Goal: Task Accomplishment & Management: Use online tool/utility

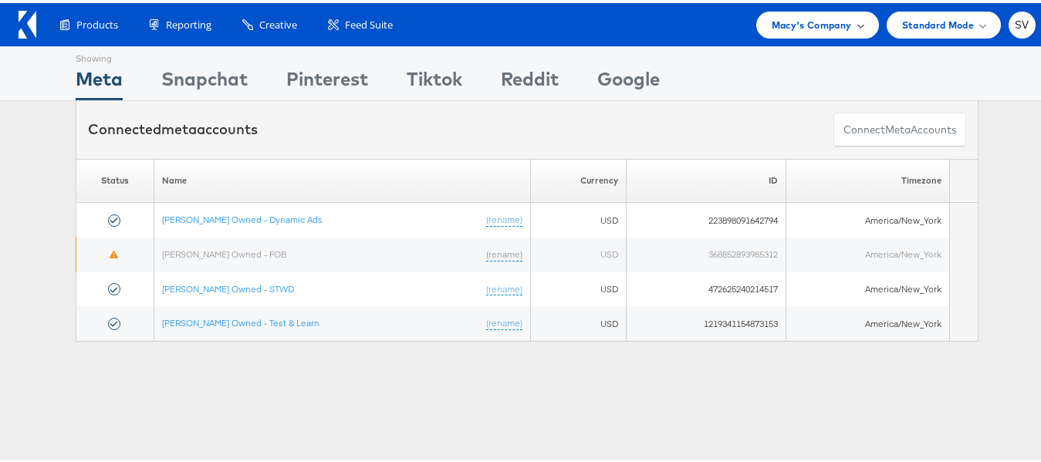
click at [823, 14] on span "Macy's Company" at bounding box center [812, 22] width 80 height 16
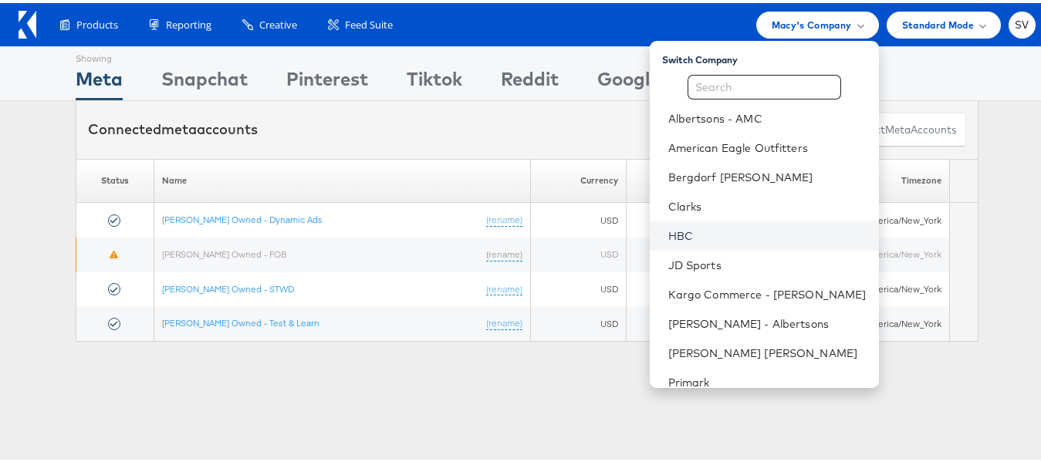
click at [693, 231] on link "HBC" at bounding box center [768, 232] width 198 height 15
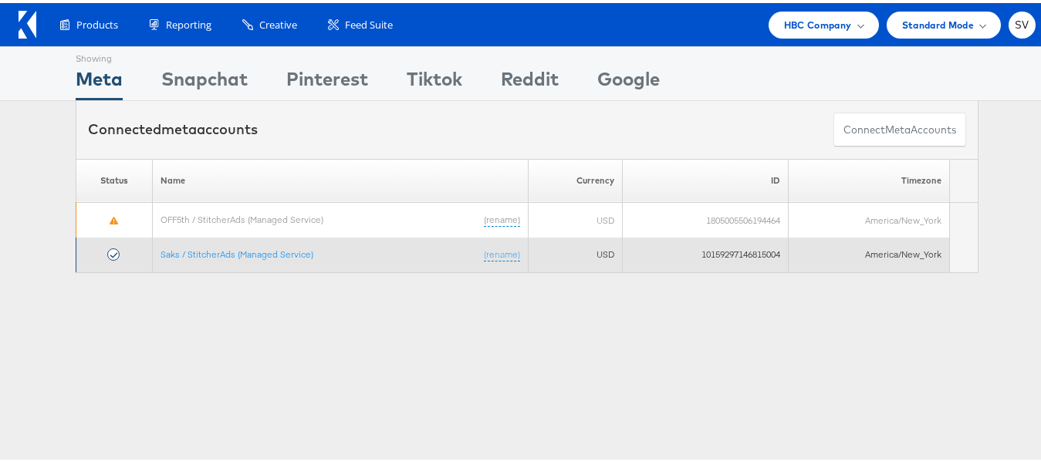
click at [221, 257] on td "Saks / StitcherAds (Managed Service) (rename)" at bounding box center [341, 252] width 376 height 35
click at [235, 252] on link "Saks / StitcherAds (Managed Service)" at bounding box center [237, 252] width 153 height 12
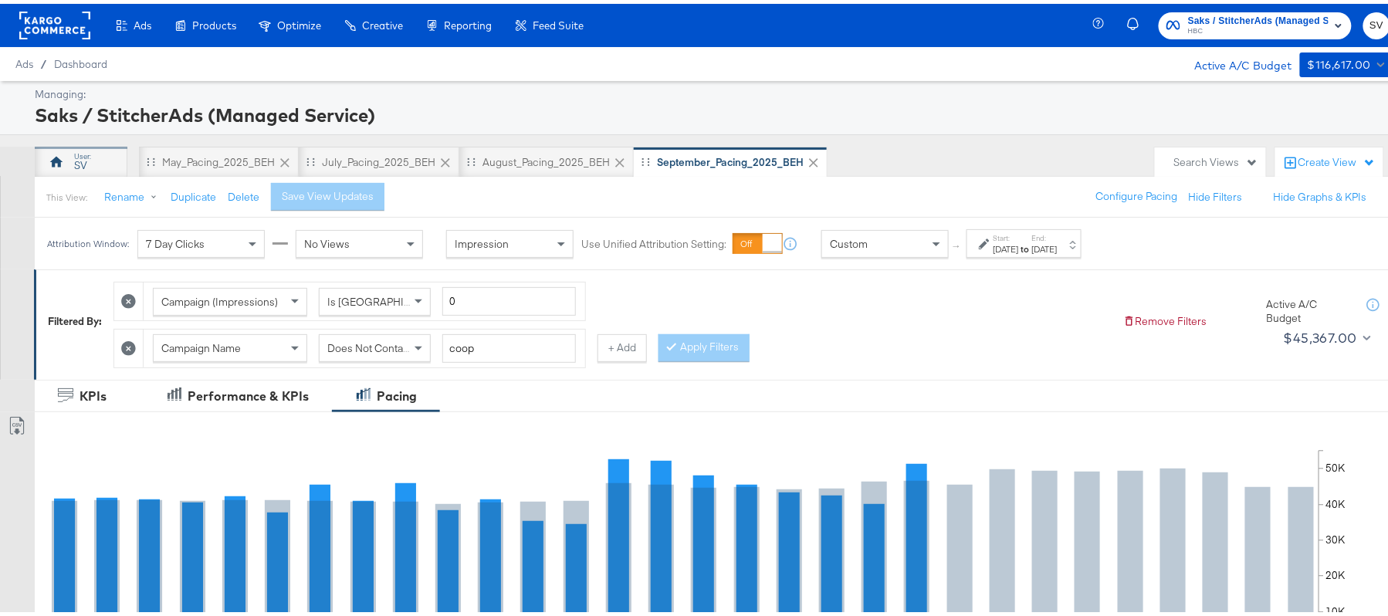
click at [99, 161] on div "SV" at bounding box center [81, 158] width 93 height 31
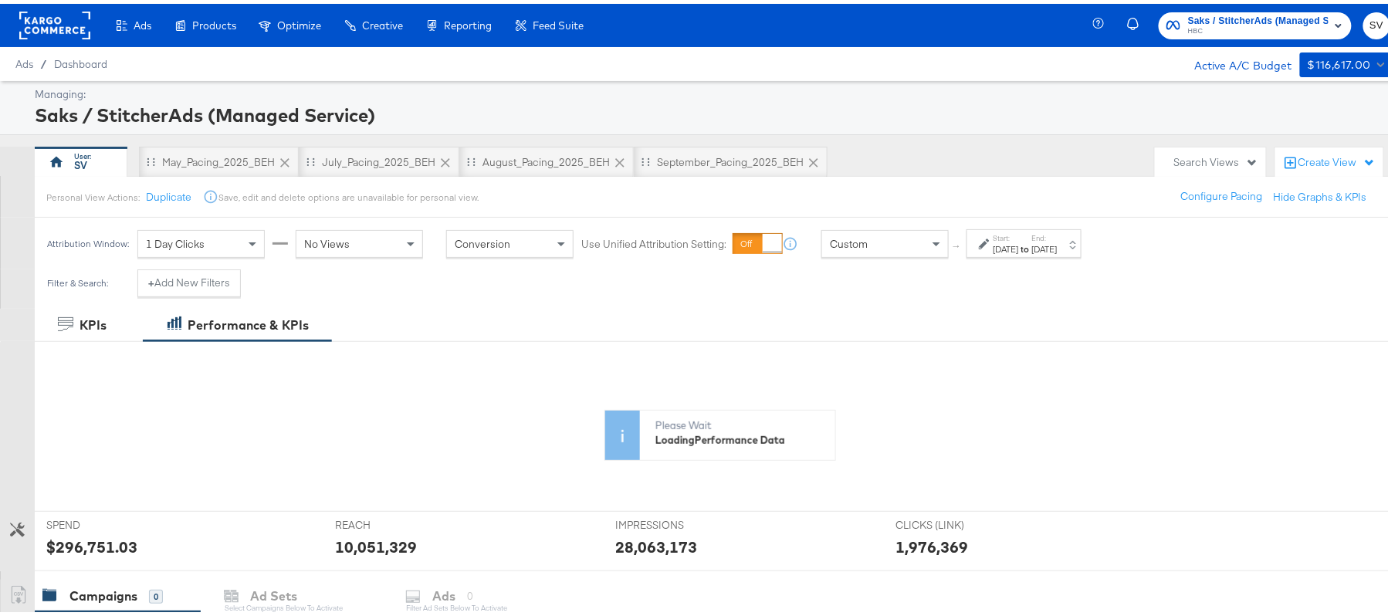
click at [985, 242] on icon at bounding box center [984, 240] width 11 height 11
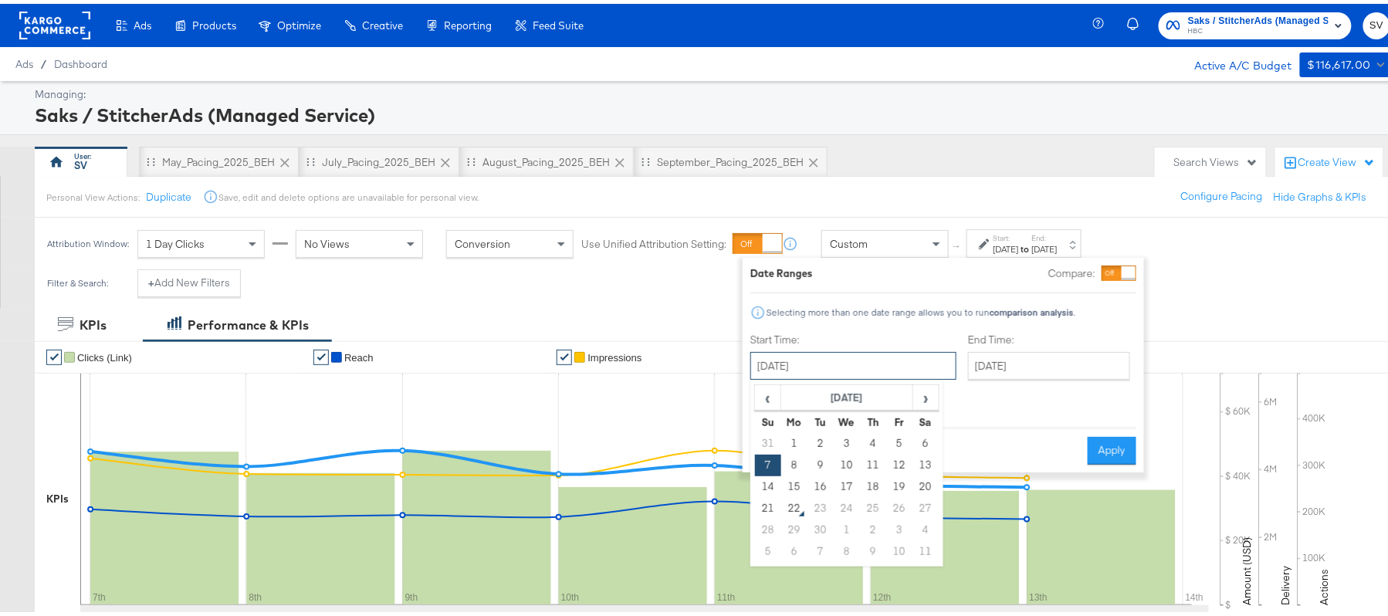
click at [840, 368] on input "September 7th 2025" at bounding box center [853, 362] width 206 height 28
click at [772, 480] on td "14" at bounding box center [768, 483] width 26 height 22
type input "[DATE]"
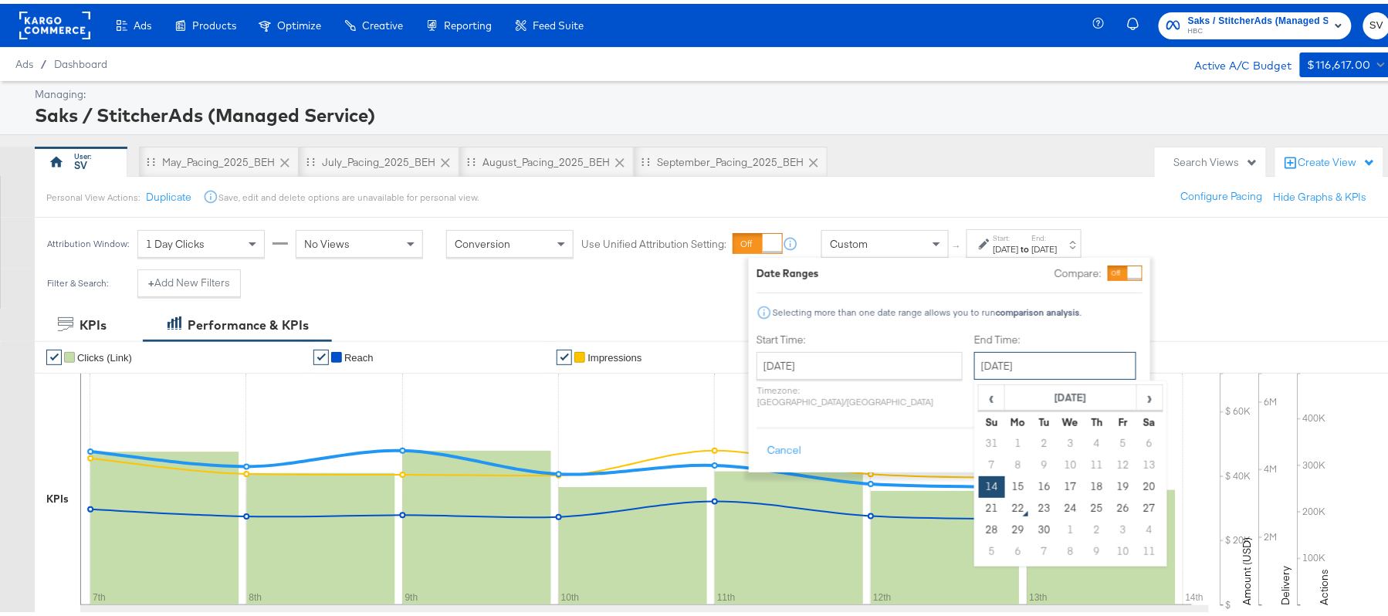
click at [1010, 354] on input "[DATE]" at bounding box center [1055, 362] width 162 height 28
click at [1136, 489] on td "20" at bounding box center [1149, 483] width 26 height 22
type input "[DATE]"
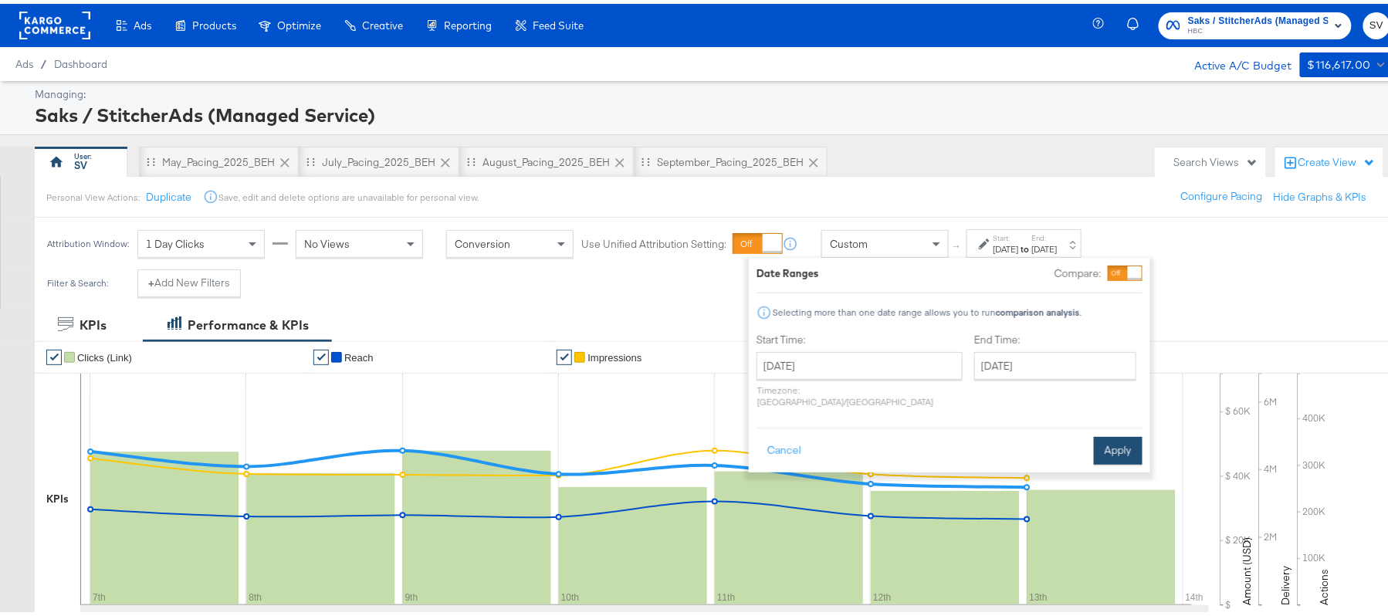
click at [1118, 448] on button "Apply" at bounding box center [1118, 447] width 49 height 28
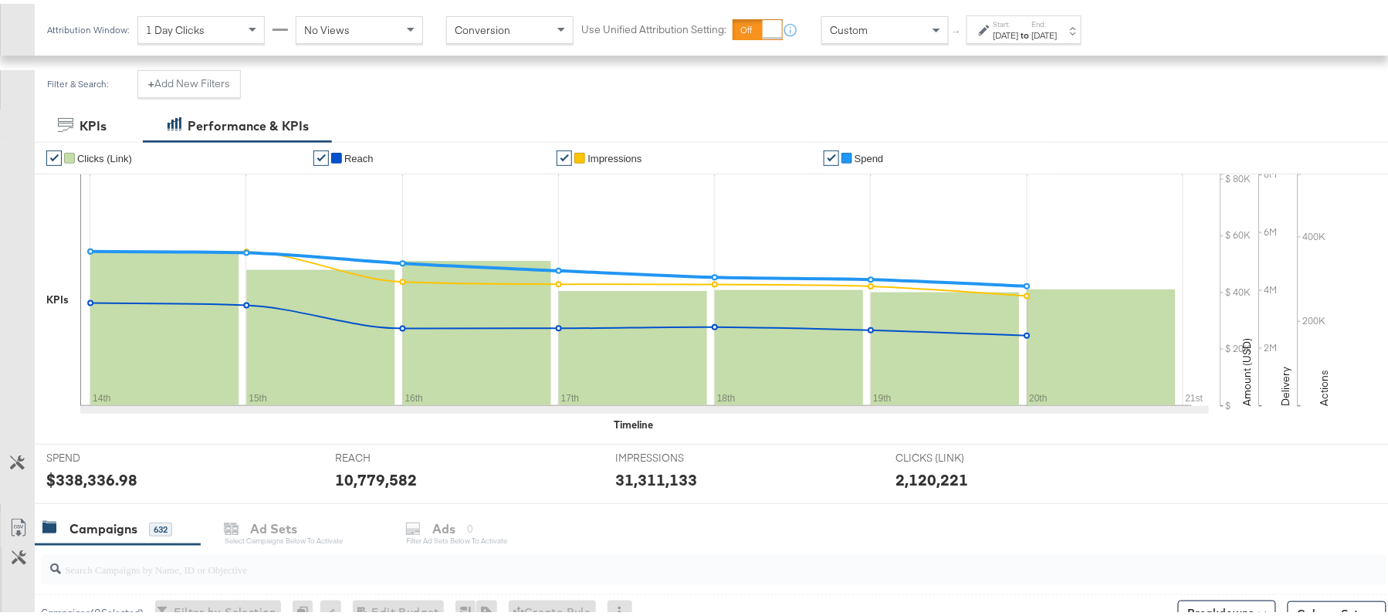
scroll to position [56, 0]
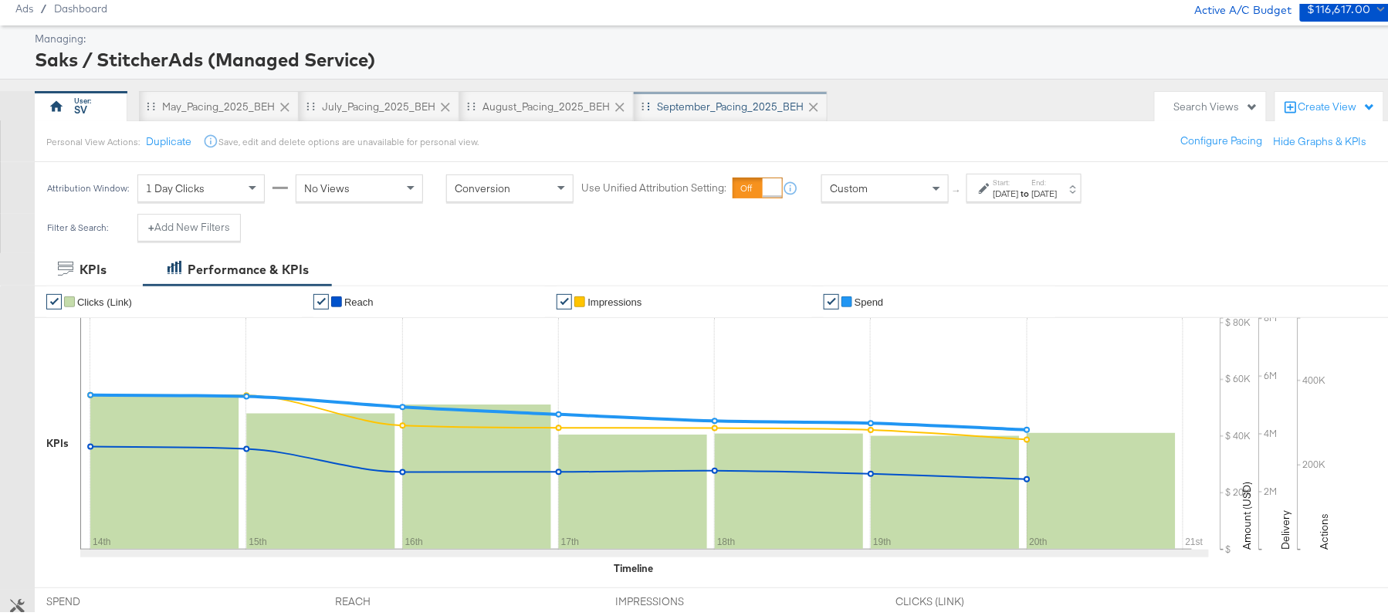
click at [729, 102] on div "September_Pacing_2025_BEH" at bounding box center [730, 103] width 147 height 15
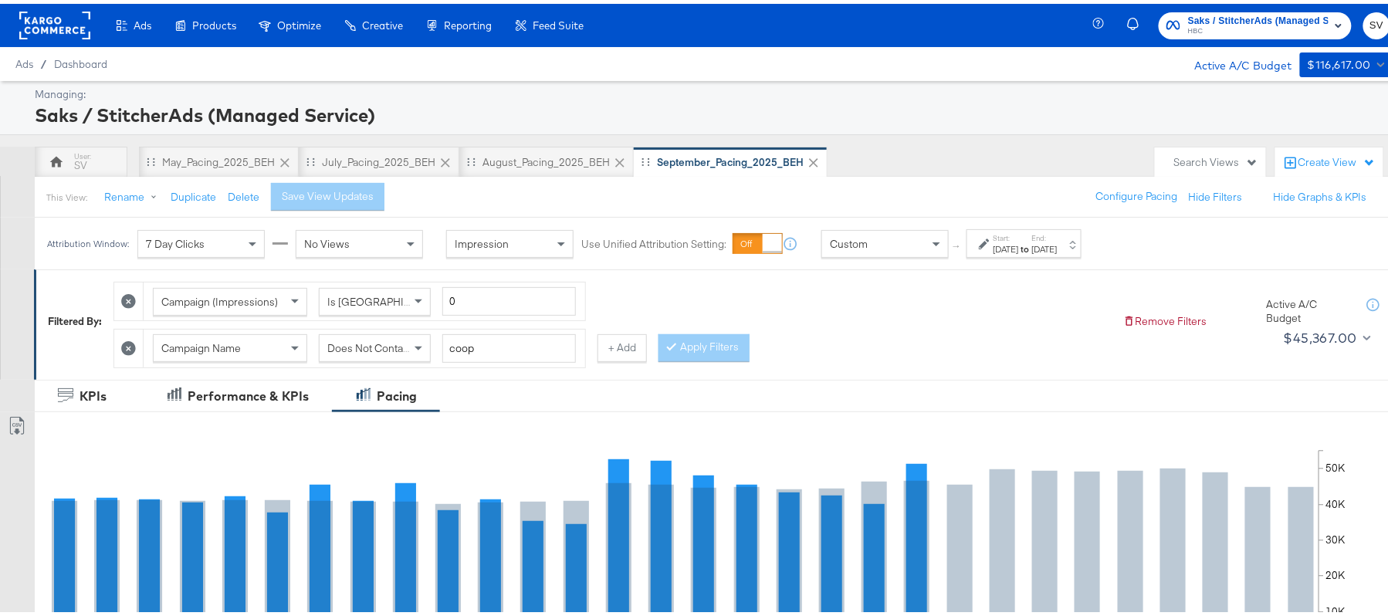
click at [1019, 242] on div "[DATE]" at bounding box center [1006, 245] width 25 height 12
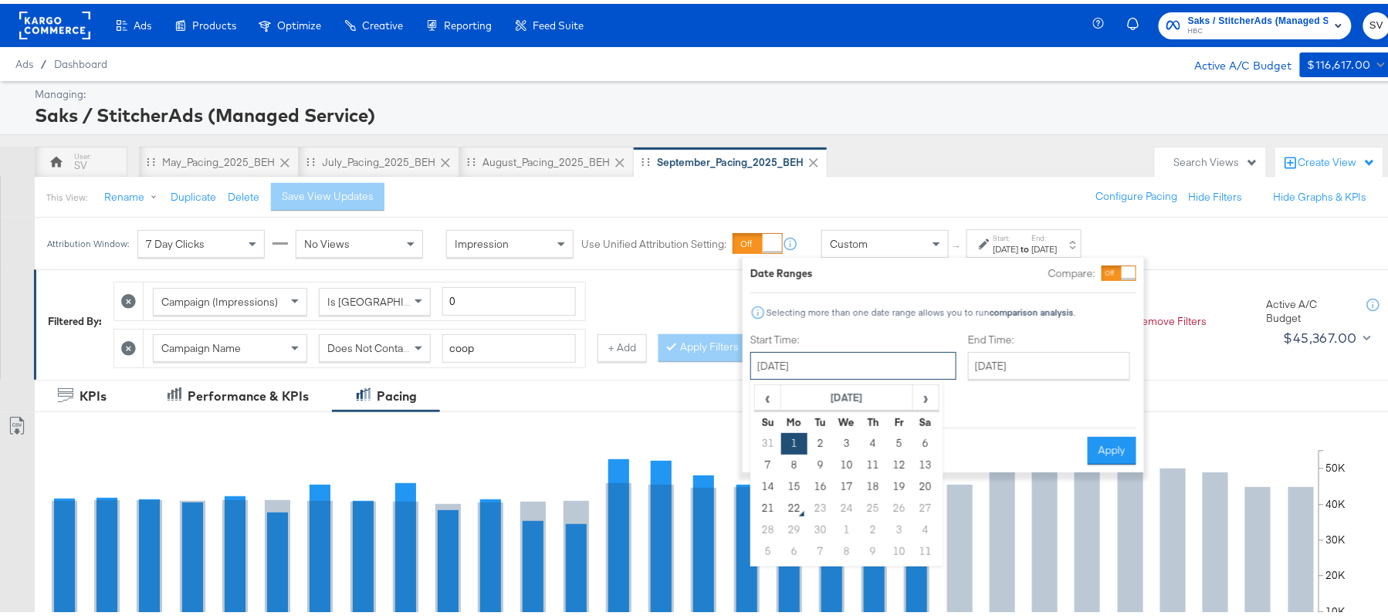
click at [852, 359] on input "[DATE]" at bounding box center [853, 362] width 206 height 28
click at [766, 483] on td "14" at bounding box center [768, 483] width 26 height 22
type input "[DATE]"
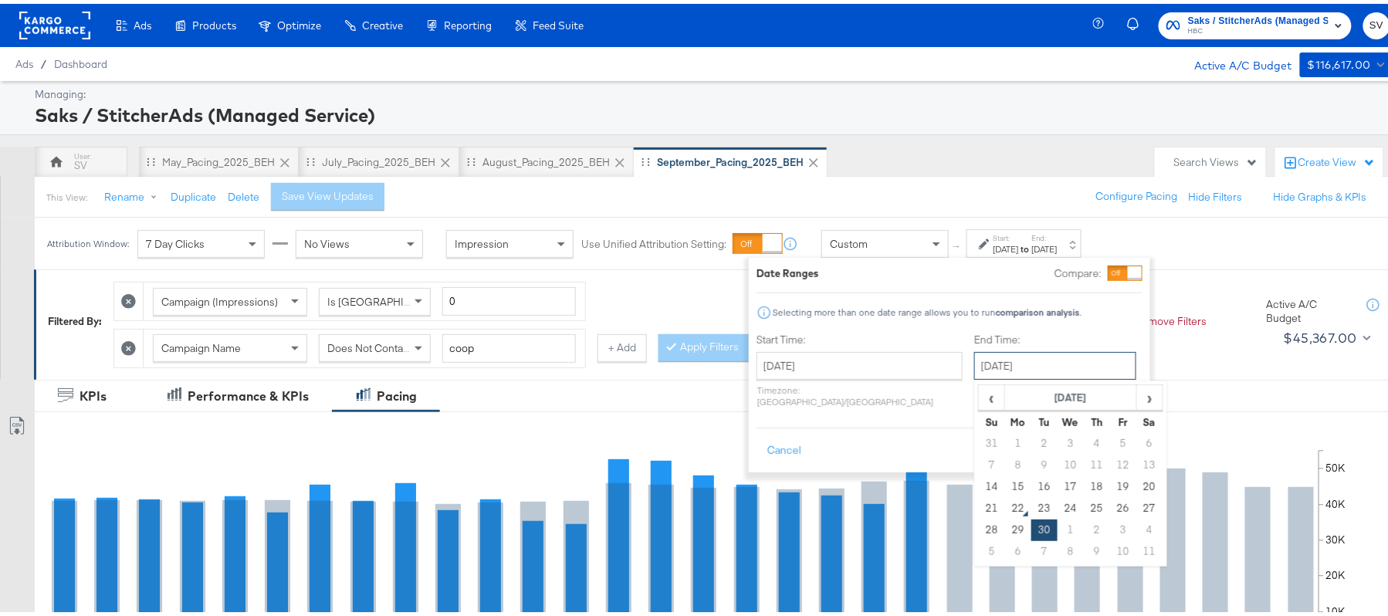
click at [979, 367] on input "[DATE]" at bounding box center [1055, 362] width 162 height 28
click at [1136, 479] on td "20" at bounding box center [1149, 483] width 26 height 22
type input "[DATE]"
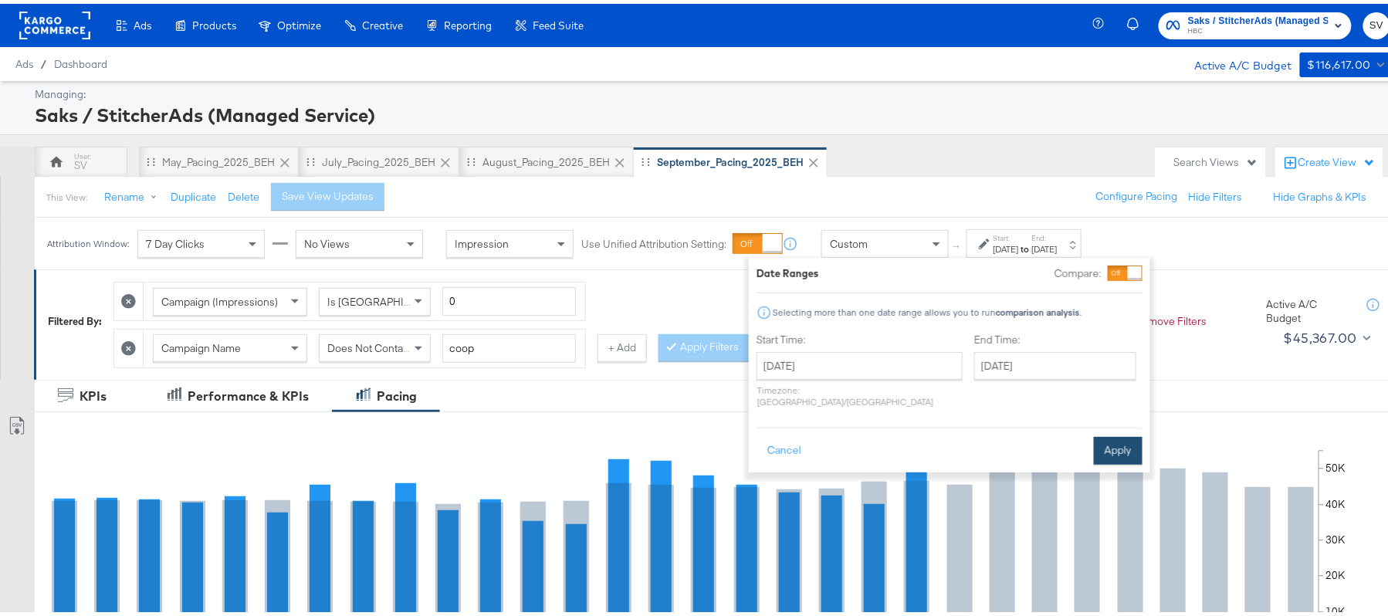
click at [1116, 434] on button "Apply" at bounding box center [1118, 447] width 49 height 28
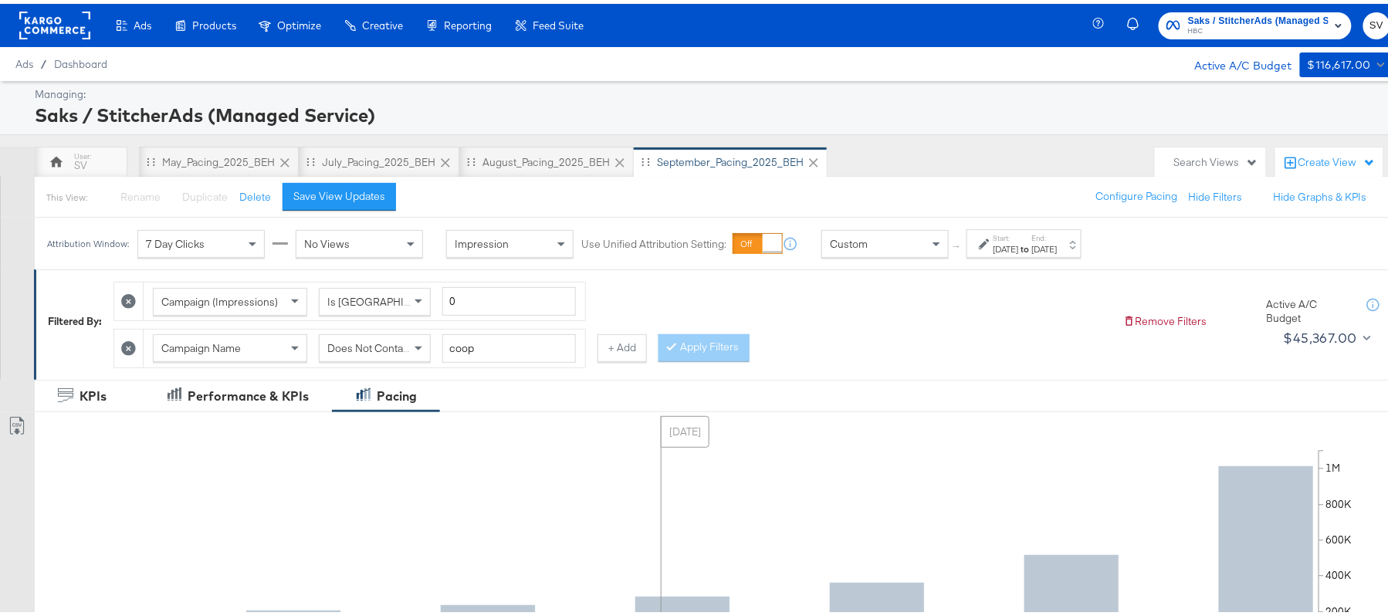
scroll to position [544, 0]
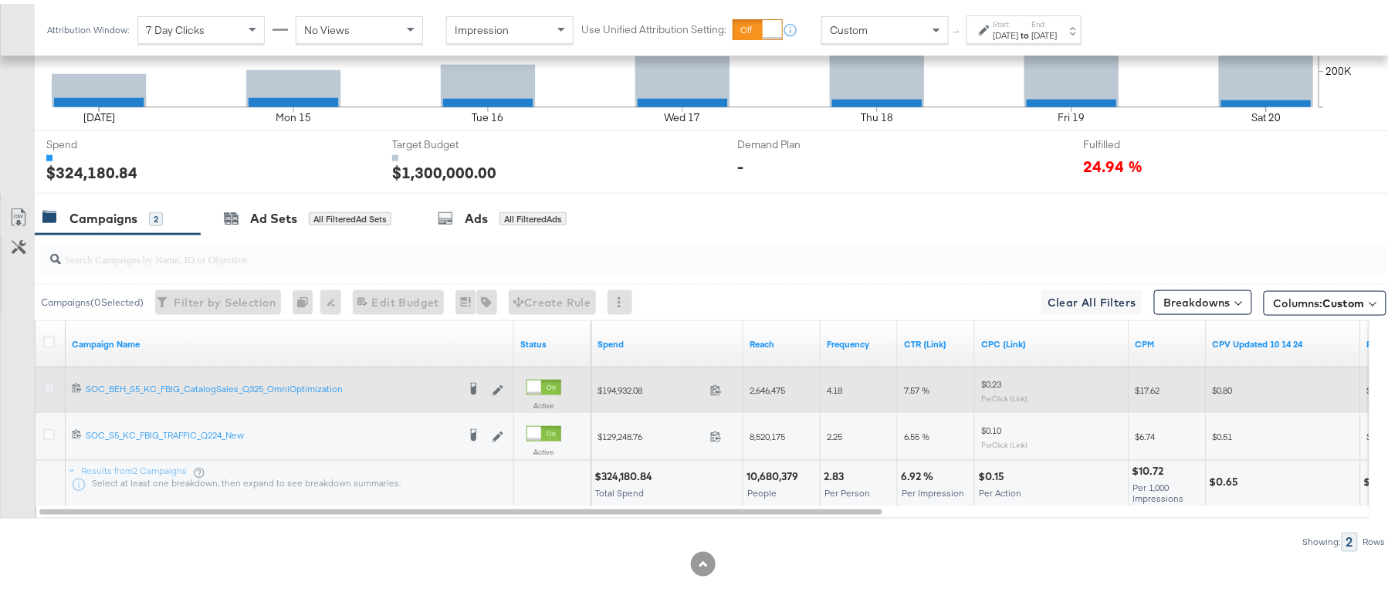
click at [48, 388] on icon at bounding box center [49, 385] width 12 height 12
click at [0, 0] on input "checkbox" at bounding box center [0, 0] width 0 height 0
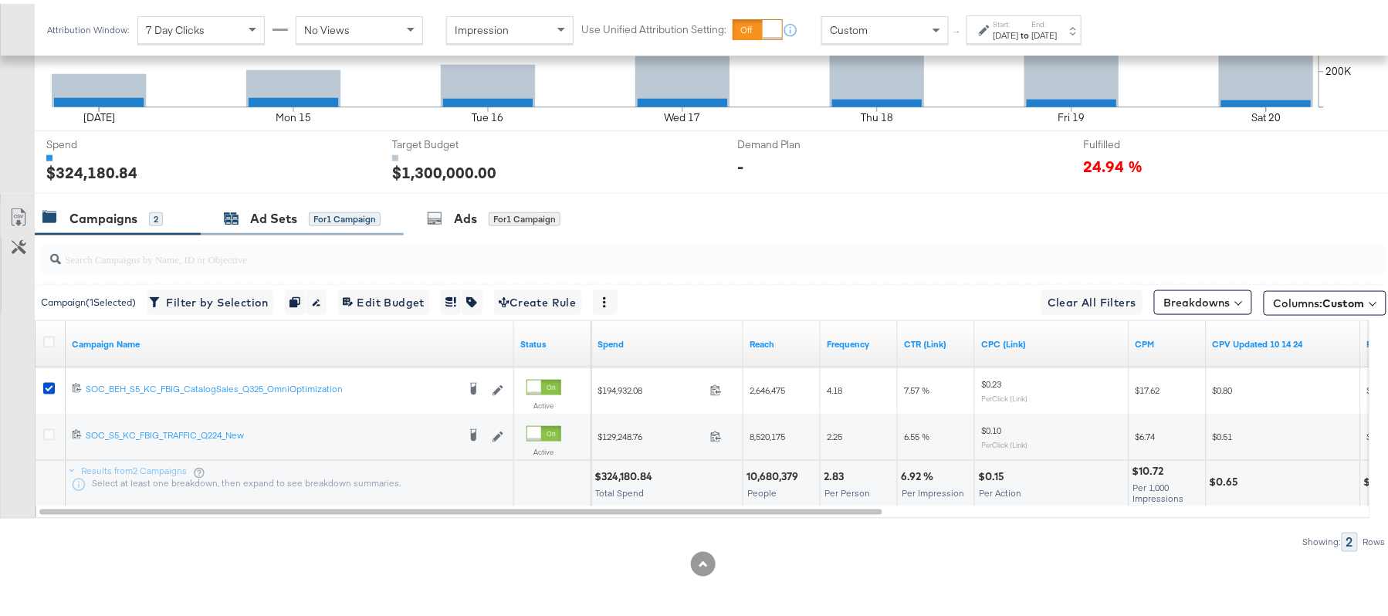
click at [287, 212] on div "Ad Sets" at bounding box center [273, 215] width 47 height 18
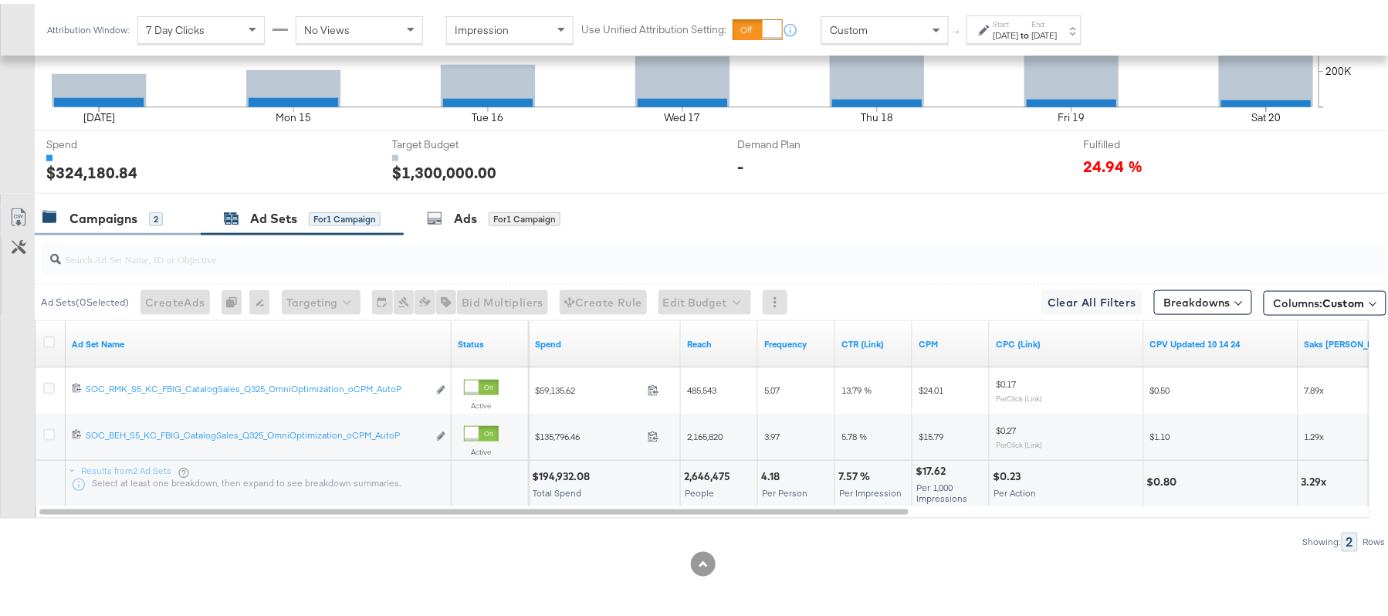
click at [179, 213] on div "Campaigns 2" at bounding box center [118, 214] width 166 height 33
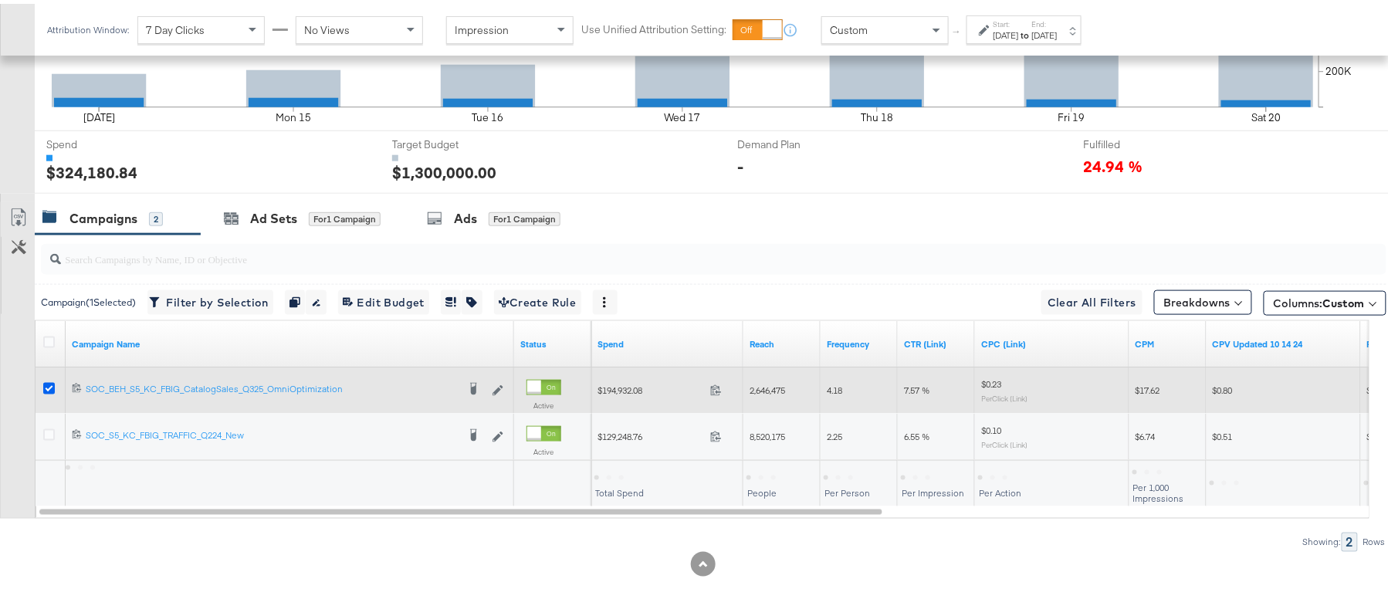
click at [47, 381] on icon at bounding box center [49, 385] width 12 height 12
click at [0, 0] on input "checkbox" at bounding box center [0, 0] width 0 height 0
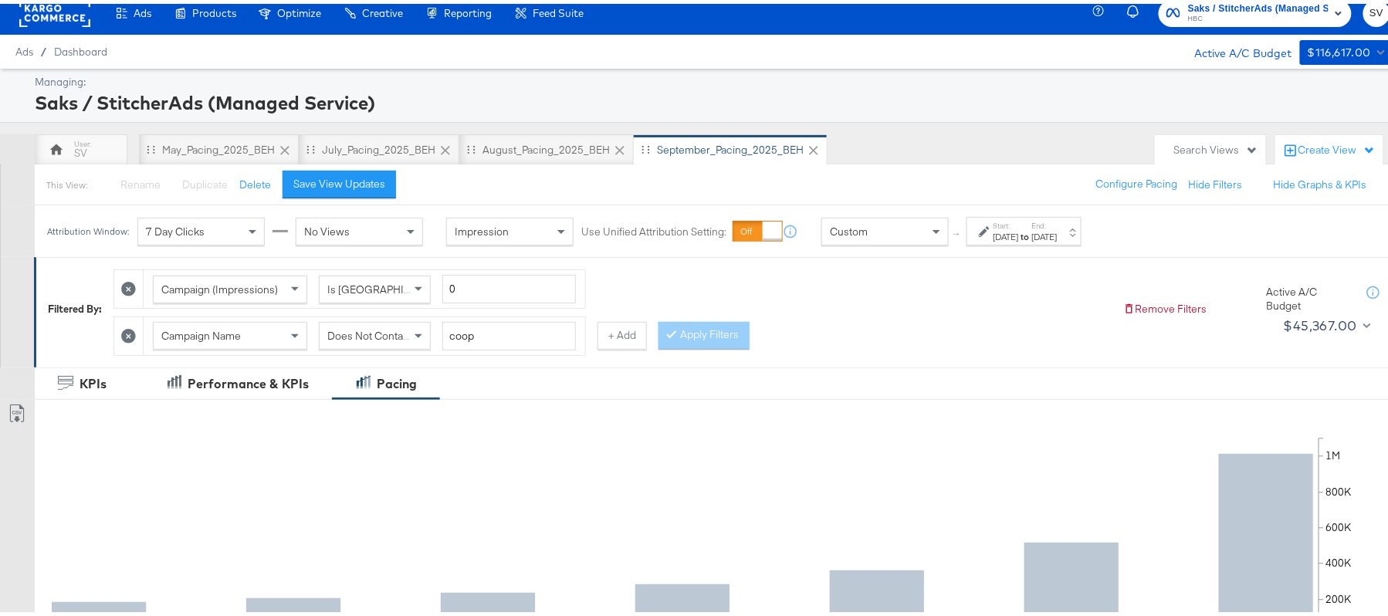
scroll to position [0, 0]
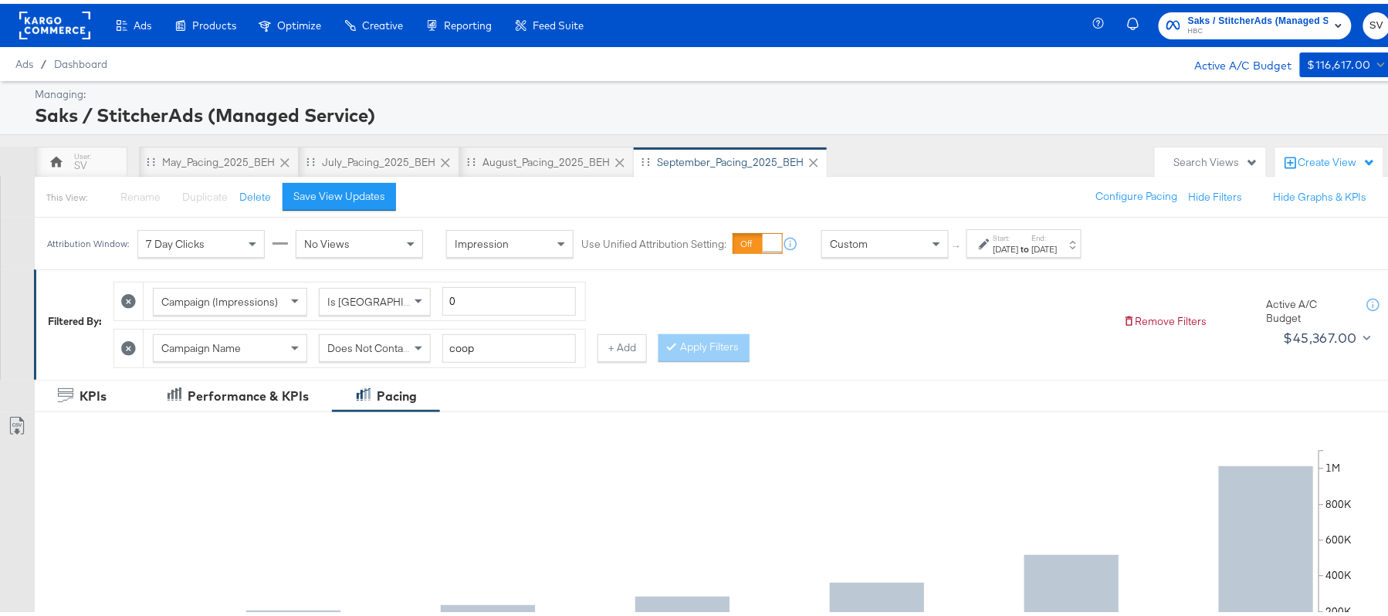
click at [1285, 23] on span "HBC" at bounding box center [1258, 28] width 141 height 12
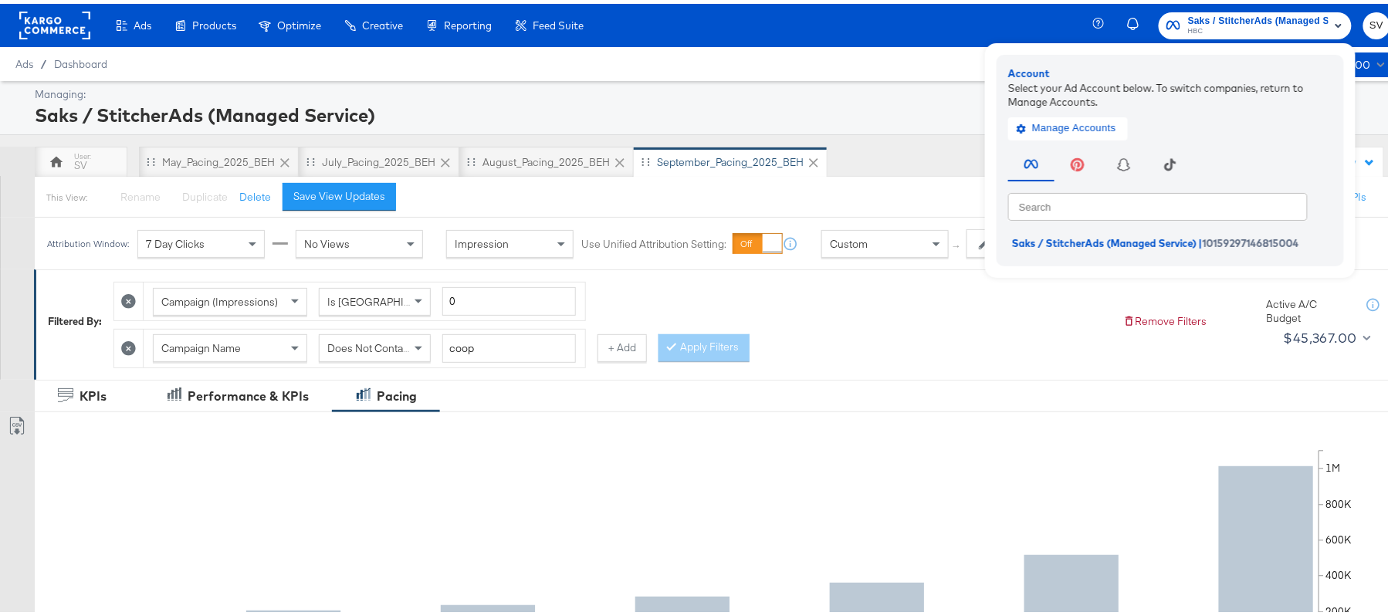
click at [957, 44] on div "Ads / Dashboard Active A/C Budget $116,617.00" at bounding box center [703, 60] width 1406 height 34
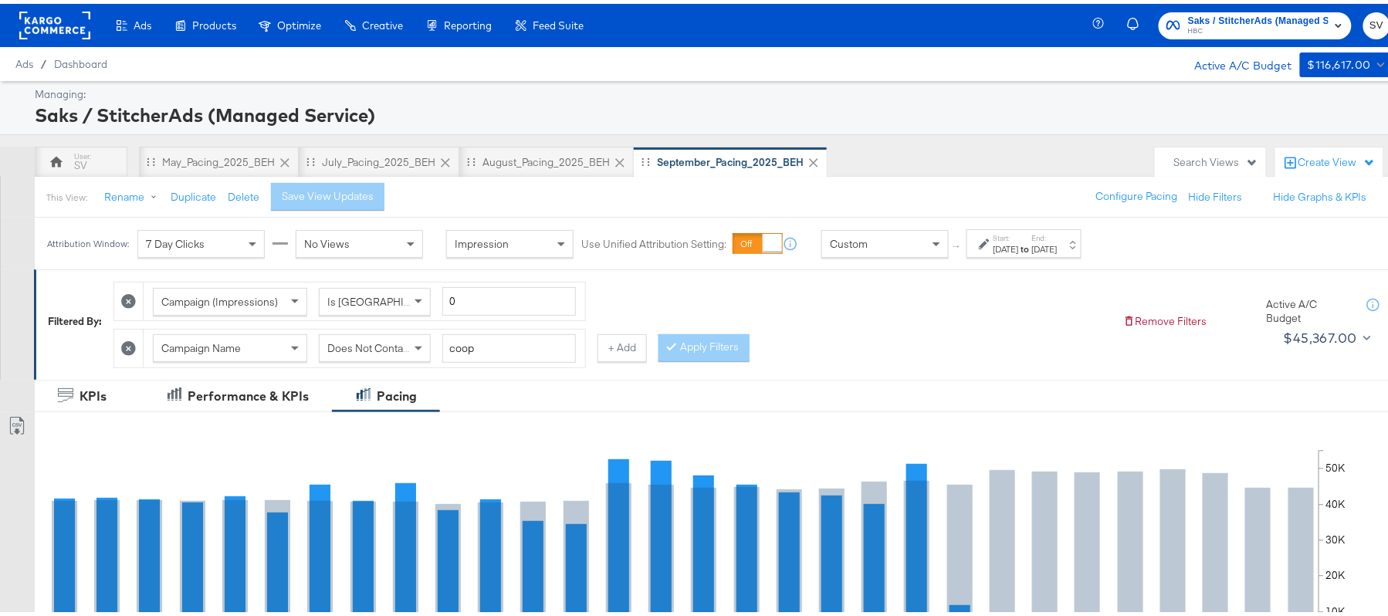
click at [874, 281] on div "Campaign (Impressions) Is Greater Than 0 Campaign Name Does Not Contain coop + …" at bounding box center [611, 316] width 997 height 93
click at [1019, 249] on div "[DATE]" at bounding box center [1006, 245] width 25 height 12
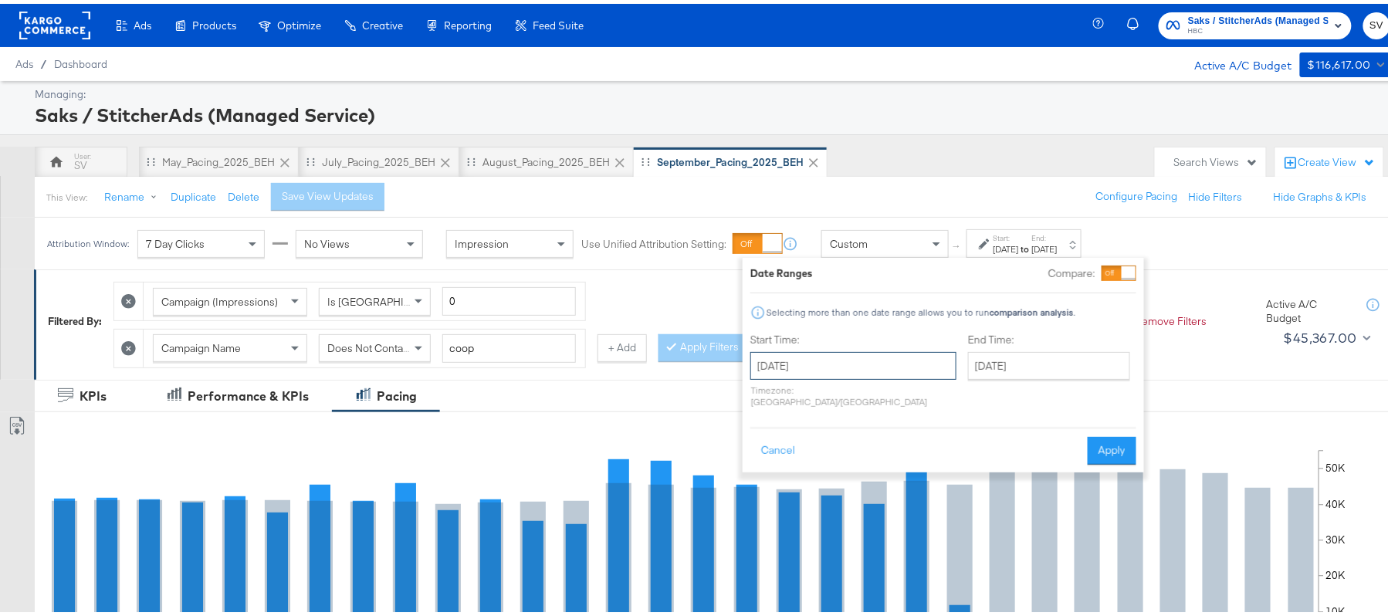
click at [869, 365] on input "[DATE]" at bounding box center [853, 362] width 206 height 28
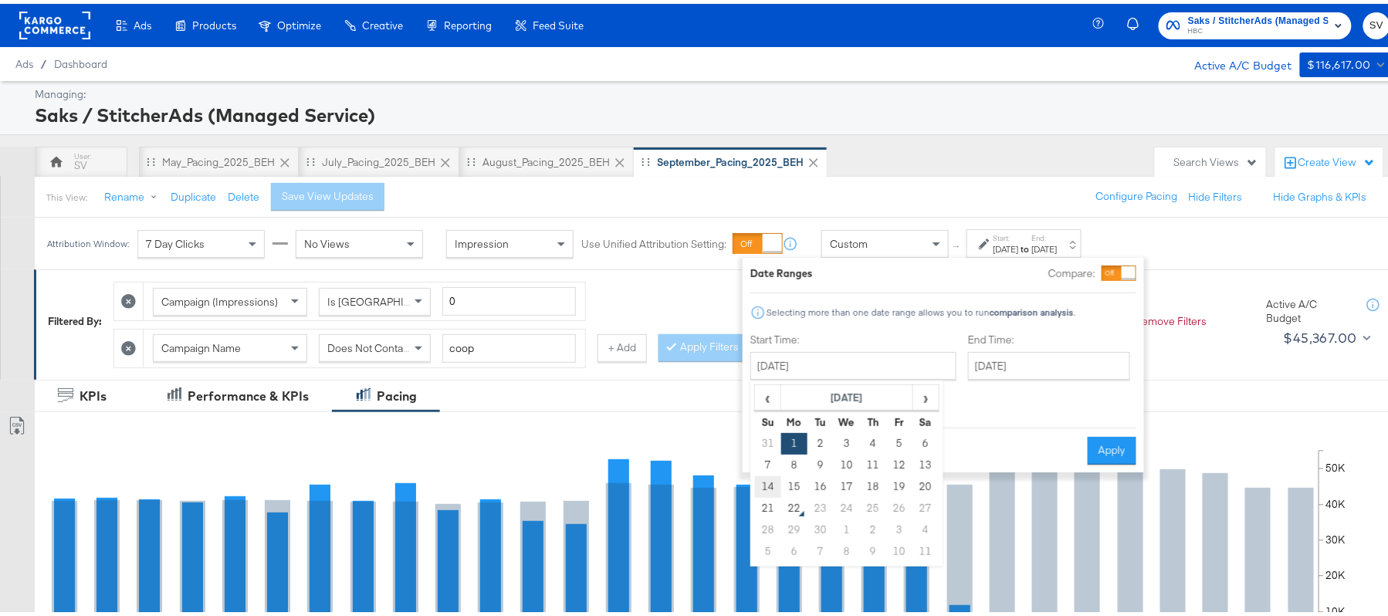
click at [774, 480] on td "14" at bounding box center [768, 483] width 26 height 22
type input "[DATE]"
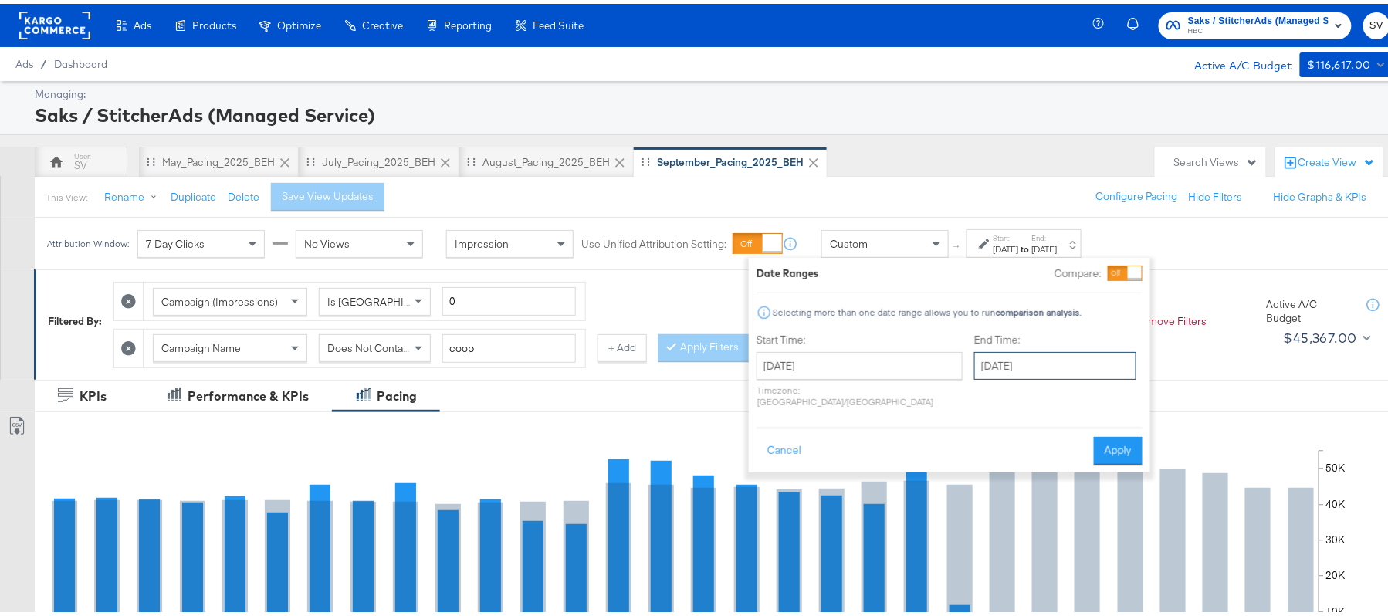
click at [1013, 363] on input "[DATE]" at bounding box center [1055, 362] width 162 height 28
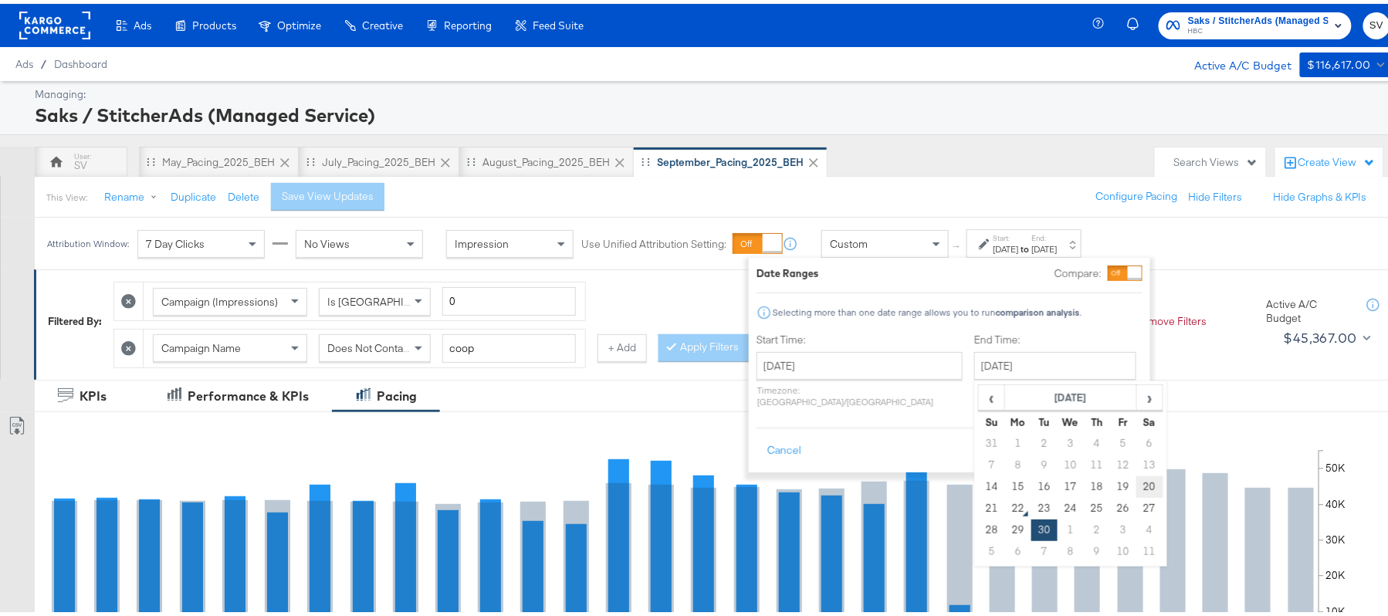
click at [1136, 488] on td "20" at bounding box center [1149, 483] width 26 height 22
type input "[DATE]"
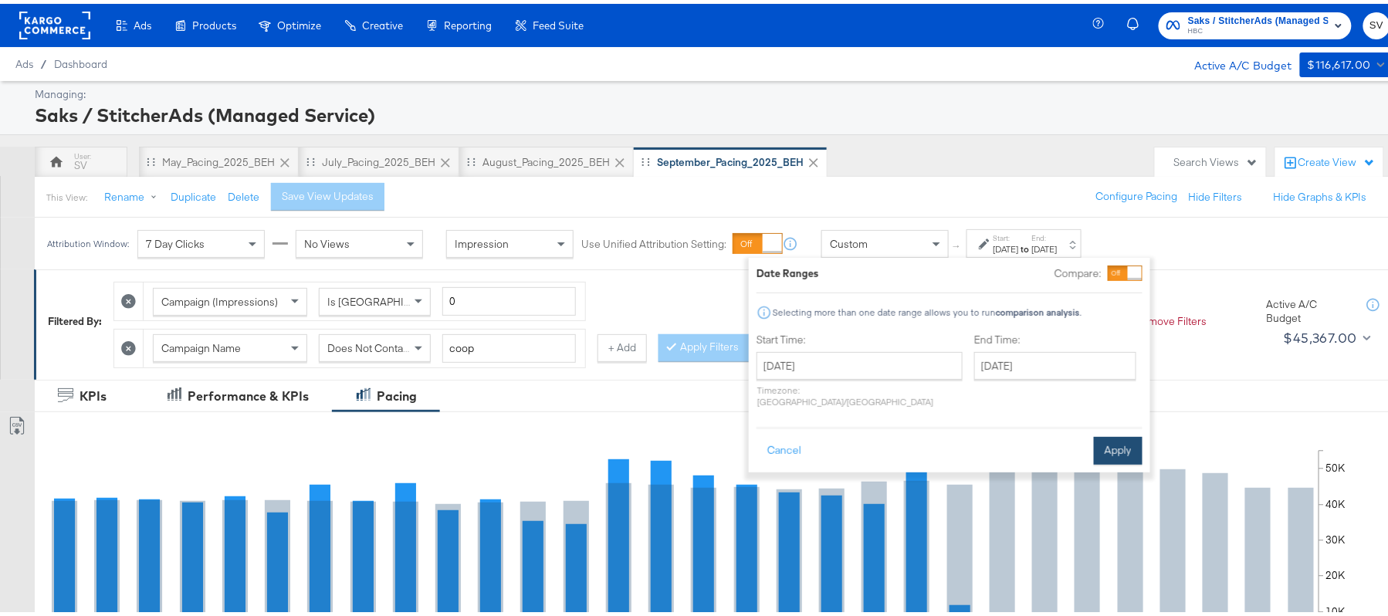
click at [1115, 442] on button "Apply" at bounding box center [1118, 447] width 49 height 28
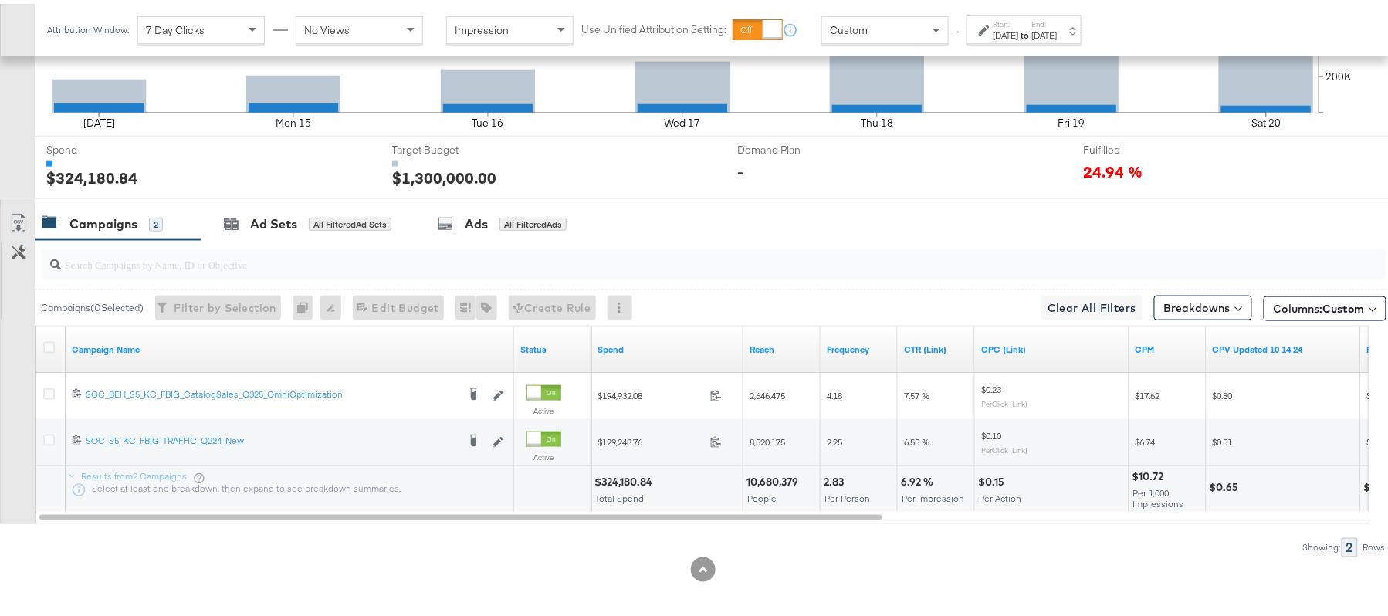
scroll to position [544, 0]
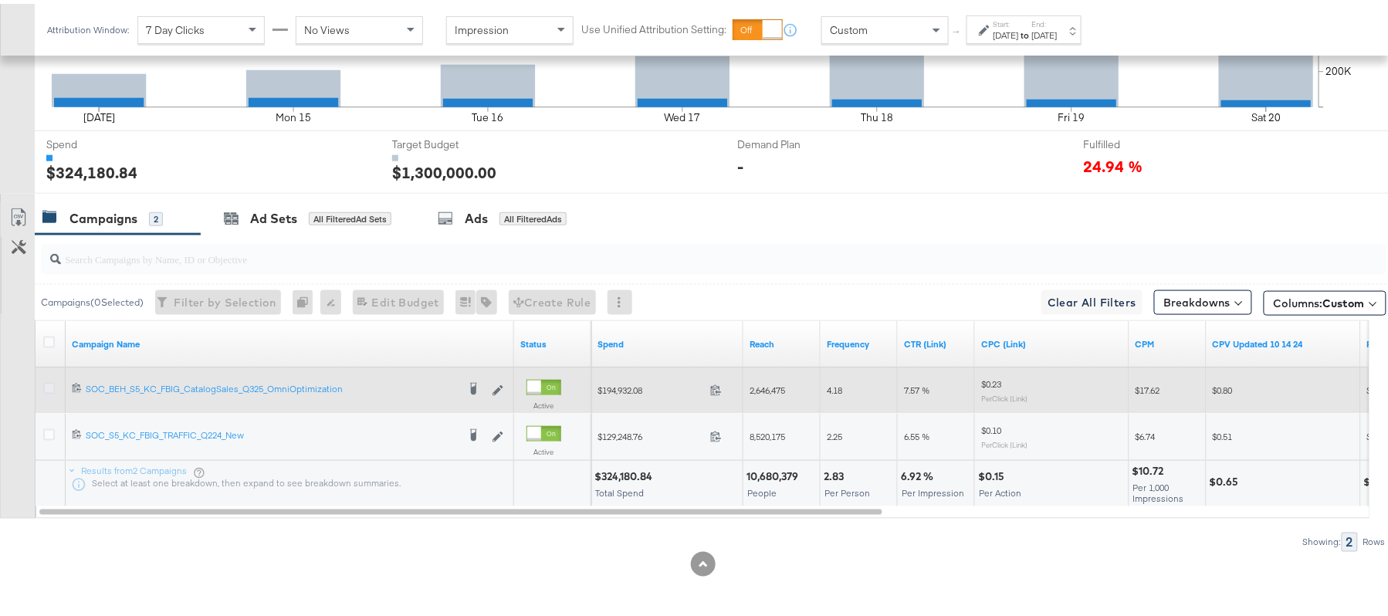
click at [48, 386] on icon at bounding box center [49, 385] width 12 height 12
click at [0, 0] on input "checkbox" at bounding box center [0, 0] width 0 height 0
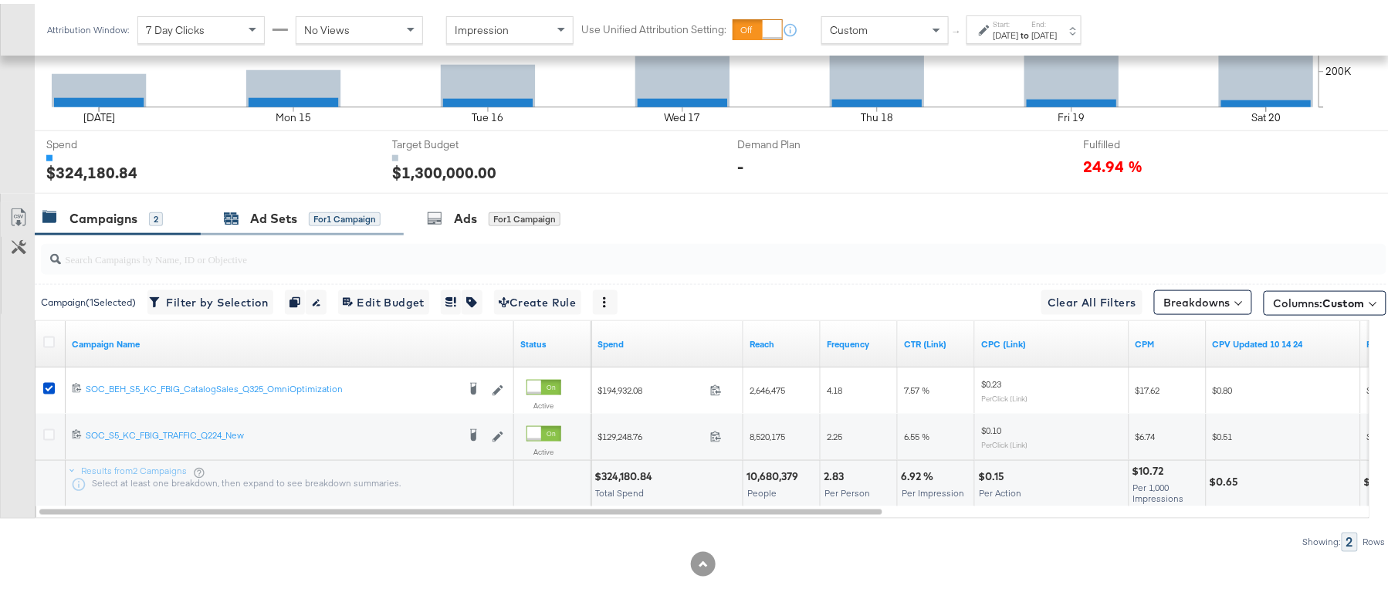
click at [297, 212] on div "Ad Sets for 1 Campaign" at bounding box center [302, 215] width 157 height 18
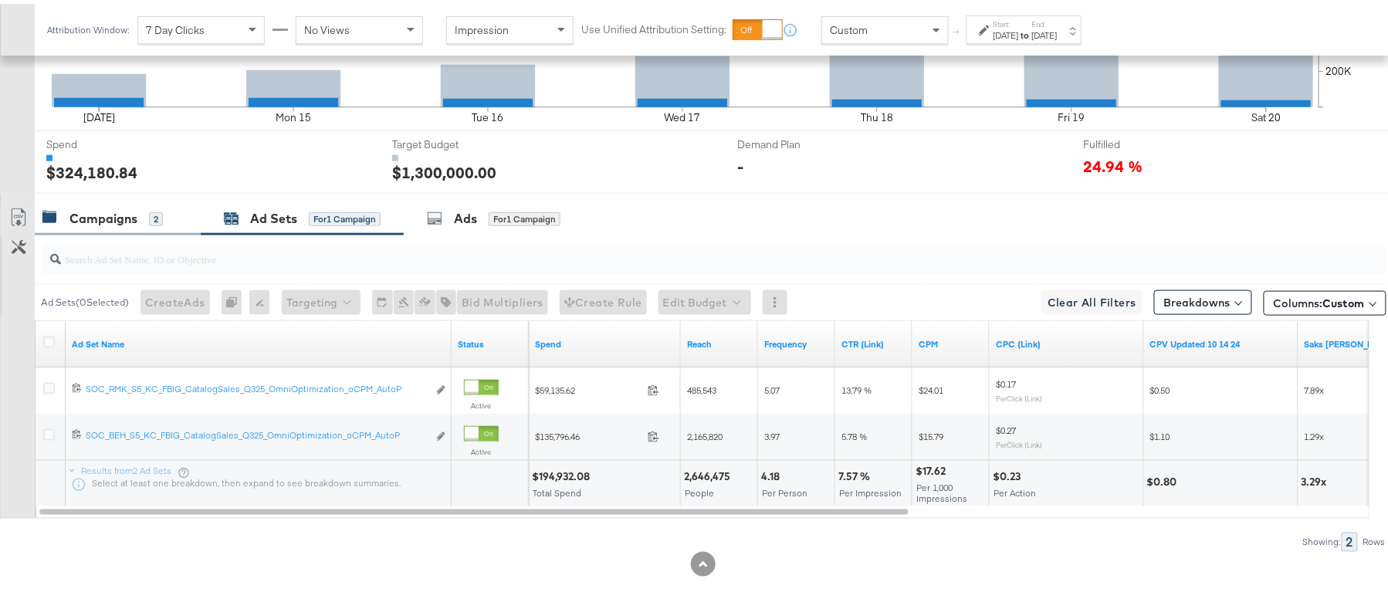
click at [117, 207] on div "Campaigns" at bounding box center [103, 215] width 68 height 18
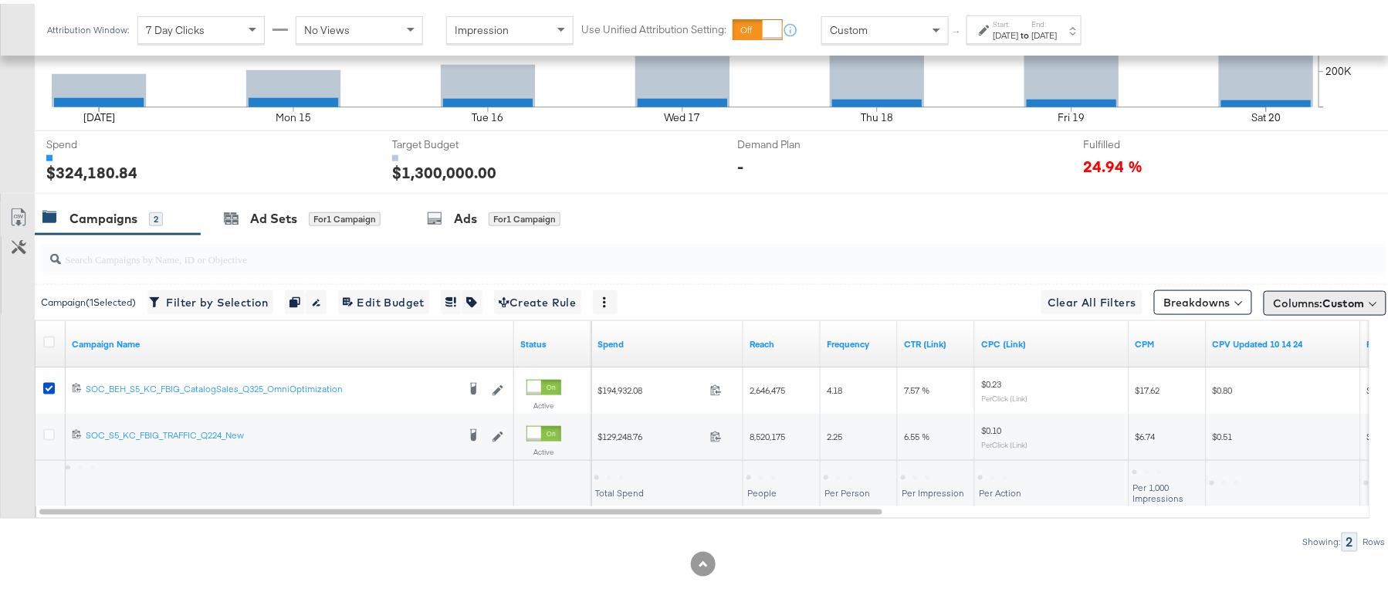
click at [1310, 291] on button "Columns: Custom" at bounding box center [1325, 299] width 123 height 25
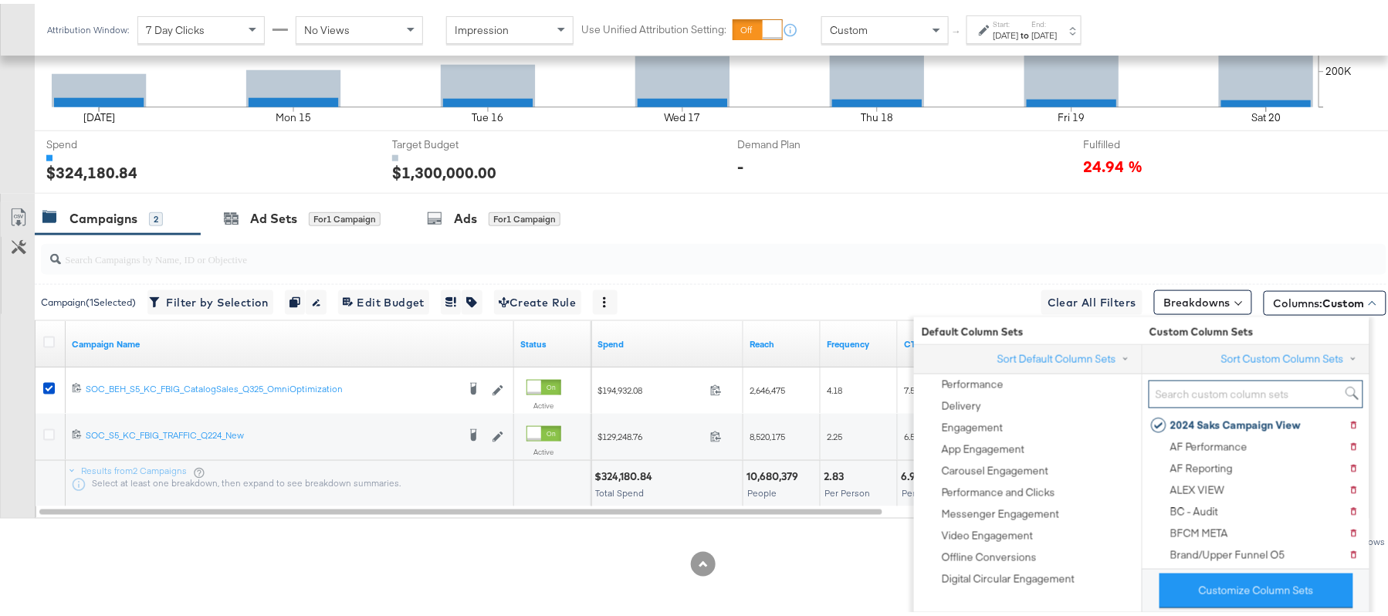
click at [1203, 387] on input "search" at bounding box center [1256, 391] width 215 height 29
paste input "JS - Saks Campaign Level"
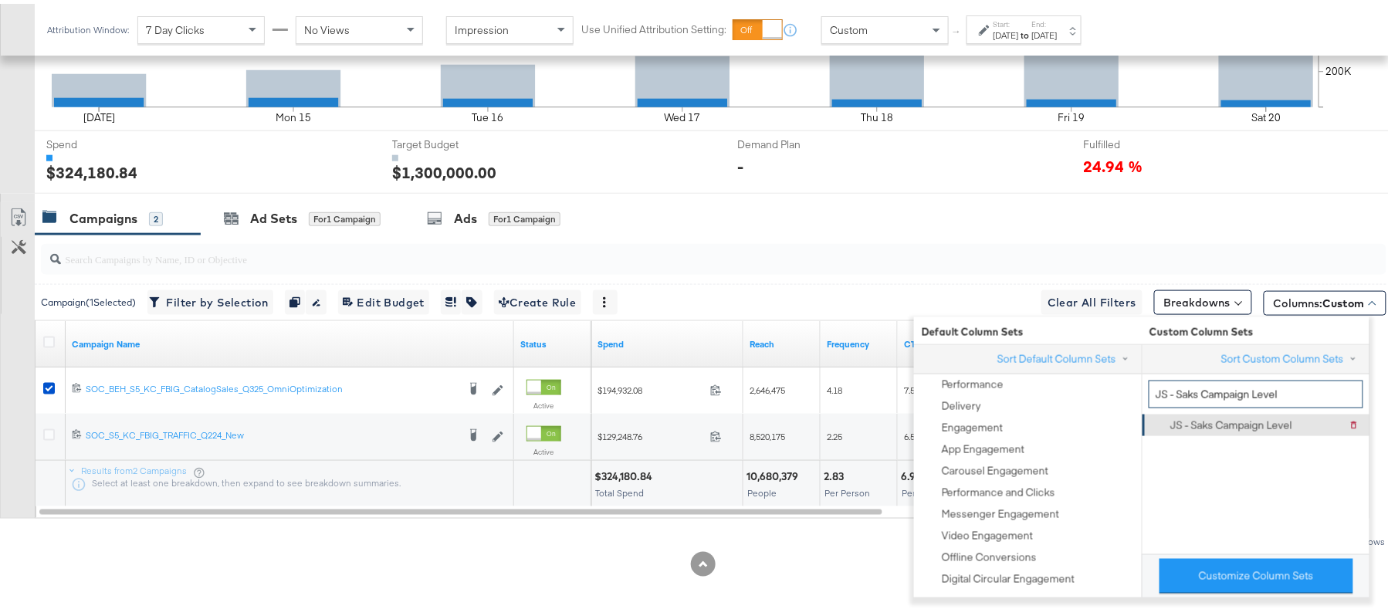
type input "JS - Saks Campaign Level"
click at [1203, 422] on div "JS - Saks Campaign Level" at bounding box center [1231, 422] width 122 height 15
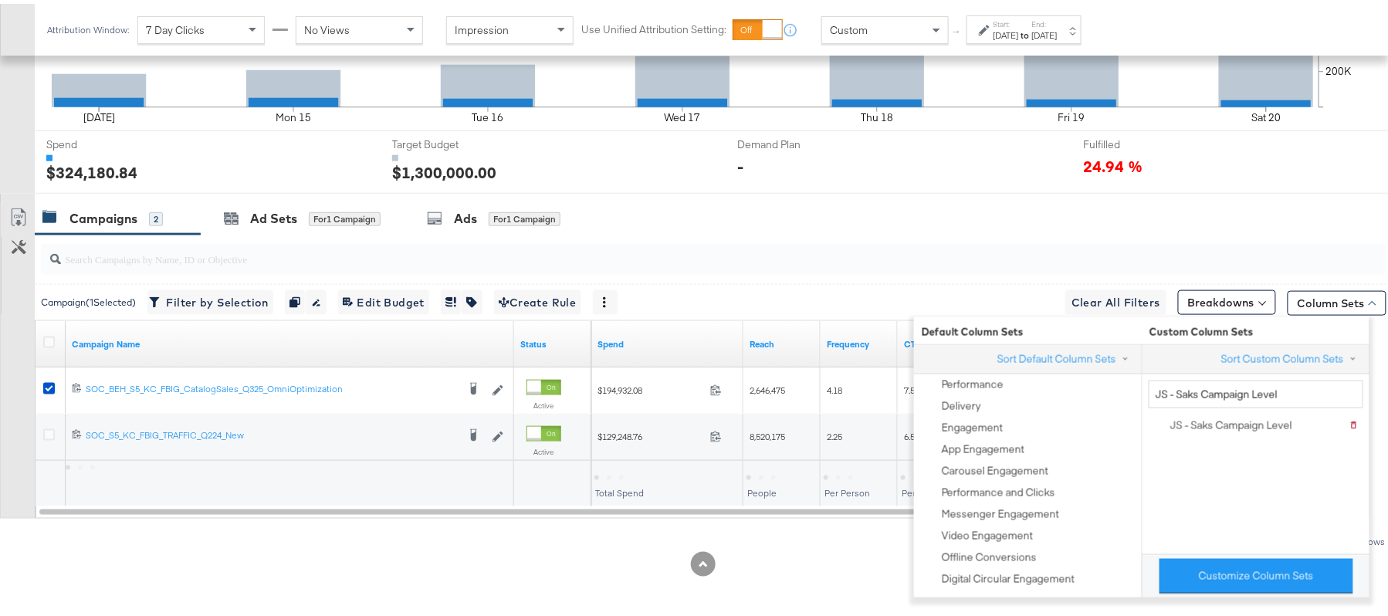
click at [872, 557] on div at bounding box center [703, 560] width 1406 height 25
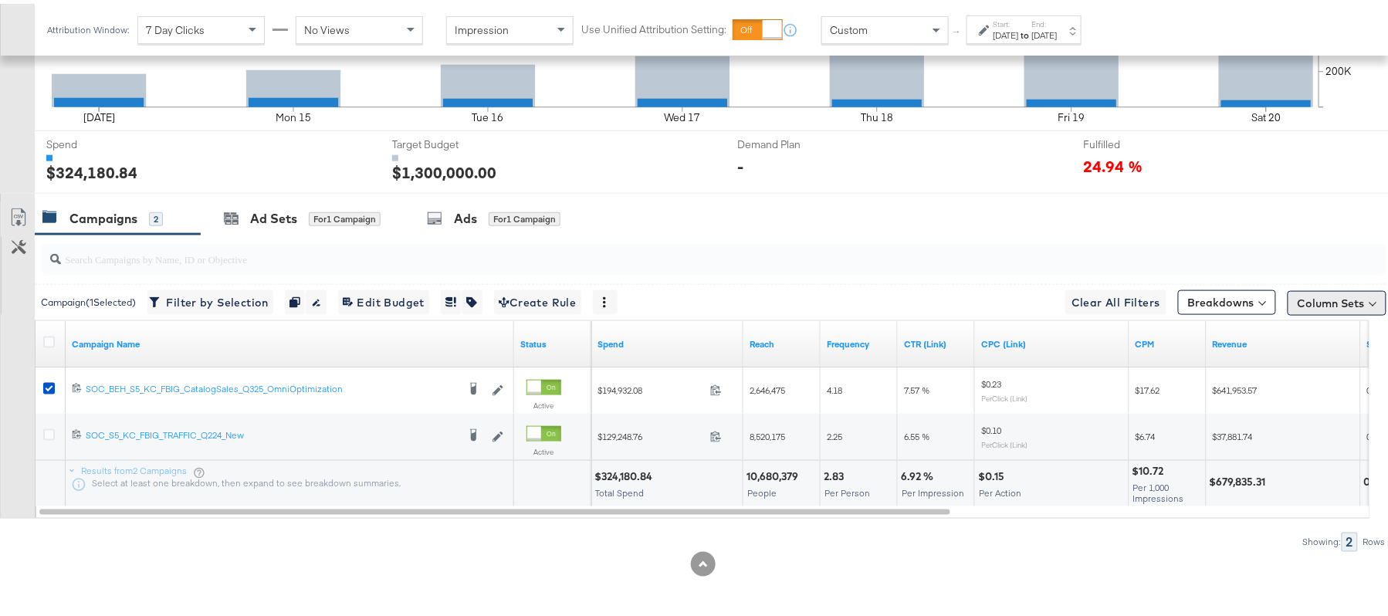
click at [1303, 303] on button "Column Sets" at bounding box center [1337, 299] width 99 height 25
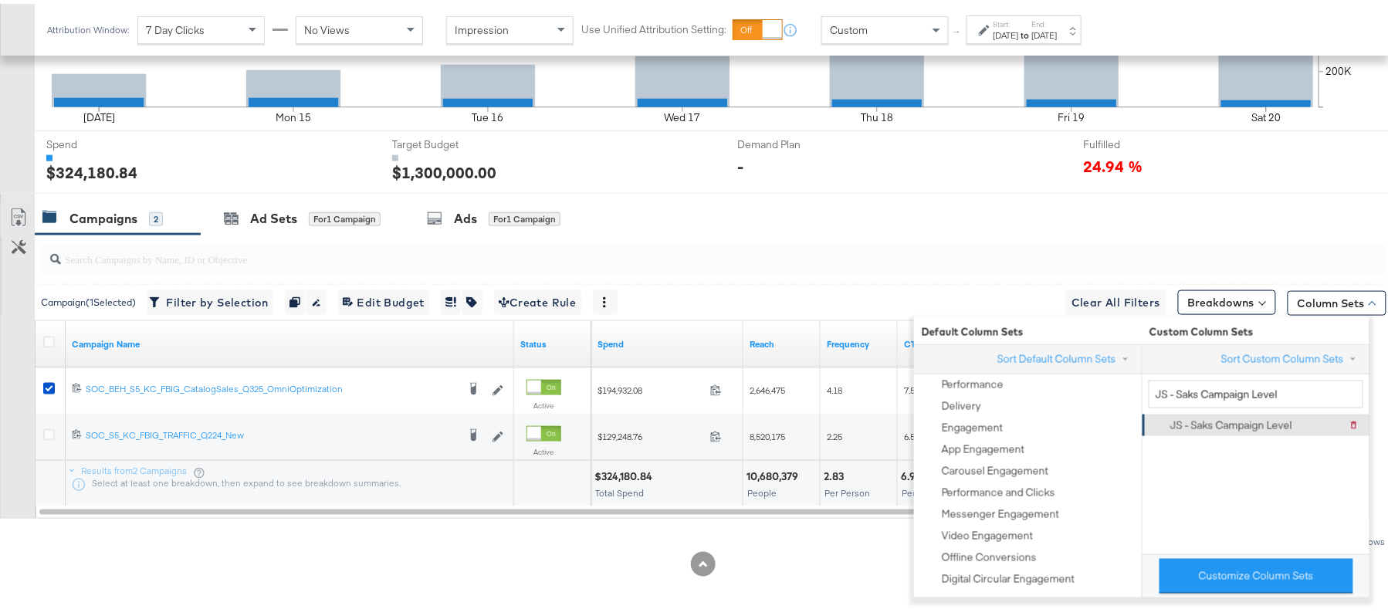
click at [1203, 420] on div "JS - Saks Campaign Level" at bounding box center [1231, 422] width 122 height 15
click at [844, 537] on div "Showing: 2 Rows" at bounding box center [693, 538] width 1387 height 19
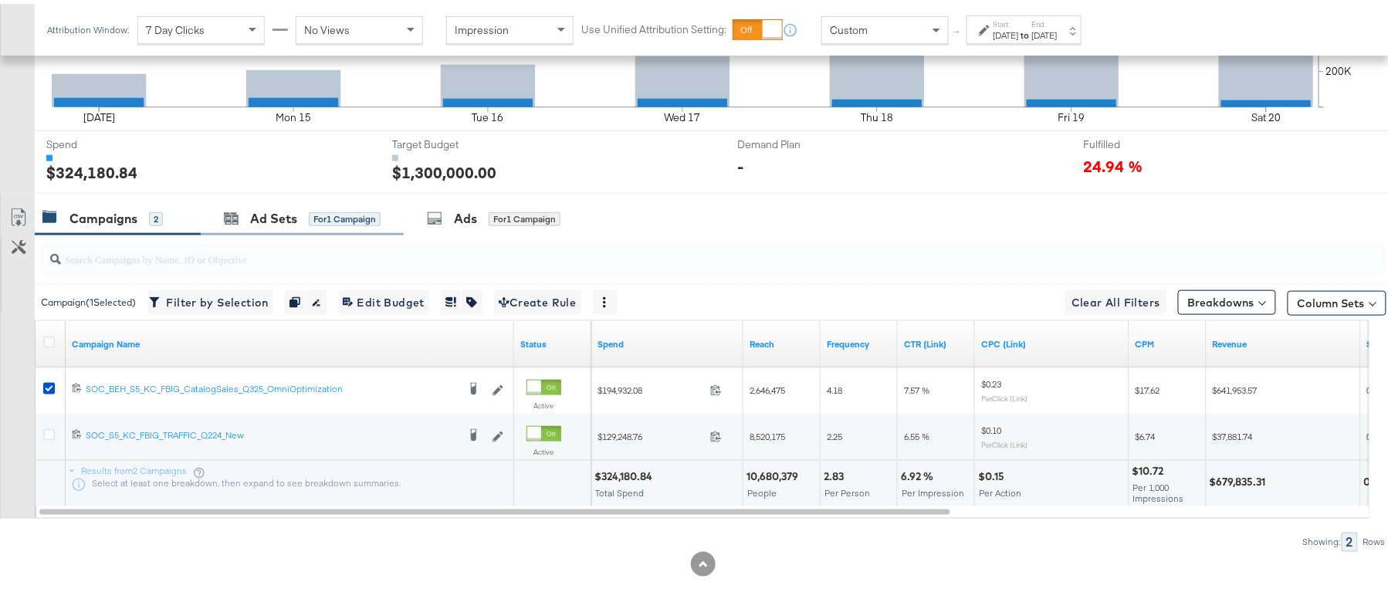
click at [254, 226] on div "Ad Sets for 1 Campaign" at bounding box center [302, 214] width 203 height 33
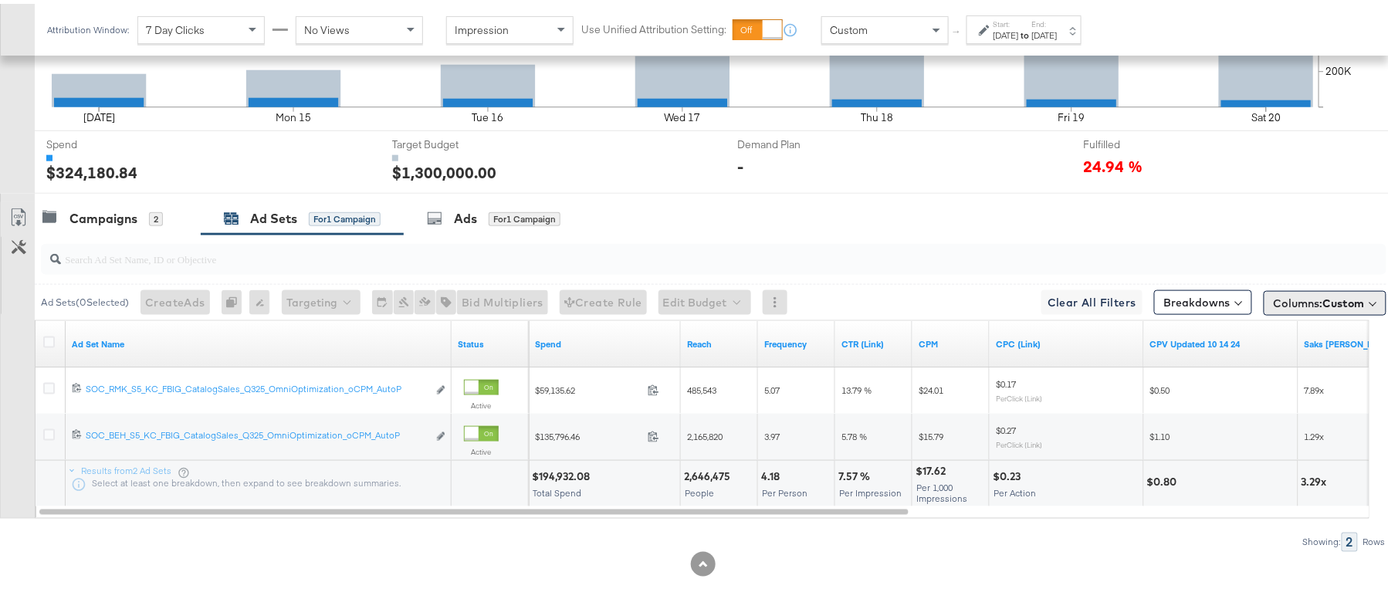
click at [1274, 300] on span "Columns: Custom" at bounding box center [1319, 299] width 91 height 15
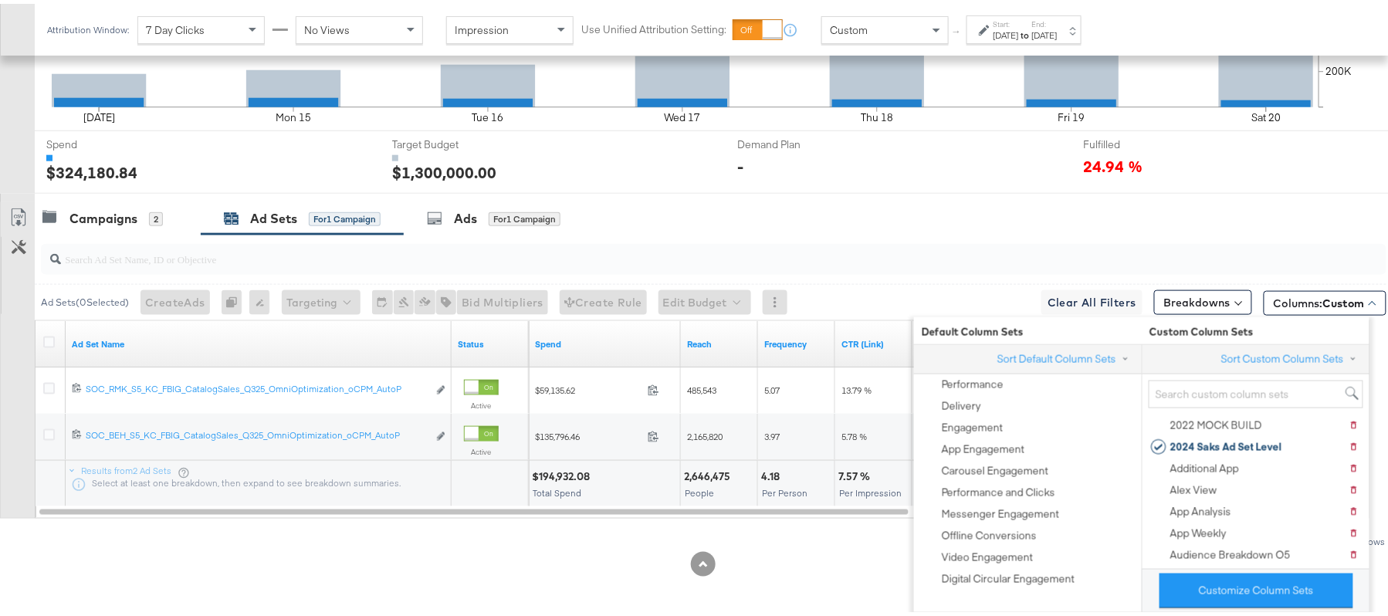
click at [56, 340] on div at bounding box center [51, 340] width 16 height 15
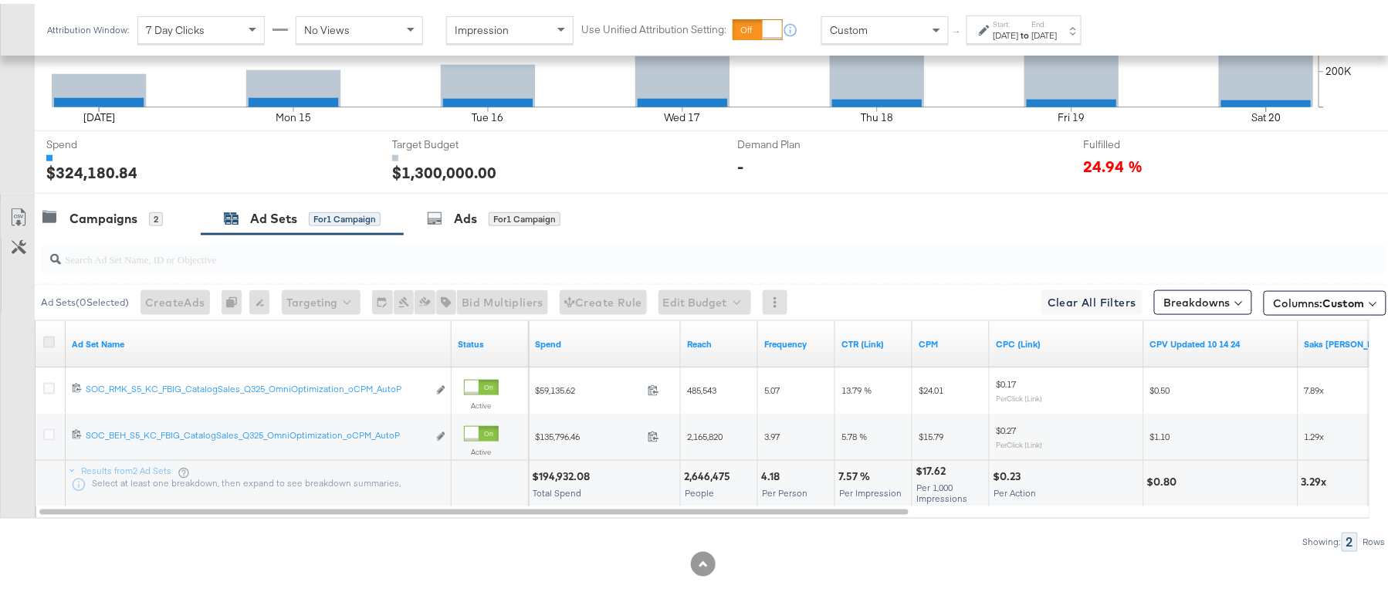
click at [51, 338] on icon at bounding box center [49, 339] width 12 height 12
click at [0, 0] on input "checkbox" at bounding box center [0, 0] width 0 height 0
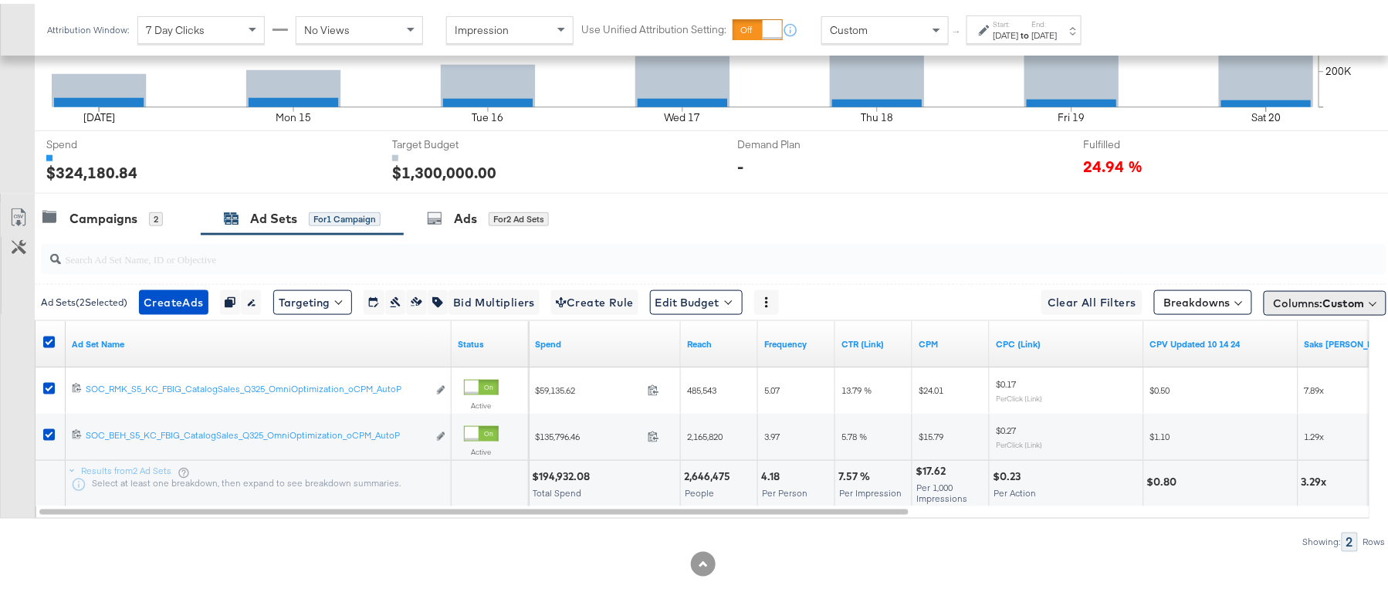
click at [1276, 300] on span "Columns: Custom" at bounding box center [1319, 299] width 91 height 15
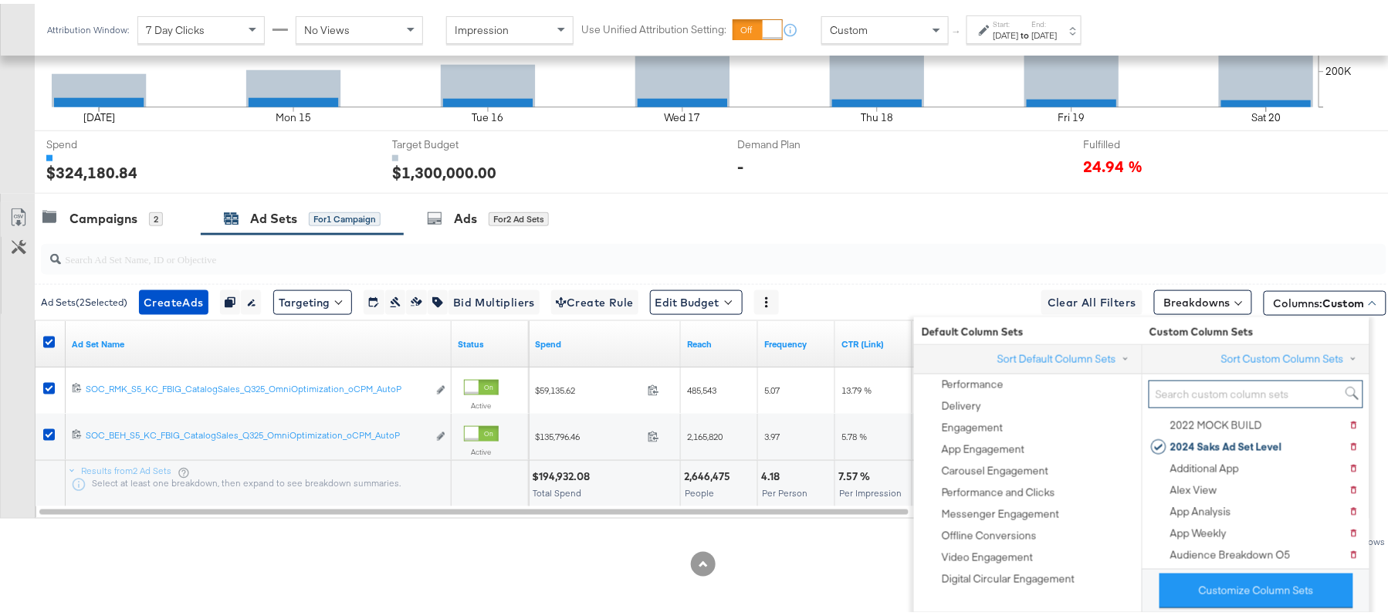
click at [1246, 381] on input "search" at bounding box center [1256, 391] width 215 height 29
paste input "JS - Saks [DATE]"
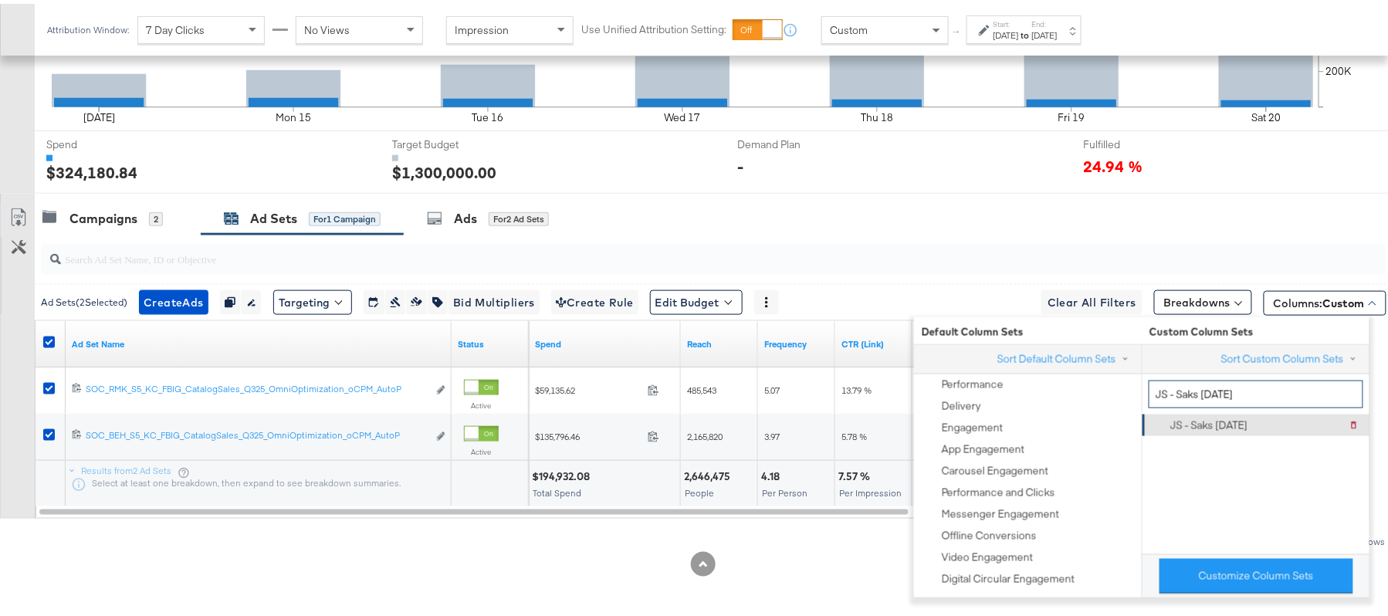
type input "JS - Saks [DATE]"
click at [1237, 415] on div "JS - Saks [DATE]" at bounding box center [1208, 422] width 77 height 15
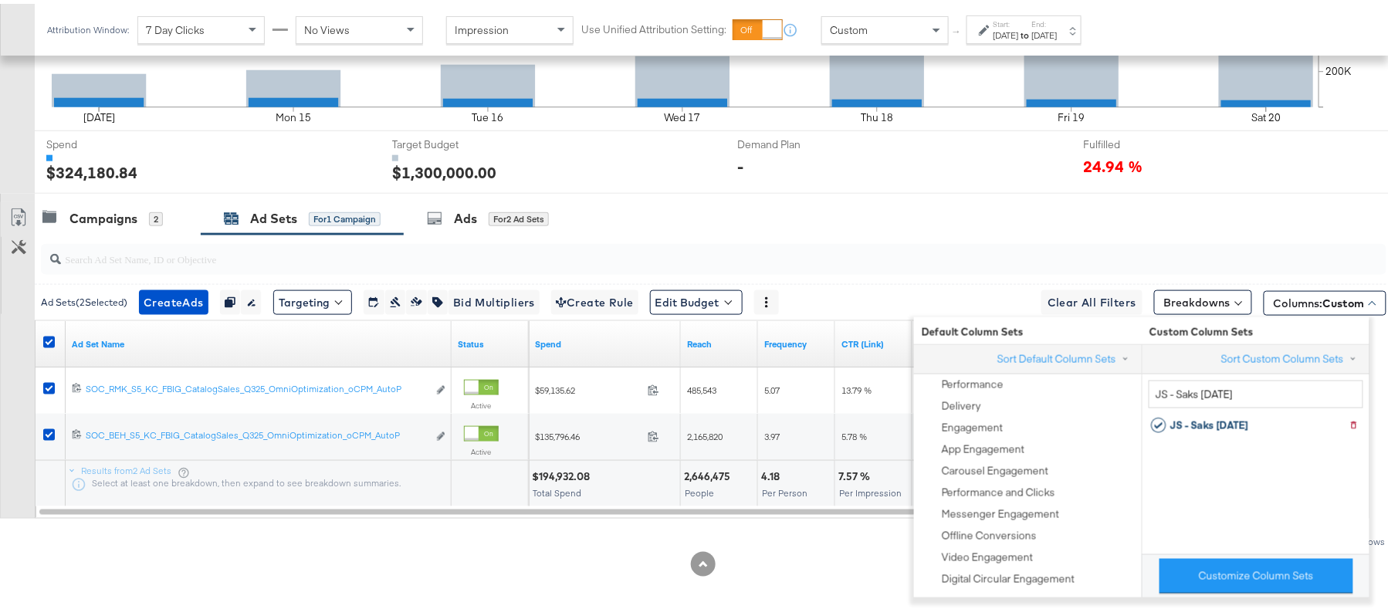
click at [449, 547] on div "Showing: 2 Rows" at bounding box center [693, 538] width 1387 height 19
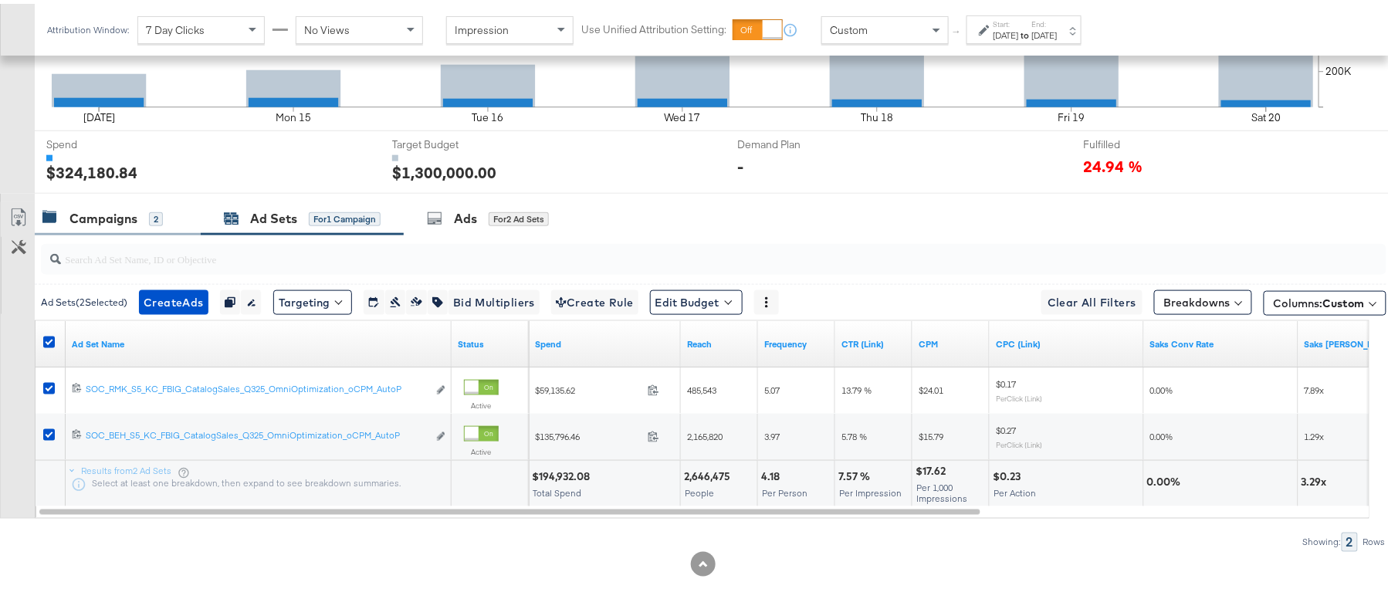
click at [122, 229] on div "Campaigns 2" at bounding box center [118, 214] width 166 height 33
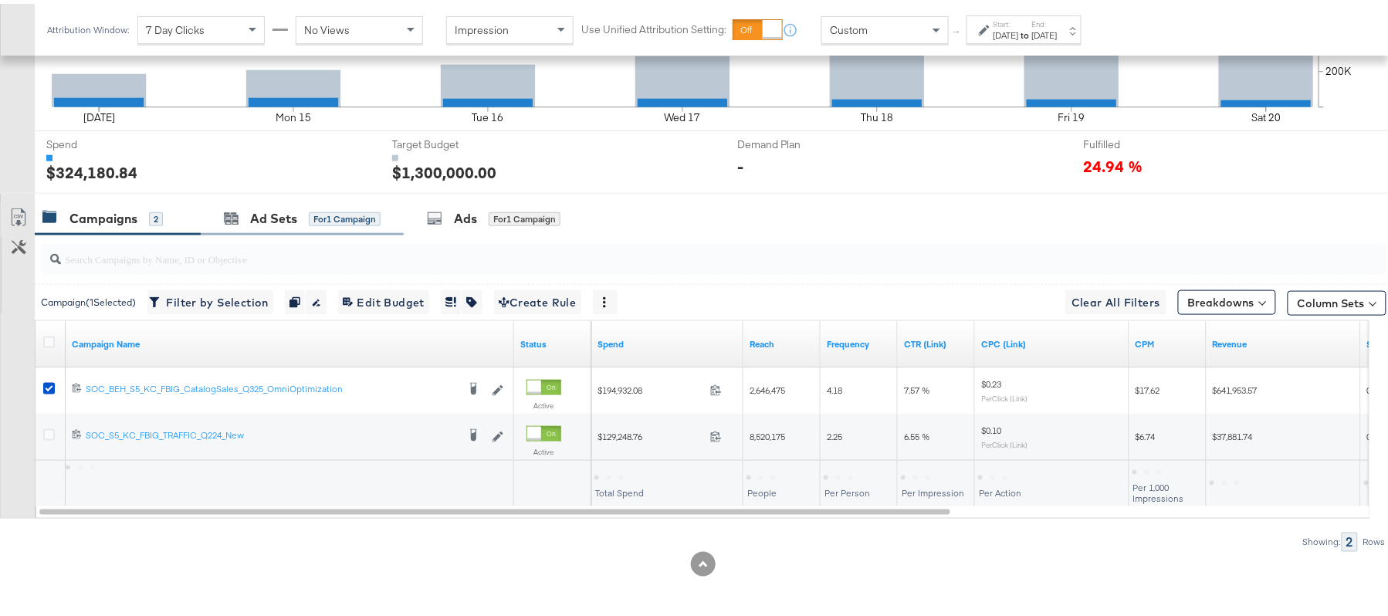
click at [260, 201] on div "Ad Sets for 1 Campaign" at bounding box center [302, 214] width 203 height 33
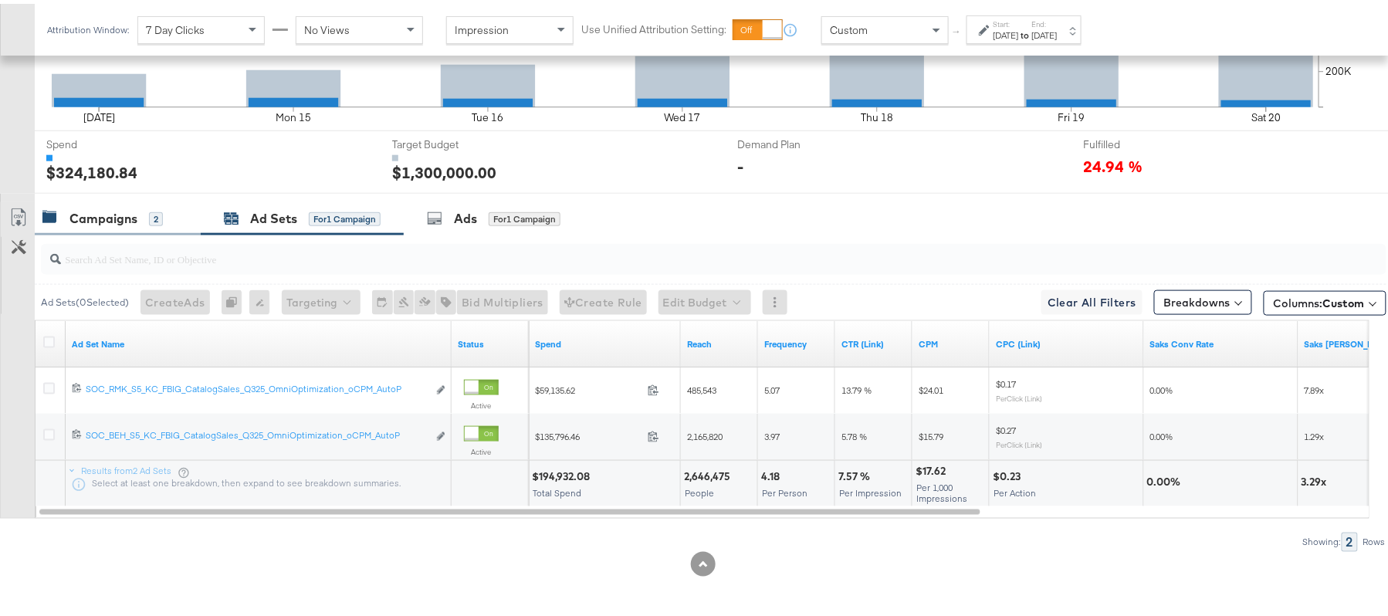
click at [103, 221] on div "Campaigns" at bounding box center [103, 215] width 68 height 18
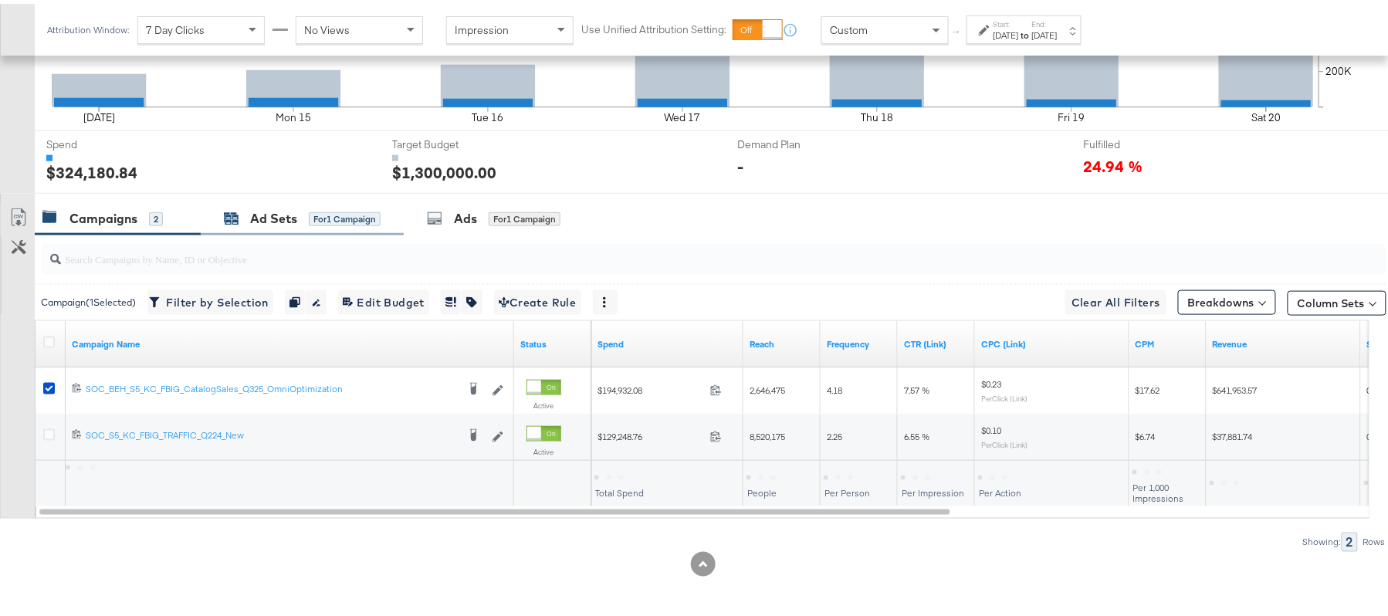
click at [255, 219] on div "Ad Sets" at bounding box center [273, 215] width 47 height 18
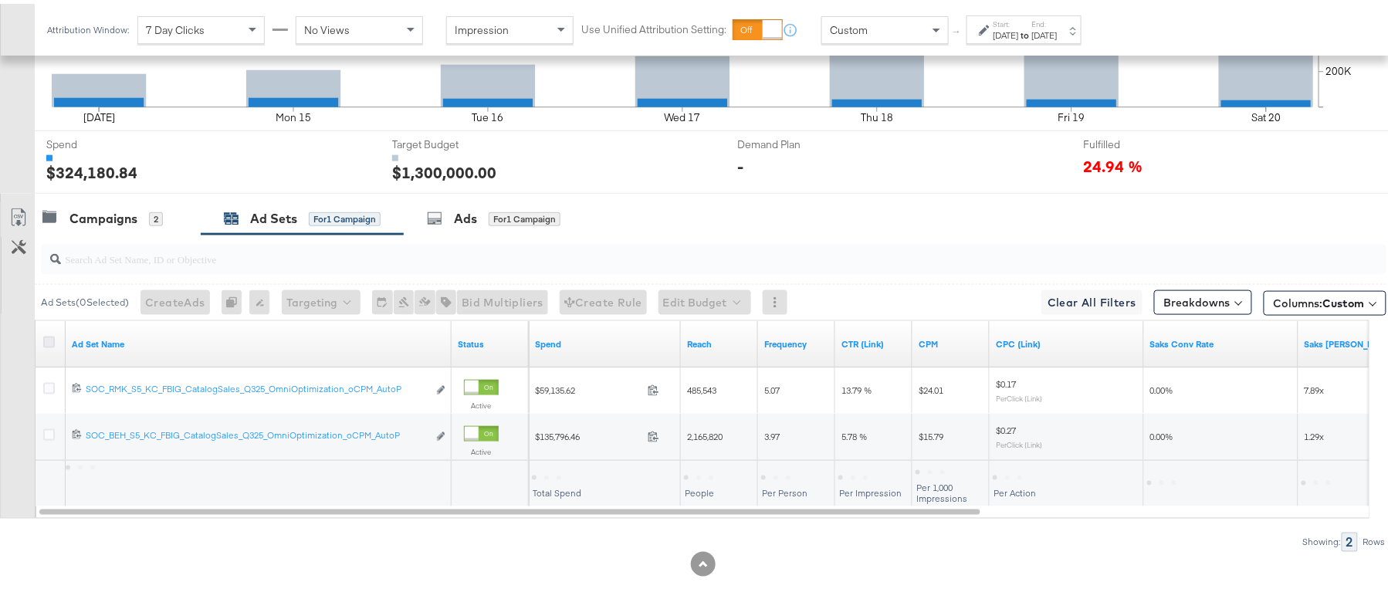
click at [45, 338] on icon at bounding box center [49, 339] width 12 height 12
click at [0, 0] on input "checkbox" at bounding box center [0, 0] width 0 height 0
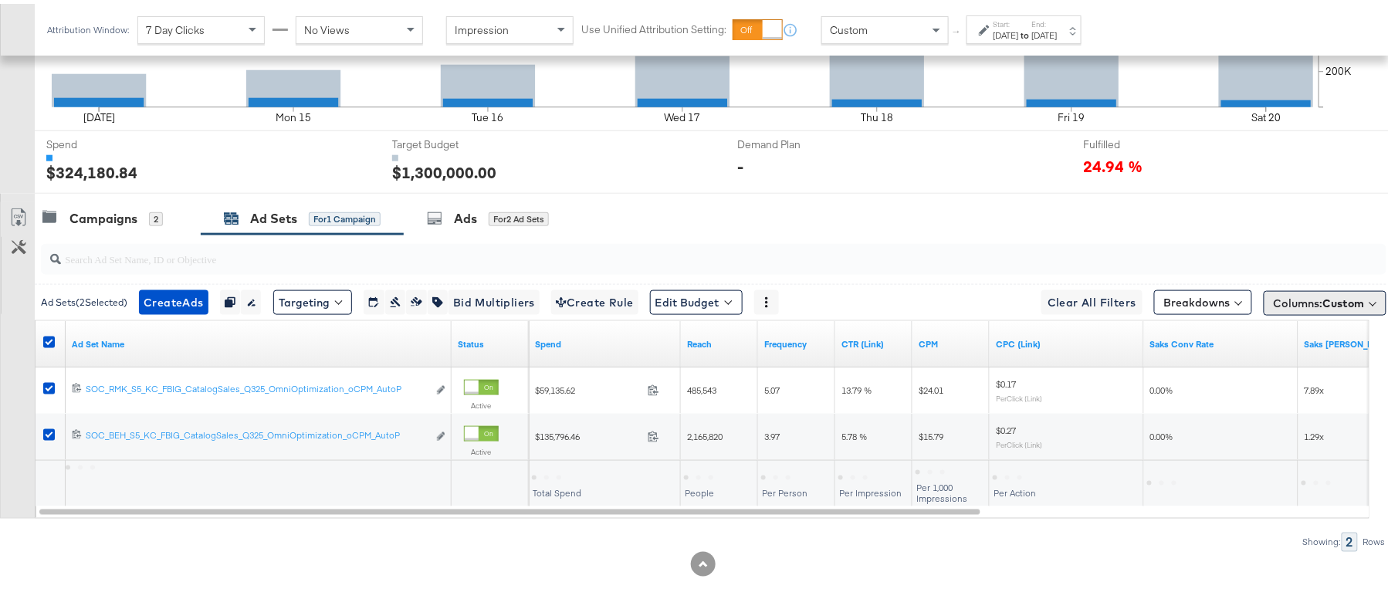
click at [1275, 303] on span "Columns: Custom" at bounding box center [1319, 299] width 91 height 15
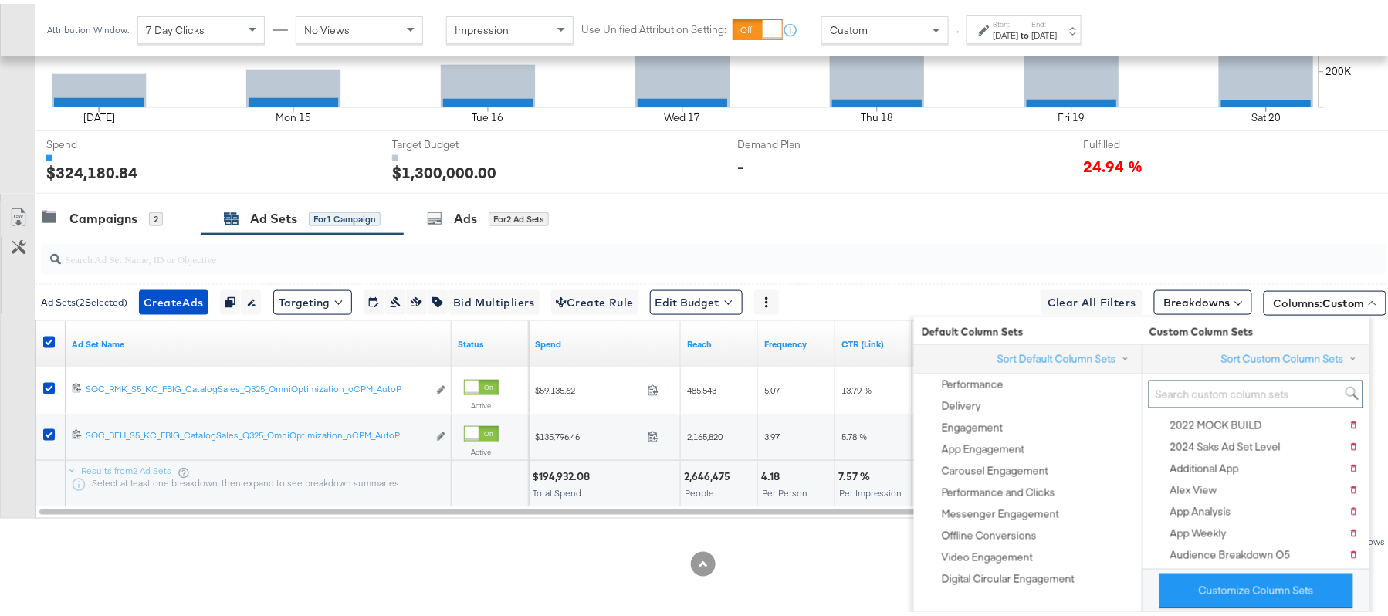
click at [1239, 391] on input "search" at bounding box center [1256, 391] width 215 height 29
paste input "JS - Saks [DATE]"
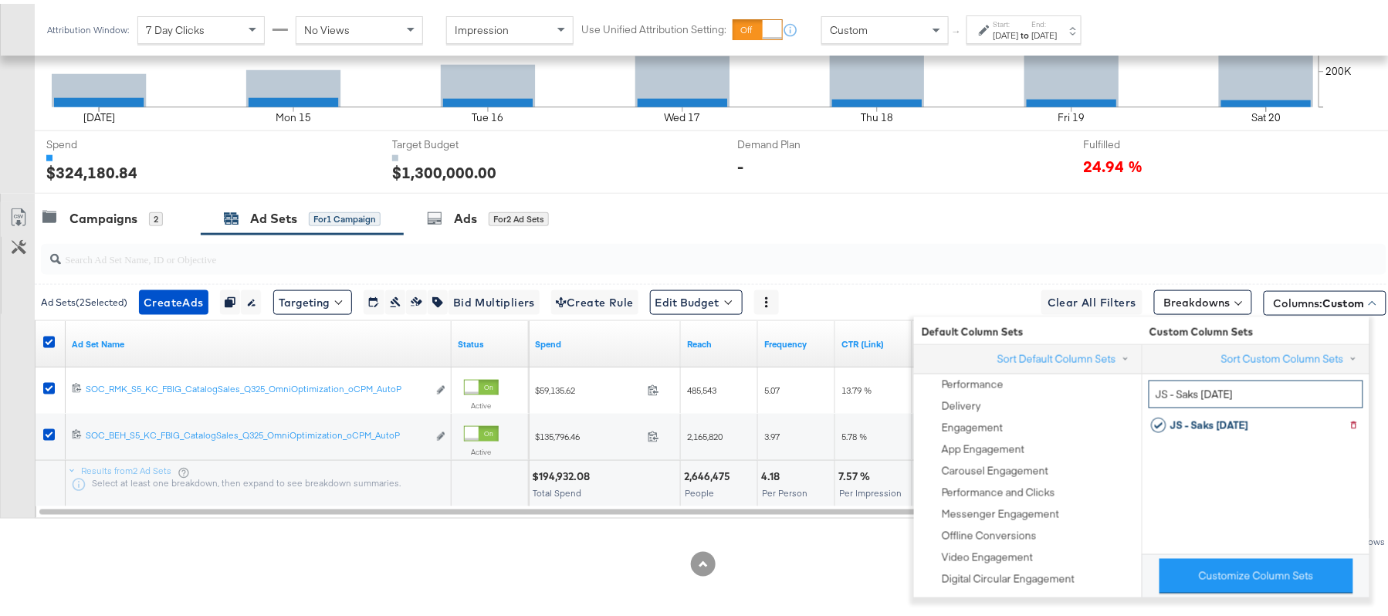
type input "JS - Saks [DATE]"
click at [806, 541] on div "Showing: 2 Rows" at bounding box center [693, 538] width 1387 height 19
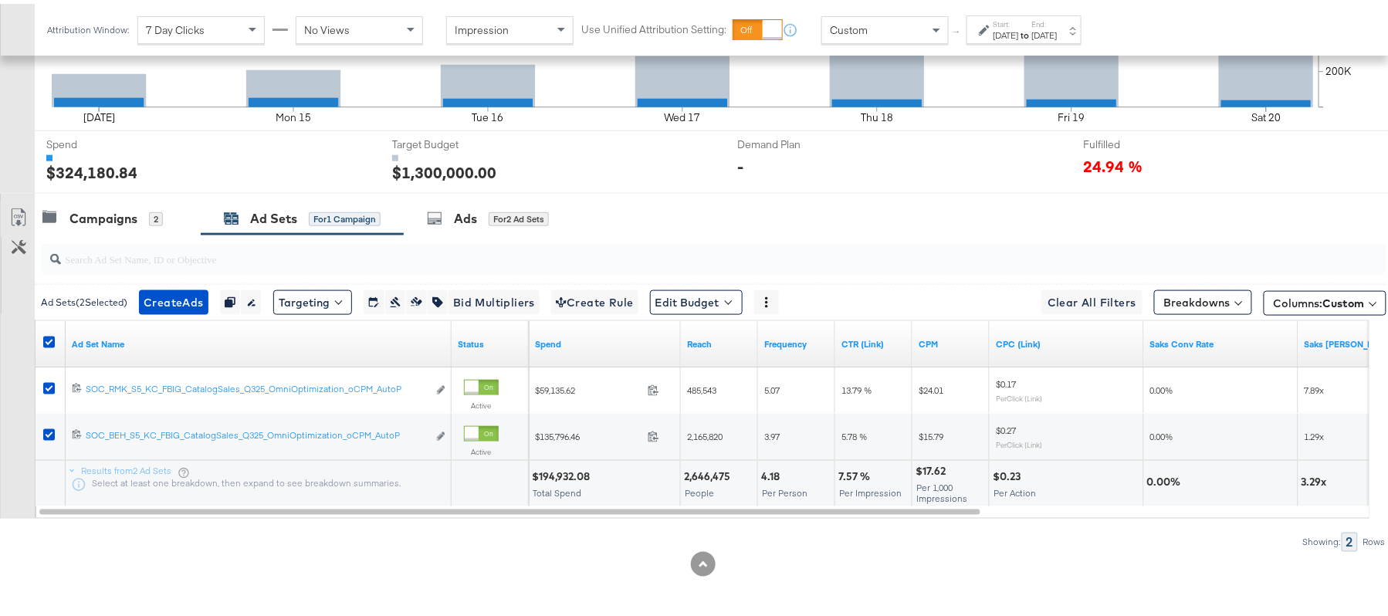
click at [22, 205] on icon at bounding box center [18, 214] width 19 height 19
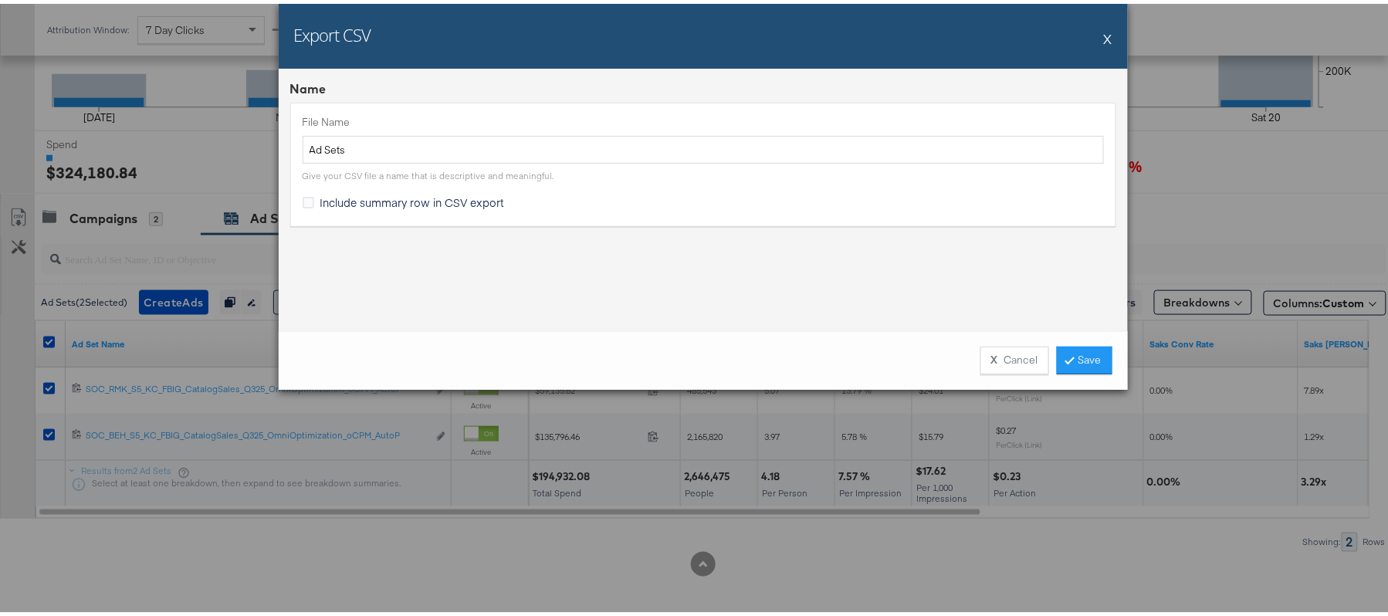
click at [425, 198] on span "Include summary row in CSV export" at bounding box center [412, 198] width 185 height 15
click at [0, 0] on input "Include summary row in CSV export" at bounding box center [0, 0] width 0 height 0
click at [1089, 357] on link "Save" at bounding box center [1085, 357] width 56 height 28
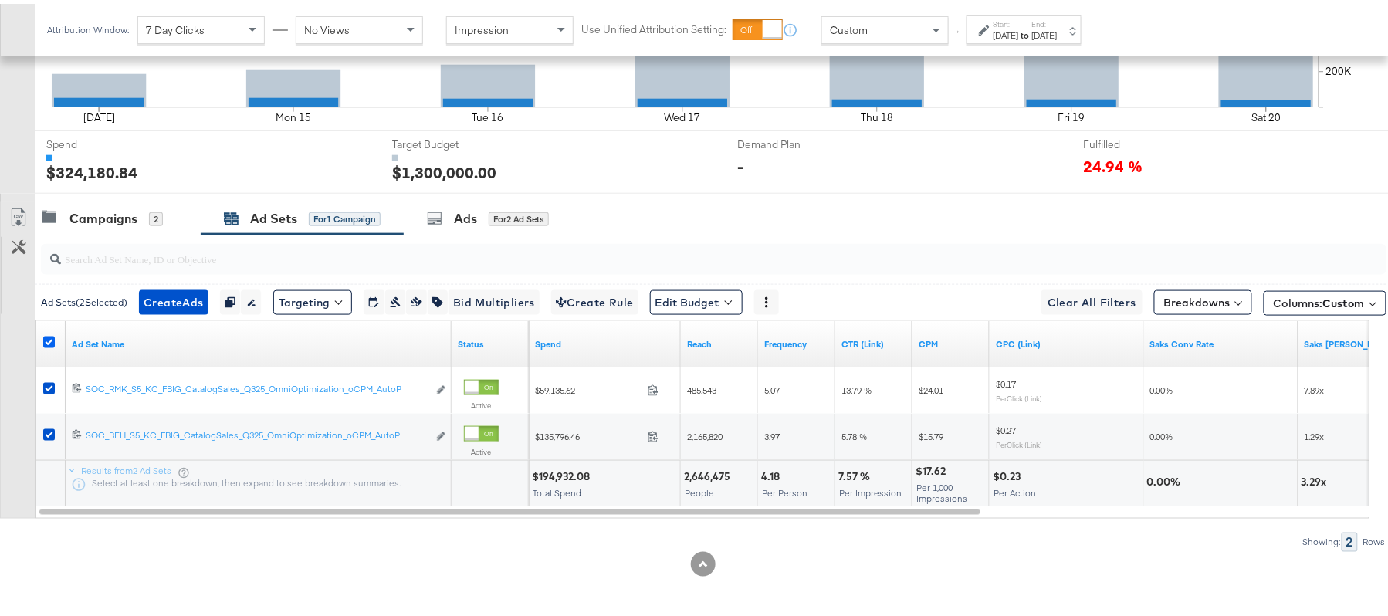
click at [52, 337] on icon at bounding box center [49, 339] width 12 height 12
click at [0, 0] on input "checkbox" at bounding box center [0, 0] width 0 height 0
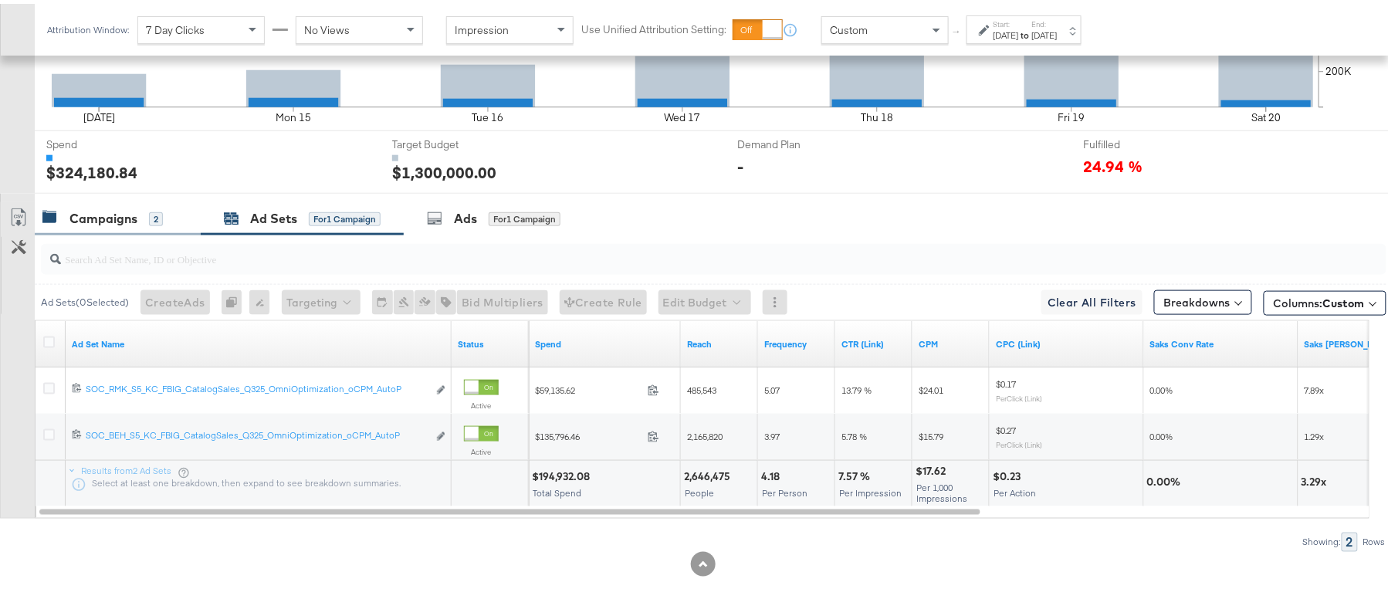
click at [105, 218] on div "Campaigns" at bounding box center [103, 215] width 68 height 18
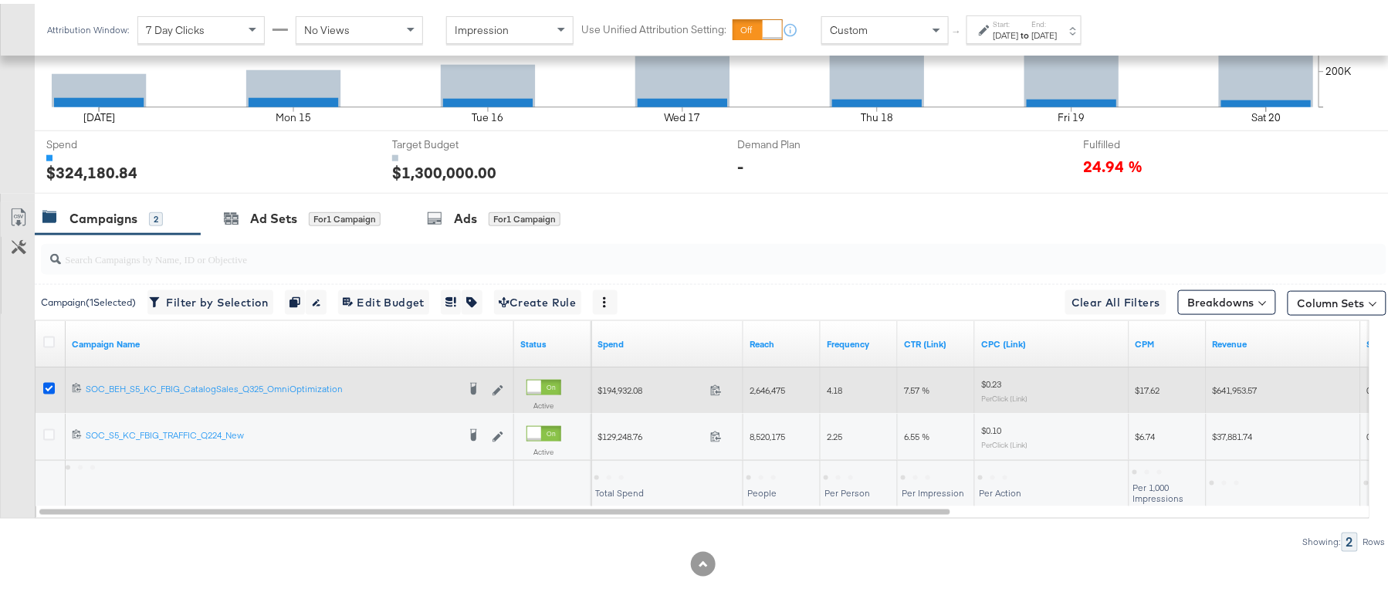
click at [47, 384] on icon at bounding box center [49, 385] width 12 height 12
click at [0, 0] on input "checkbox" at bounding box center [0, 0] width 0 height 0
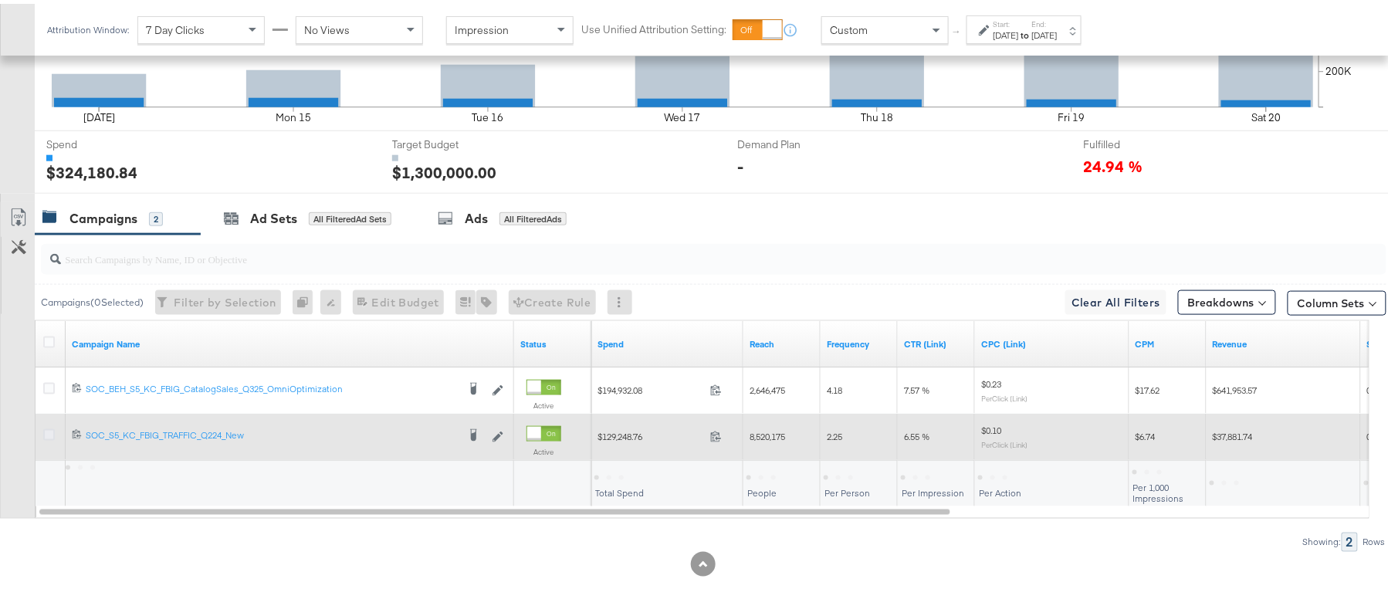
click at [49, 431] on icon at bounding box center [49, 431] width 12 height 12
click at [0, 0] on input "checkbox" at bounding box center [0, 0] width 0 height 0
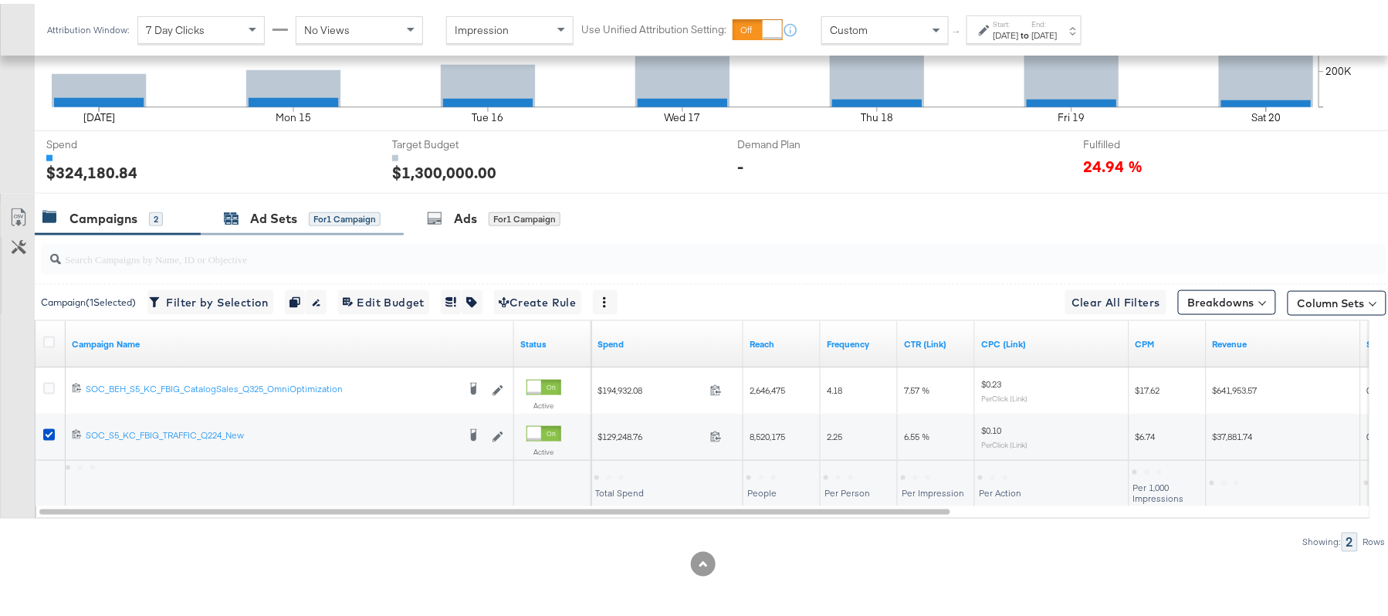
click at [269, 213] on div "Ad Sets" at bounding box center [273, 215] width 47 height 18
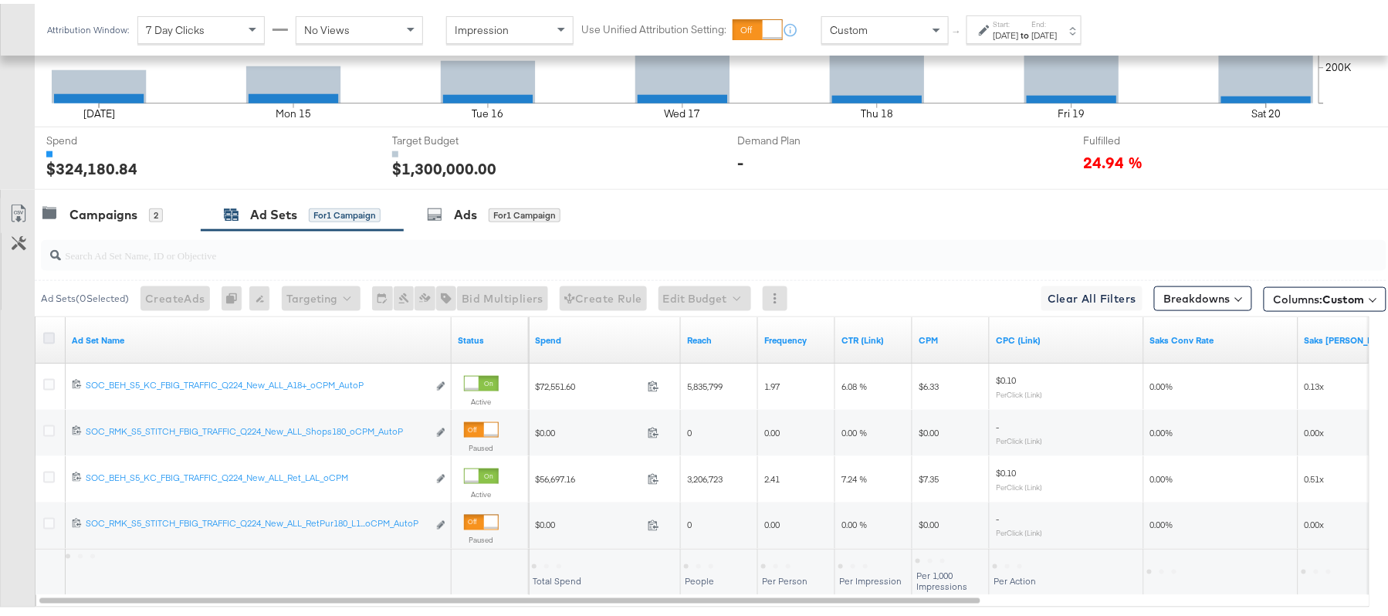
click at [53, 340] on icon at bounding box center [49, 335] width 12 height 12
click at [0, 0] on input "checkbox" at bounding box center [0, 0] width 0 height 0
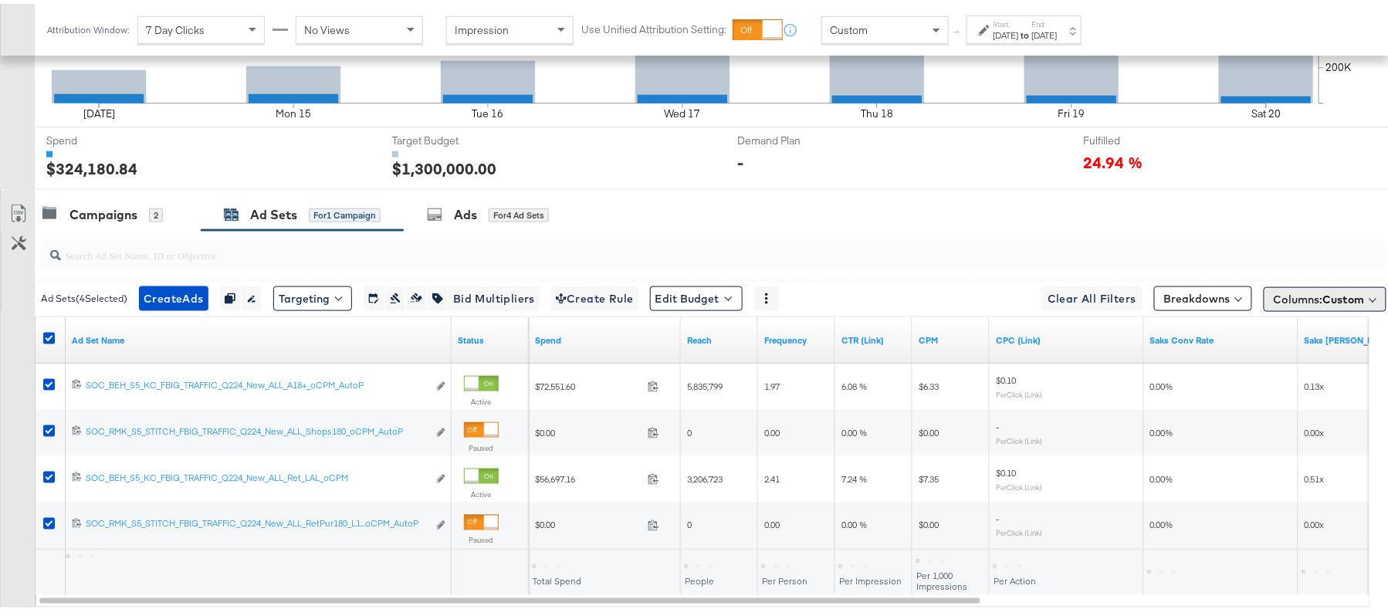
click at [1277, 303] on span "Columns: Custom" at bounding box center [1319, 295] width 91 height 15
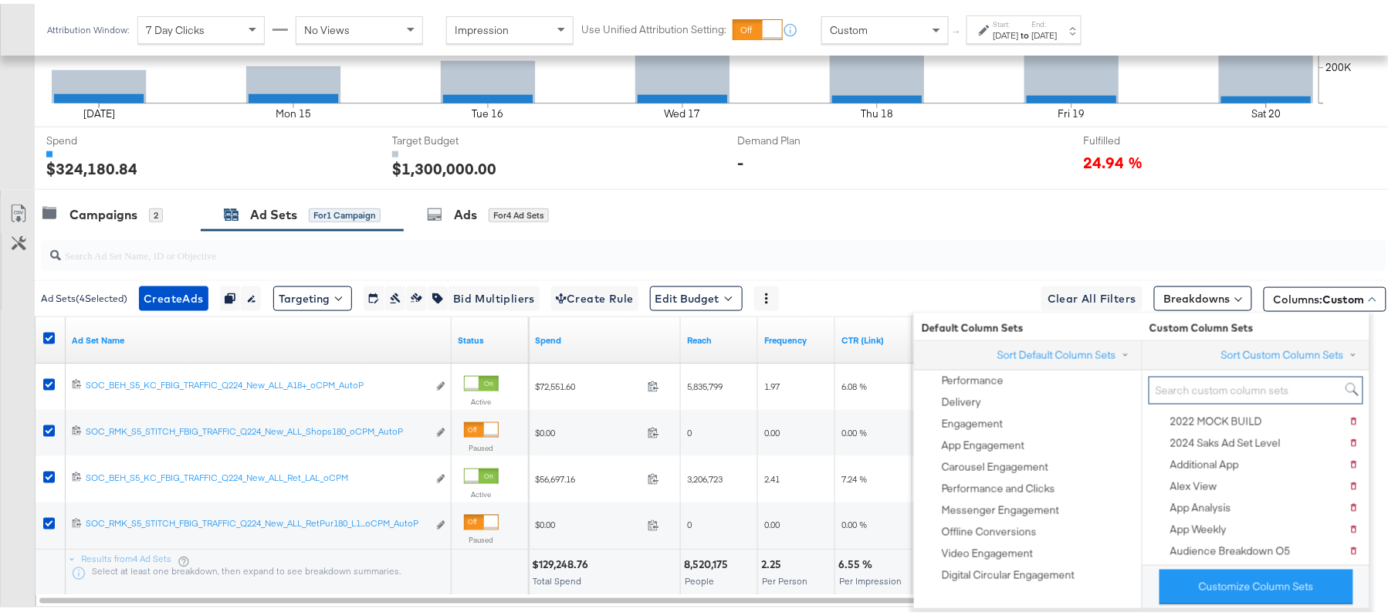
click at [1214, 394] on input "search" at bounding box center [1256, 387] width 215 height 29
paste input "JS - Saks [DATE]"
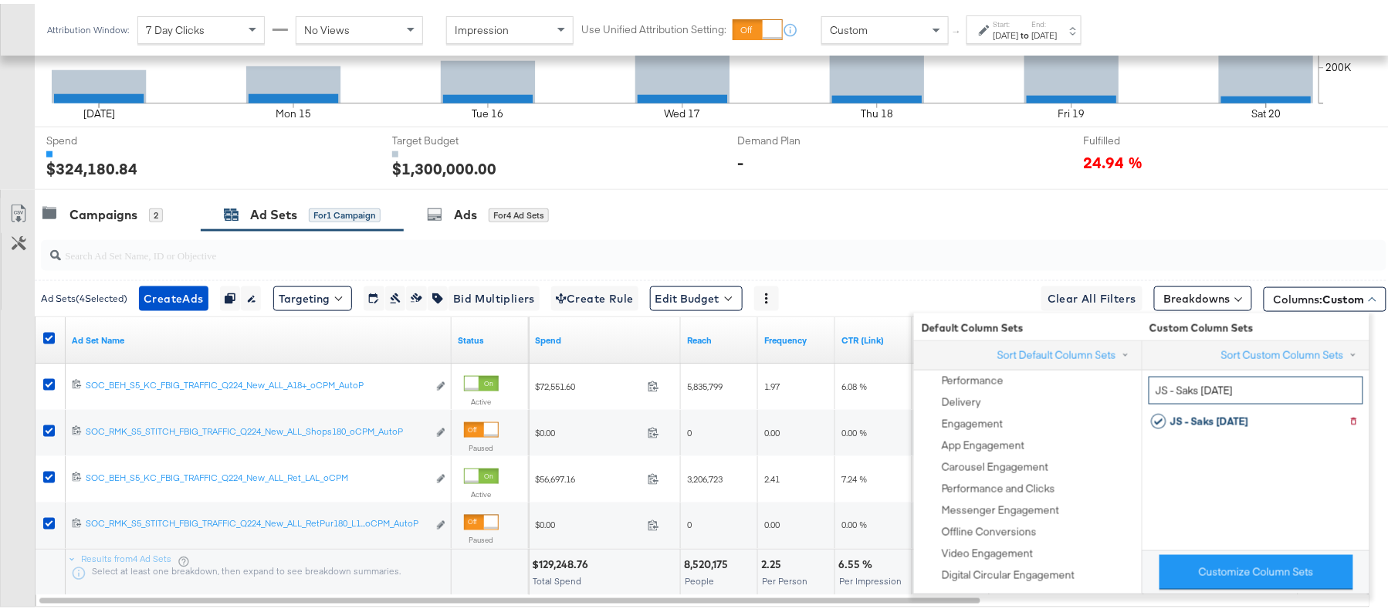
type input "JS - Saks [DATE]"
click at [858, 199] on div "Campaigns 2 Ad Sets for 1 Campaign Ads for 4 Ad Sets" at bounding box center [720, 211] width 1371 height 33
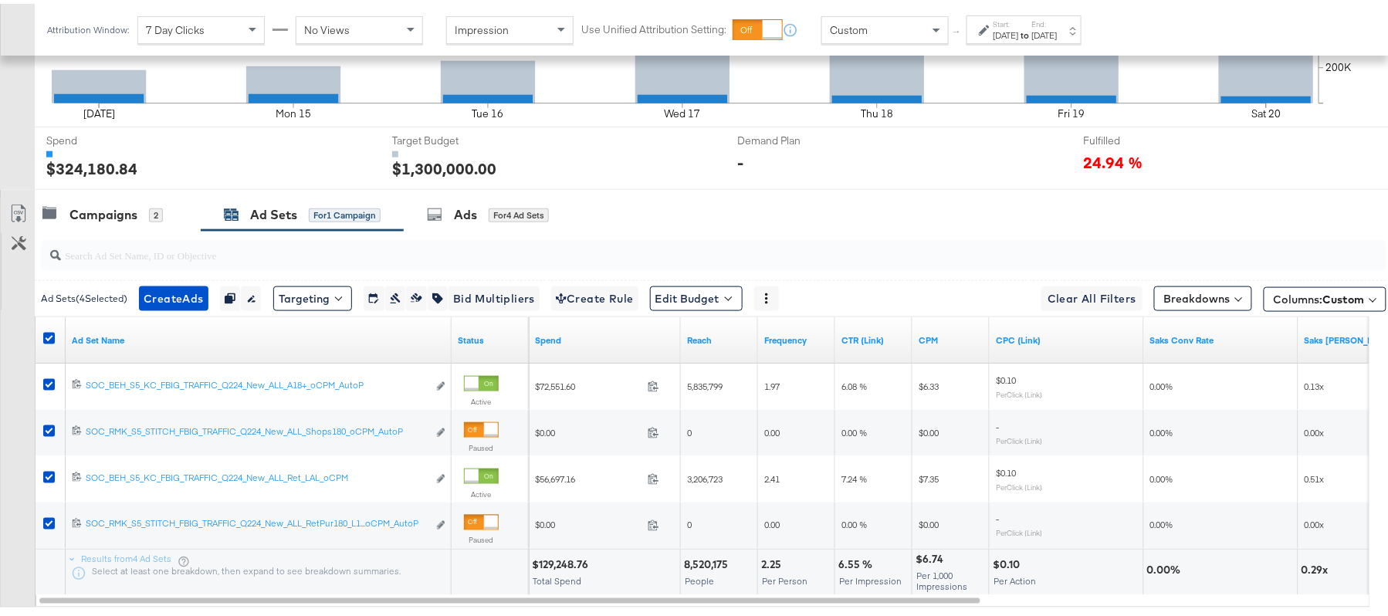
scroll to position [637, 0]
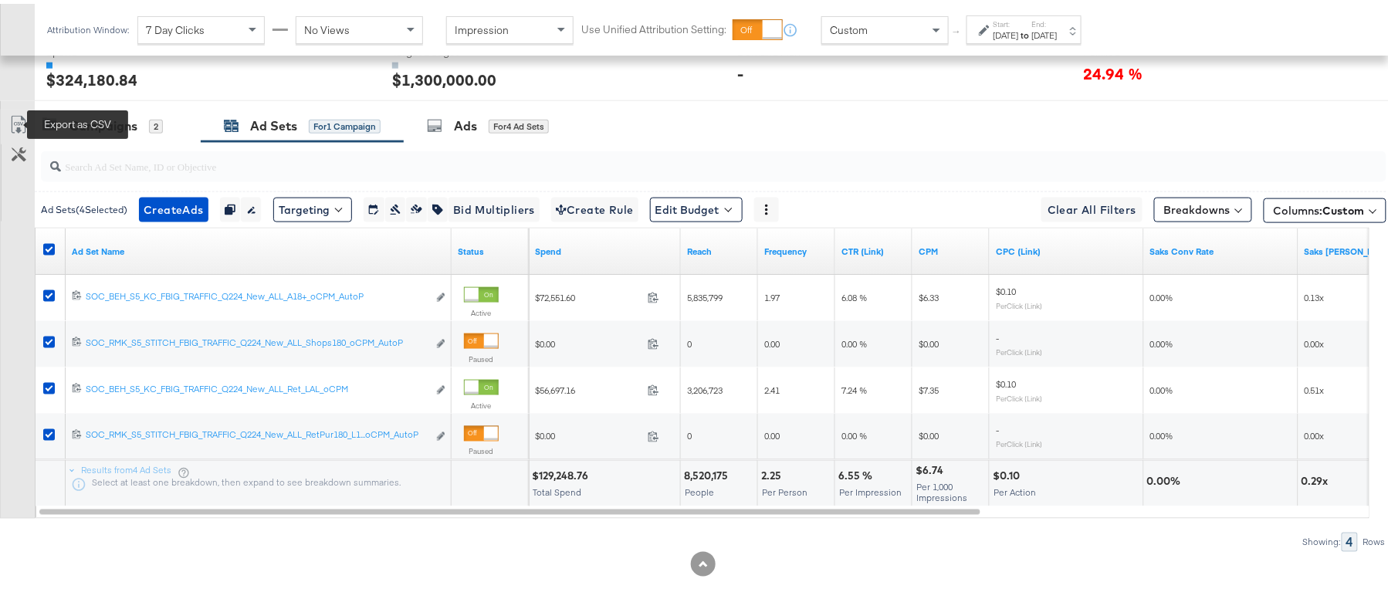
click at [15, 117] on icon at bounding box center [18, 121] width 19 height 19
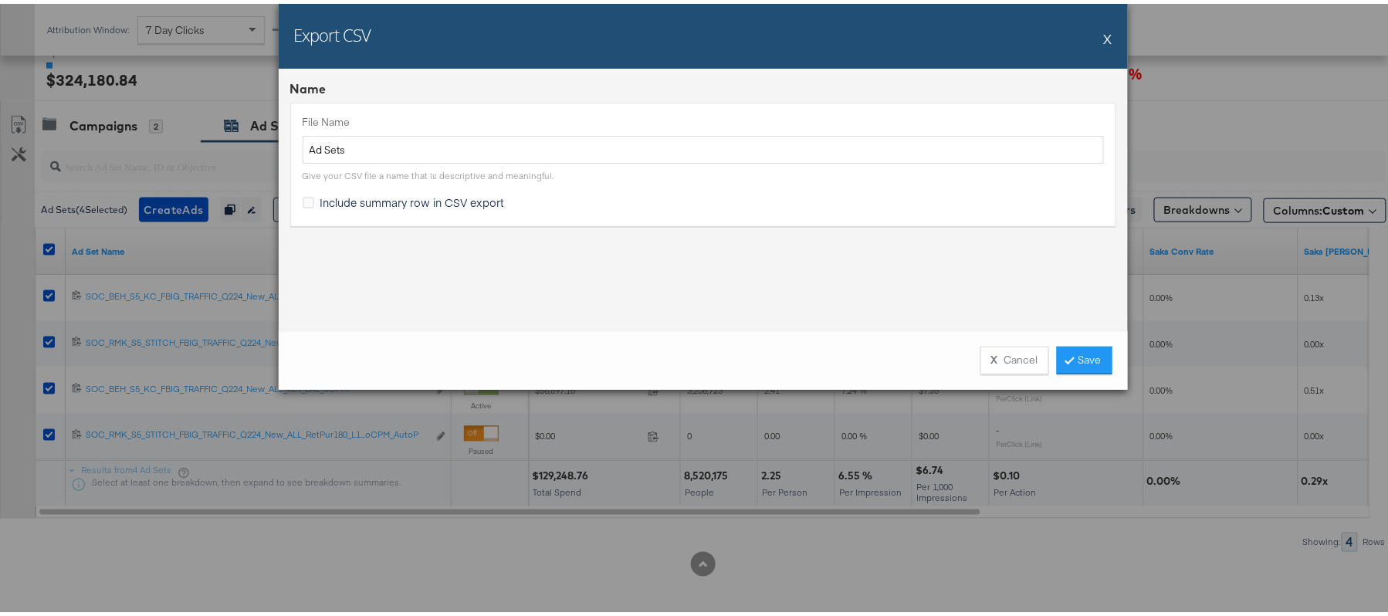
click at [327, 193] on span "Include summary row in CSV export" at bounding box center [412, 198] width 185 height 15
click at [0, 0] on input "Include summary row in CSV export" at bounding box center [0, 0] width 0 height 0
click at [1100, 360] on link "Save" at bounding box center [1085, 357] width 56 height 28
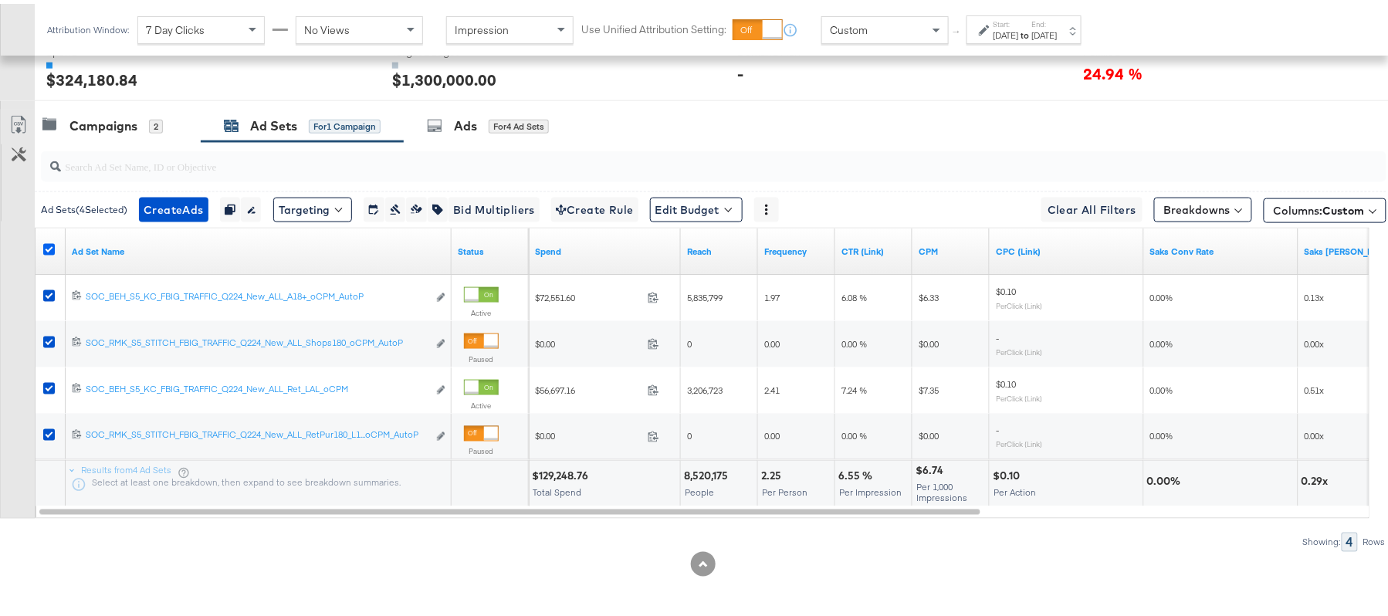
click at [51, 247] on icon at bounding box center [49, 246] width 12 height 12
click at [0, 0] on input "checkbox" at bounding box center [0, 0] width 0 height 0
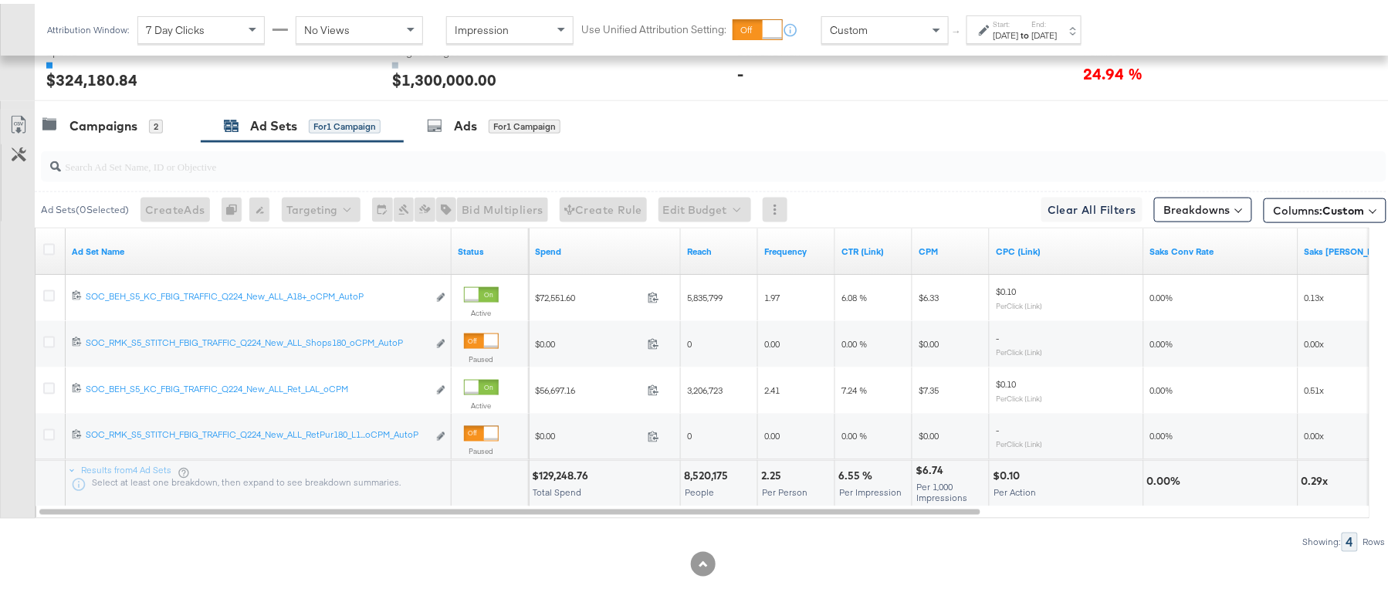
click at [109, 130] on div "Campaigns" at bounding box center [103, 122] width 68 height 18
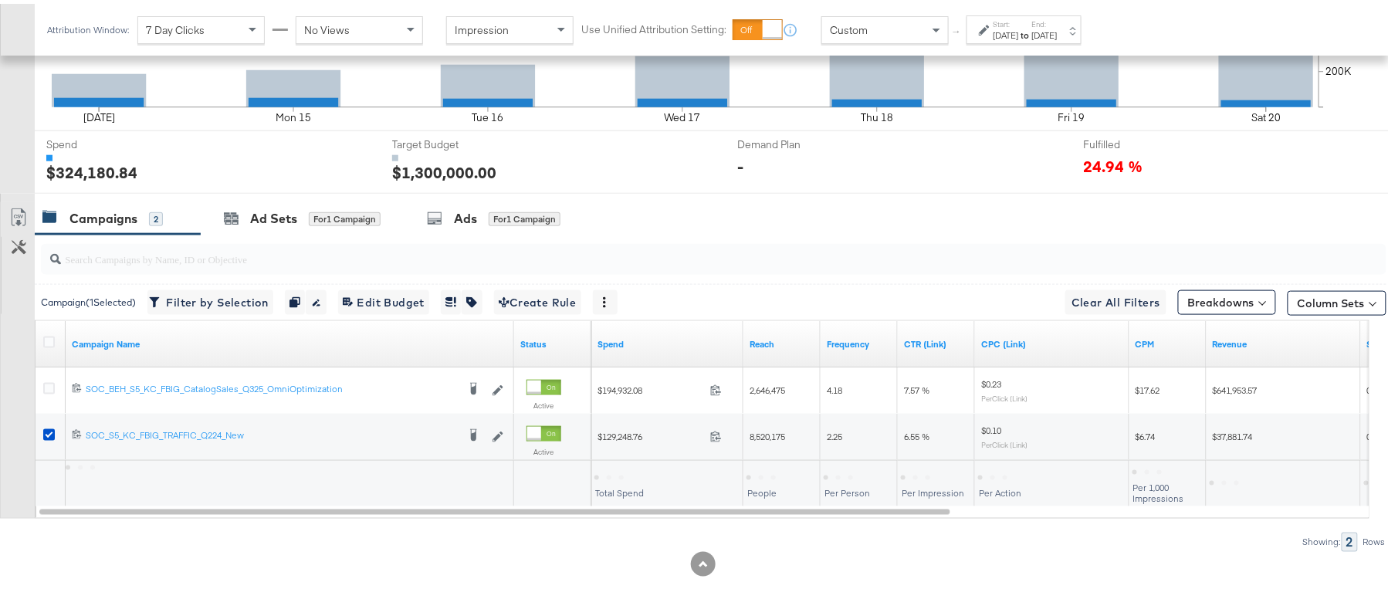
scroll to position [544, 0]
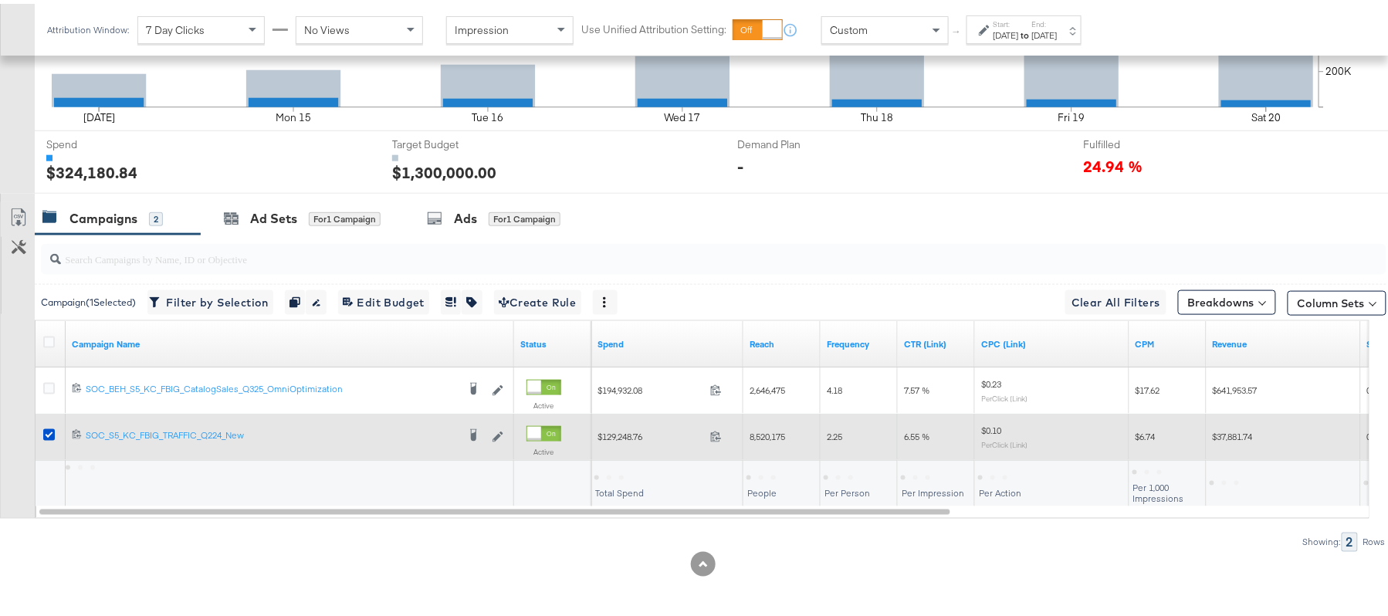
click at [49, 430] on icon at bounding box center [49, 431] width 12 height 12
click at [0, 0] on input "checkbox" at bounding box center [0, 0] width 0 height 0
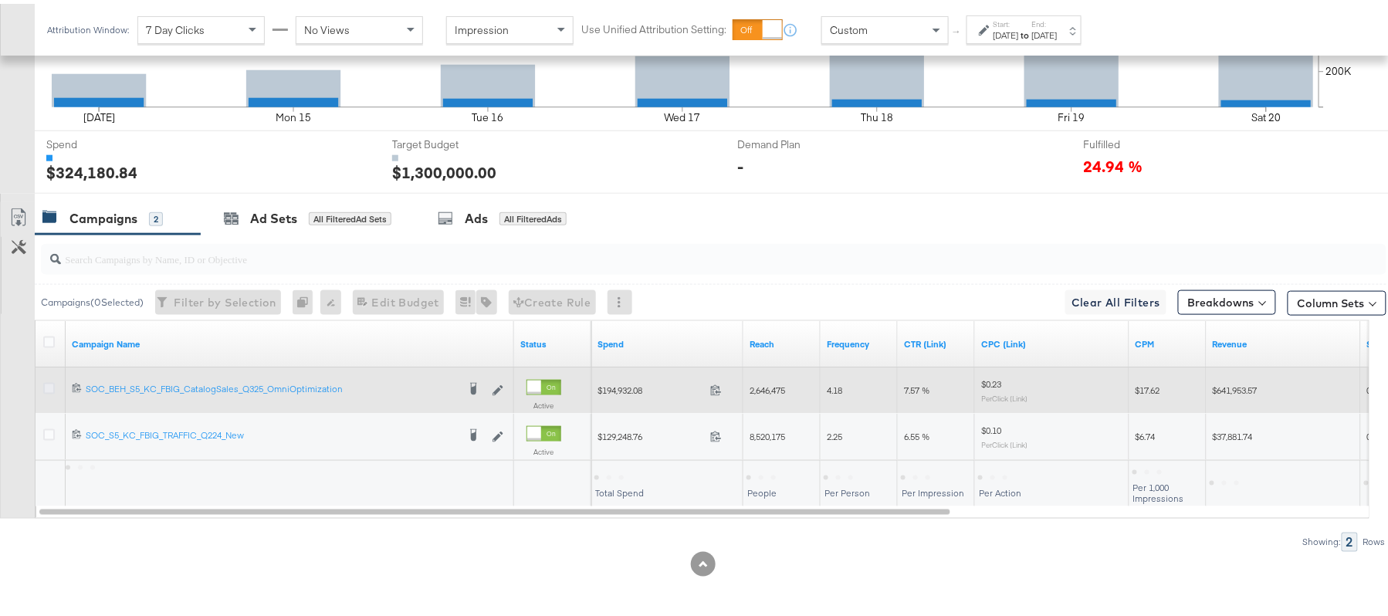
click at [50, 390] on div at bounding box center [51, 386] width 16 height 15
click at [51, 384] on icon at bounding box center [49, 385] width 12 height 12
click at [0, 0] on input "checkbox" at bounding box center [0, 0] width 0 height 0
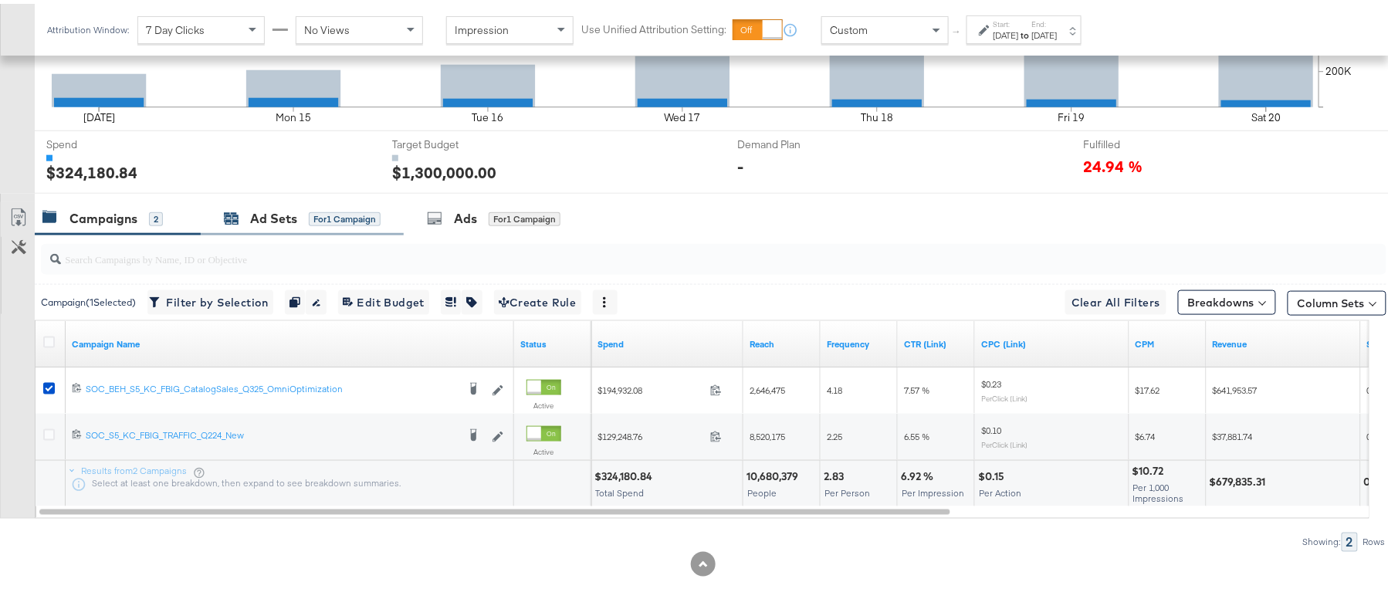
click at [252, 220] on div "Ad Sets" at bounding box center [273, 215] width 47 height 18
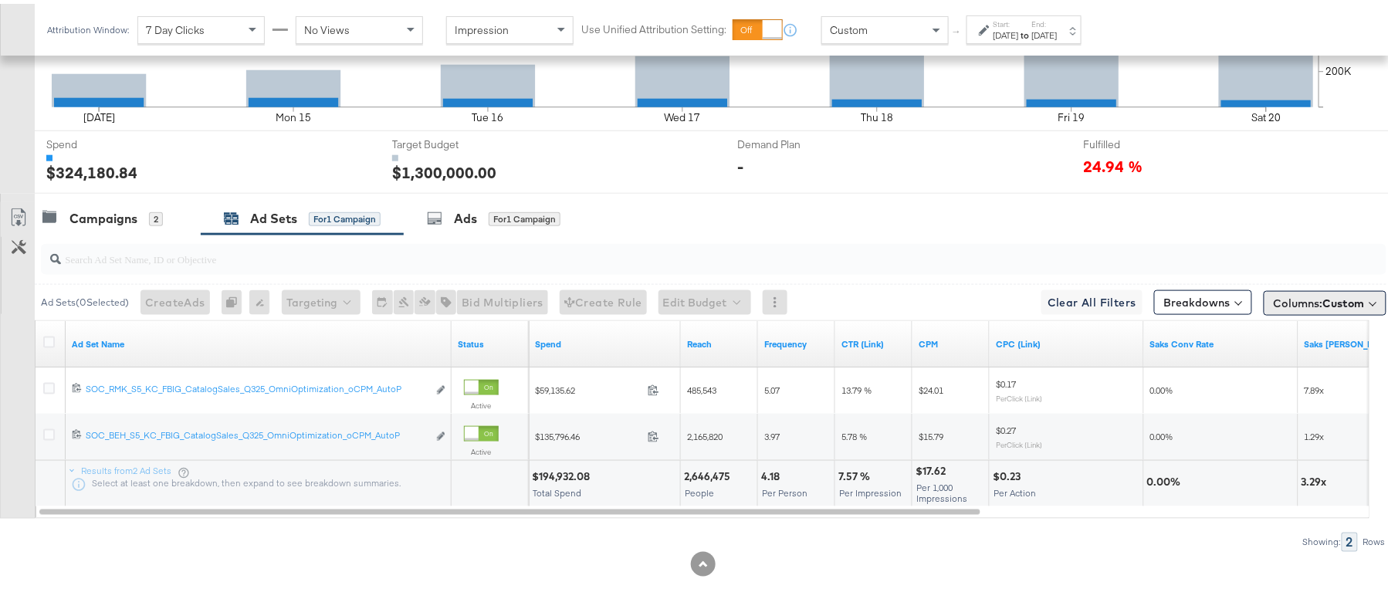
click at [1274, 303] on span "Columns: Custom" at bounding box center [1319, 299] width 91 height 15
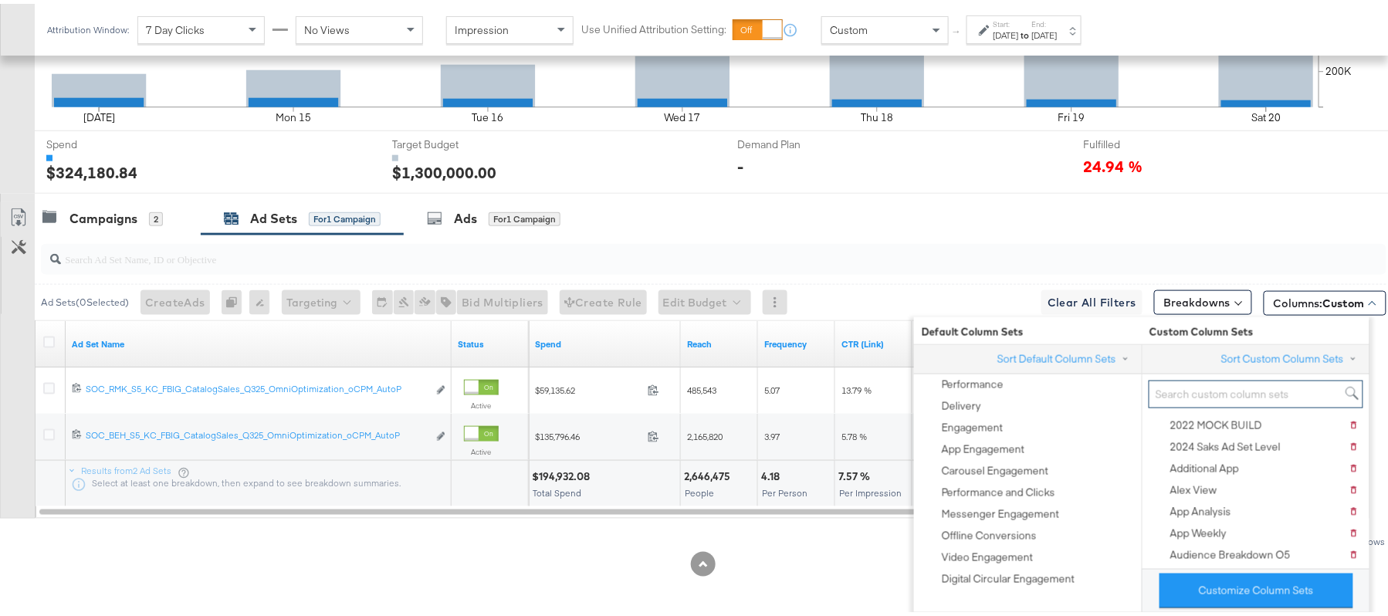
click at [1202, 392] on input "search" at bounding box center [1256, 391] width 215 height 29
paste input "O5_Weekly Performance"
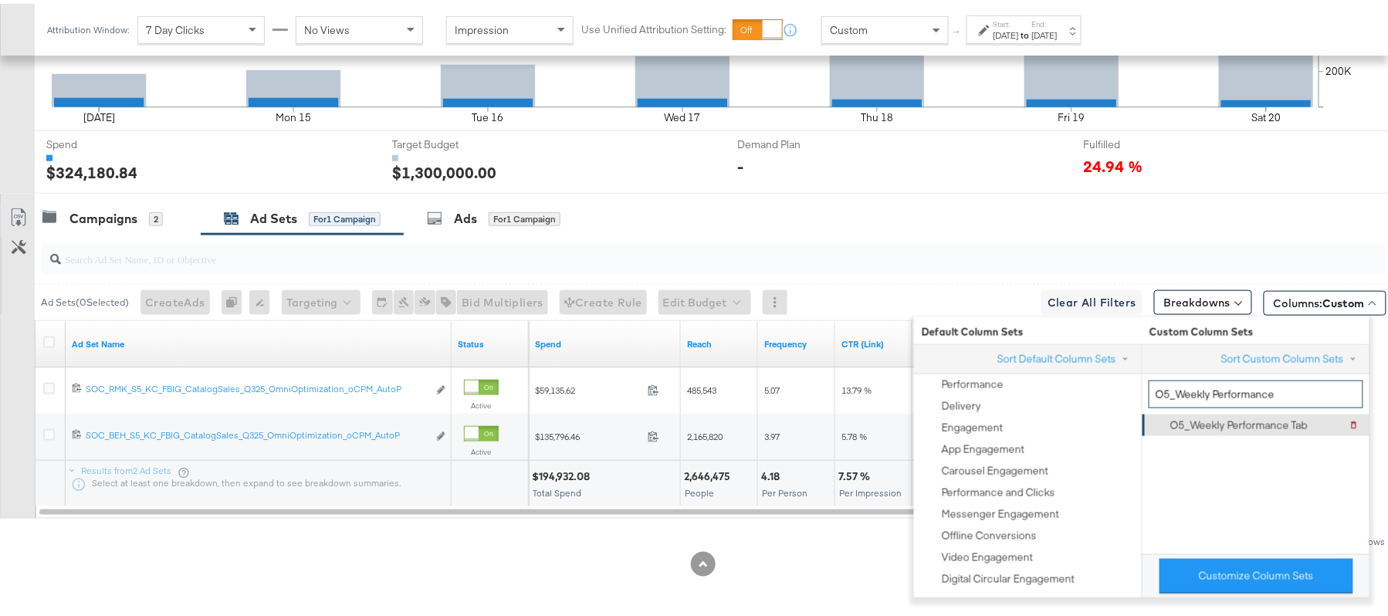
type input "O5_Weekly Performance"
click at [1211, 415] on div "O5_Weekly Performance Tab" at bounding box center [1238, 422] width 137 height 15
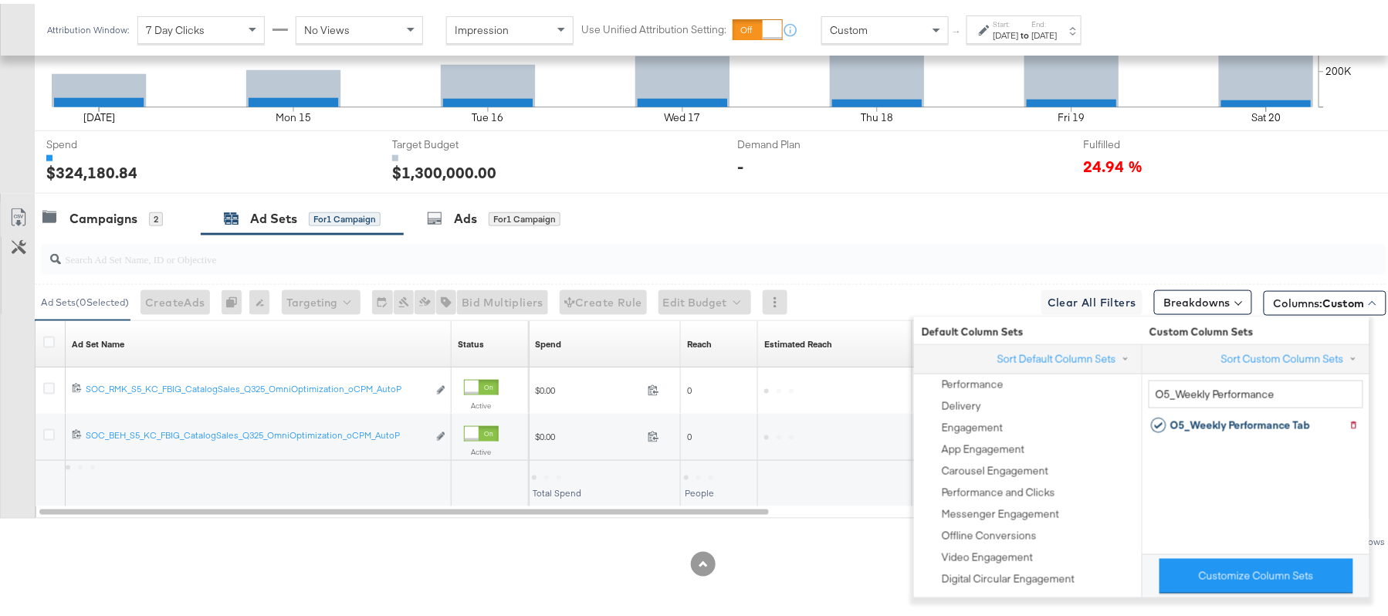
click at [304, 557] on div at bounding box center [703, 560] width 1406 height 25
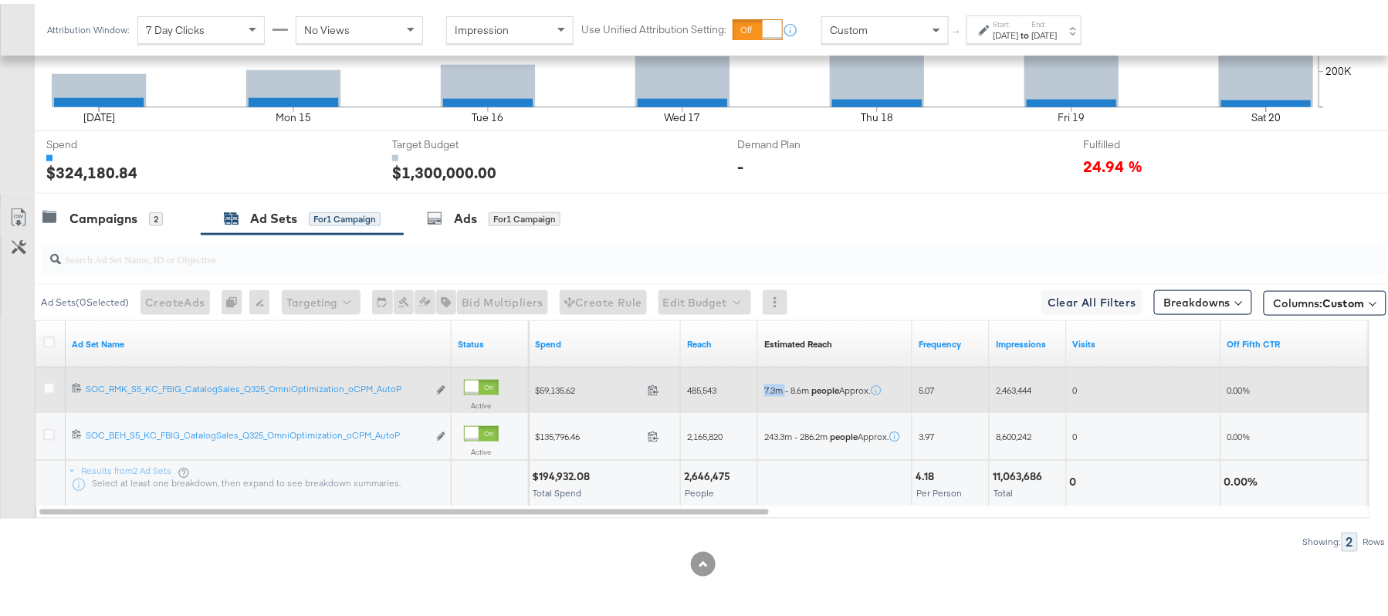
drag, startPoint x: 763, startPoint y: 386, endPoint x: 787, endPoint y: 387, distance: 24.7
click at [787, 387] on div "7.3m - 8.6m people Approx." at bounding box center [835, 386] width 154 height 25
copy span "7.3m"
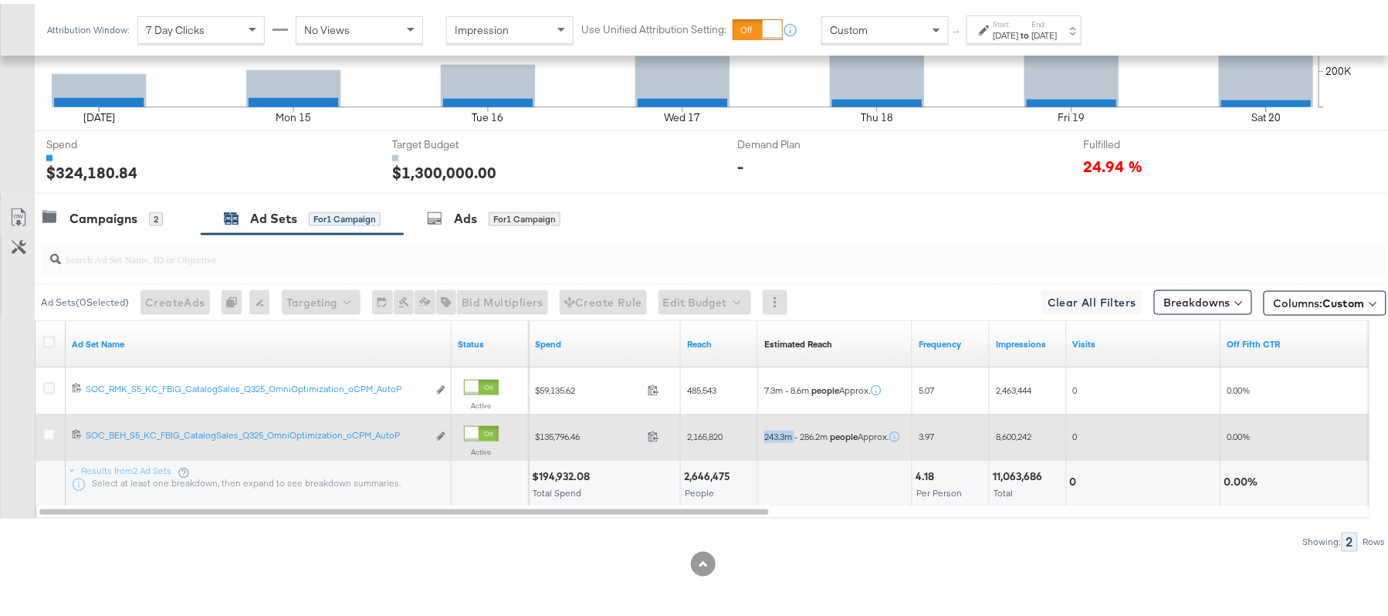
drag, startPoint x: 763, startPoint y: 433, endPoint x: 795, endPoint y: 434, distance: 32.4
click at [795, 434] on div "243.3m - 286.2m people Approx." at bounding box center [835, 433] width 154 height 25
copy span "243.3m"
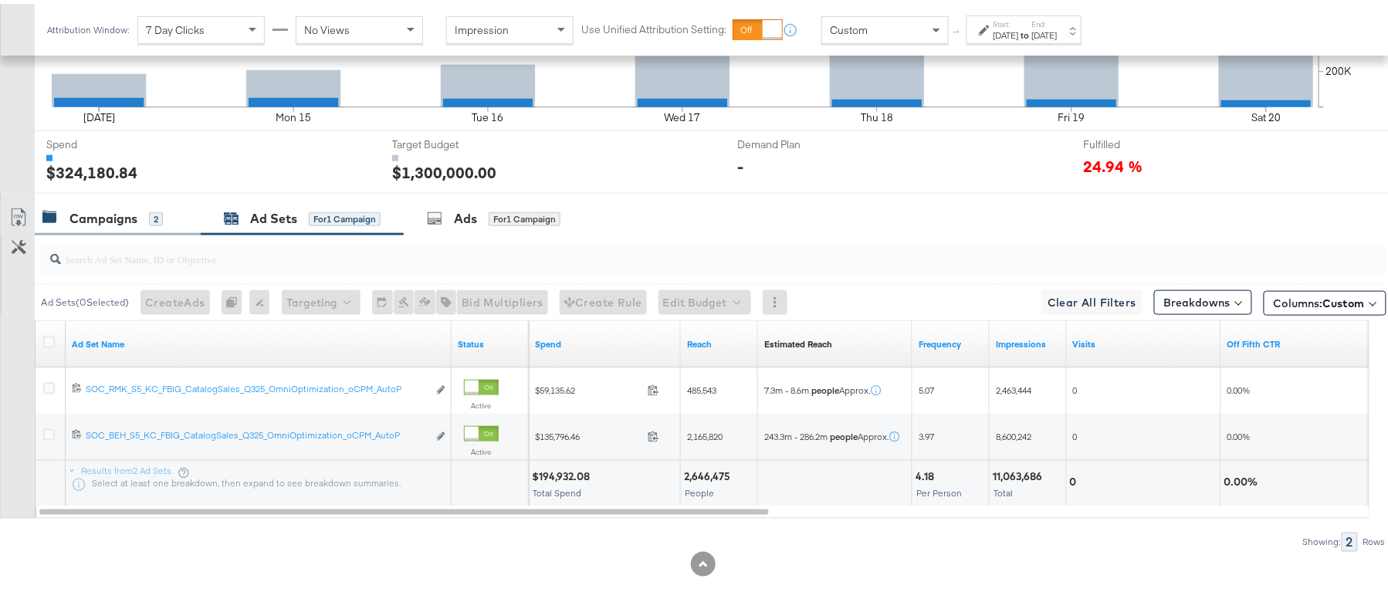
click at [136, 215] on div "Campaigns" at bounding box center [103, 215] width 68 height 18
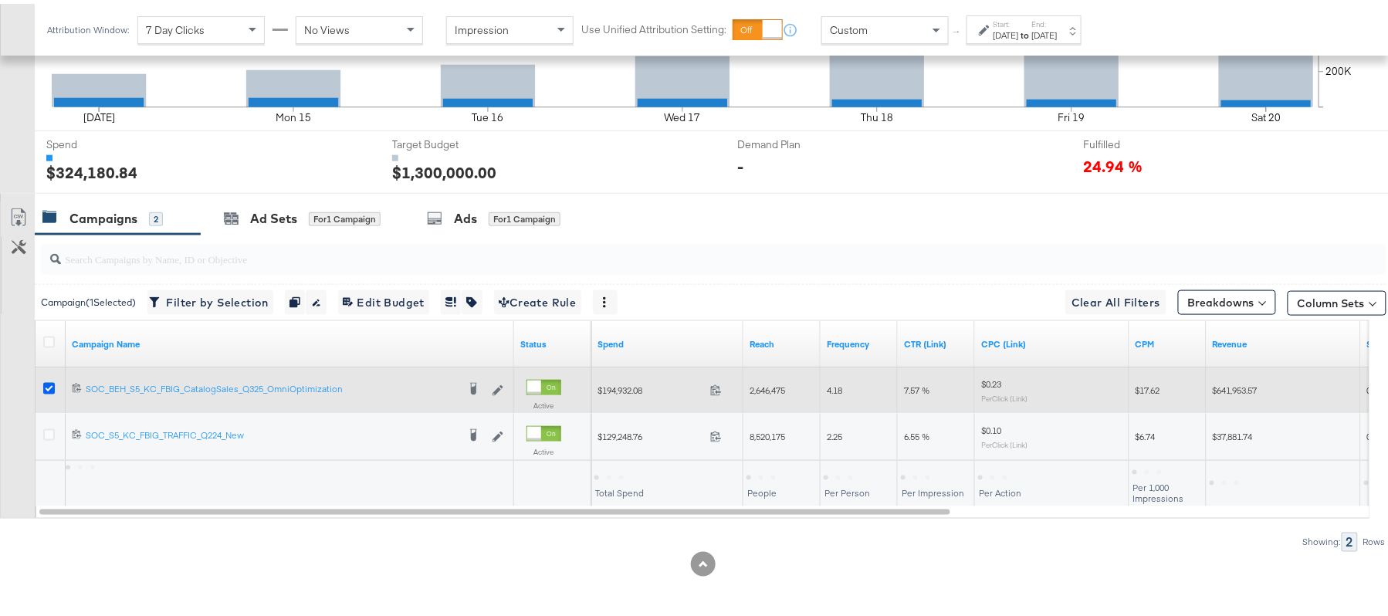
click at [47, 384] on icon at bounding box center [49, 385] width 12 height 12
click at [0, 0] on input "checkbox" at bounding box center [0, 0] width 0 height 0
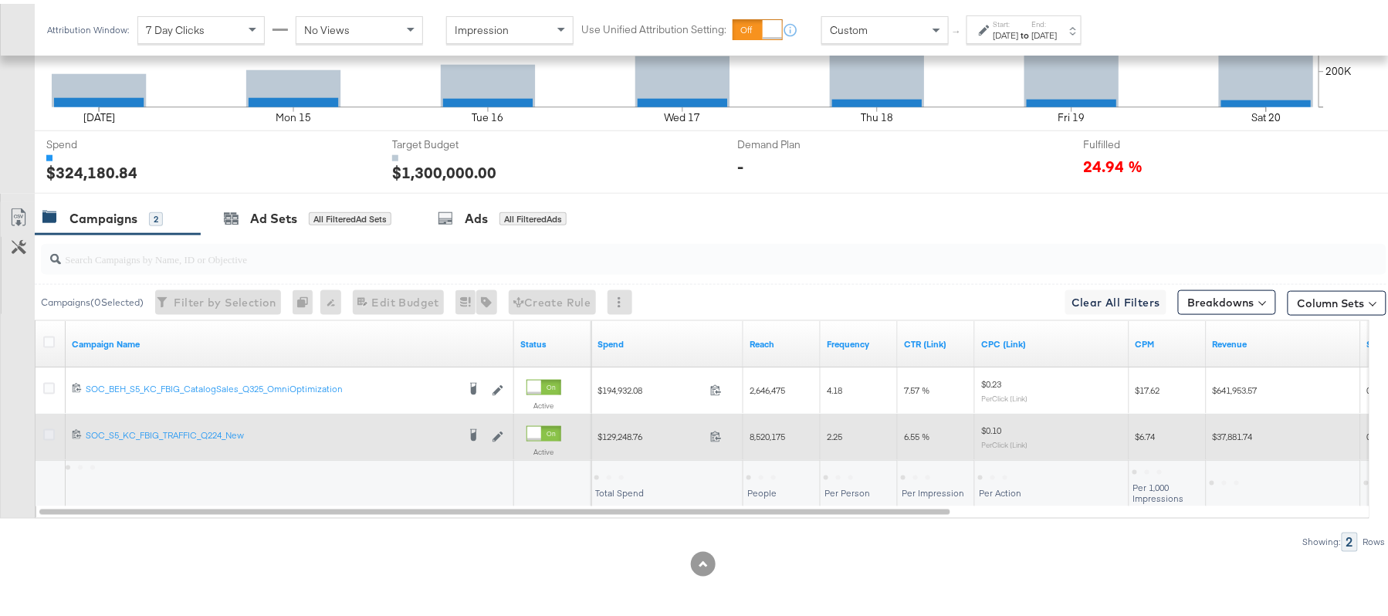
click at [47, 428] on icon at bounding box center [49, 431] width 12 height 12
click at [0, 0] on input "checkbox" at bounding box center [0, 0] width 0 height 0
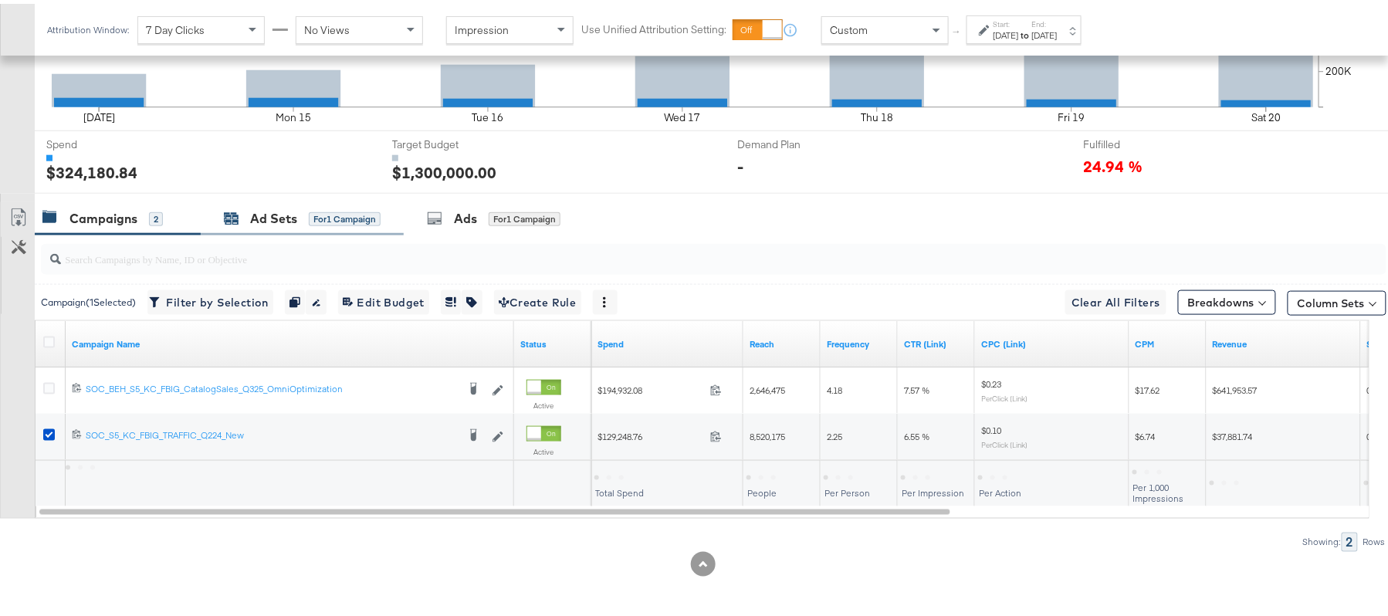
click at [312, 221] on div "for 1 Campaign" at bounding box center [345, 215] width 72 height 14
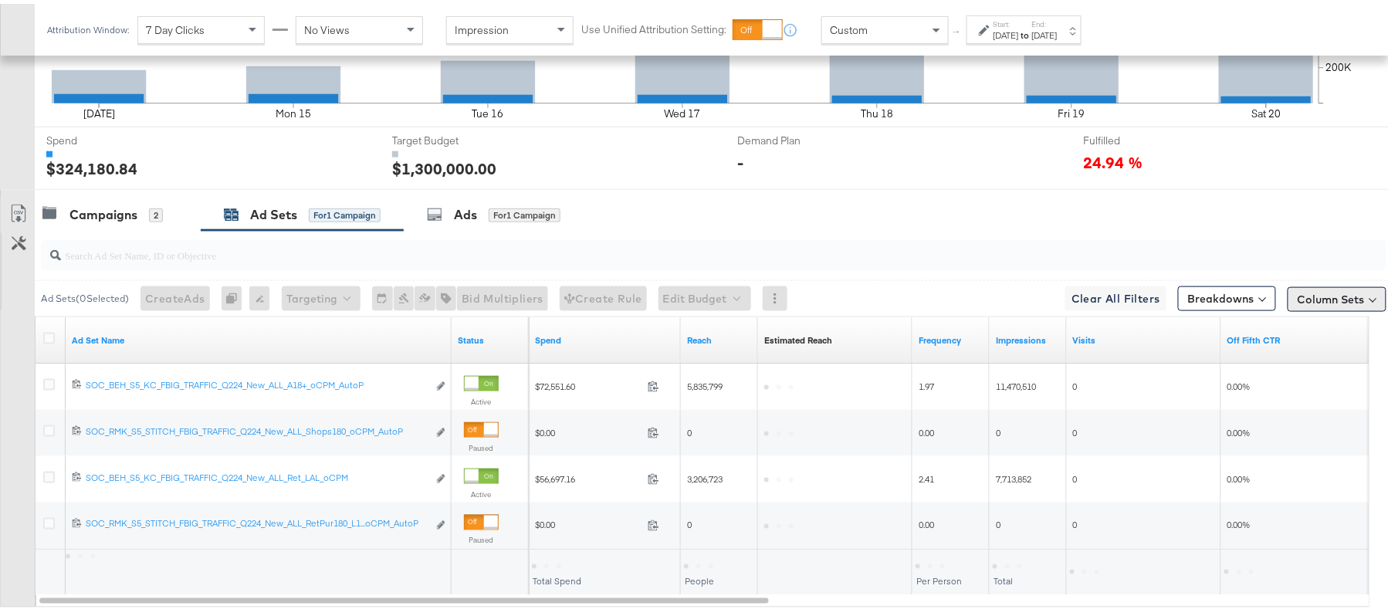
click at [1309, 287] on button "Column Sets" at bounding box center [1337, 295] width 99 height 25
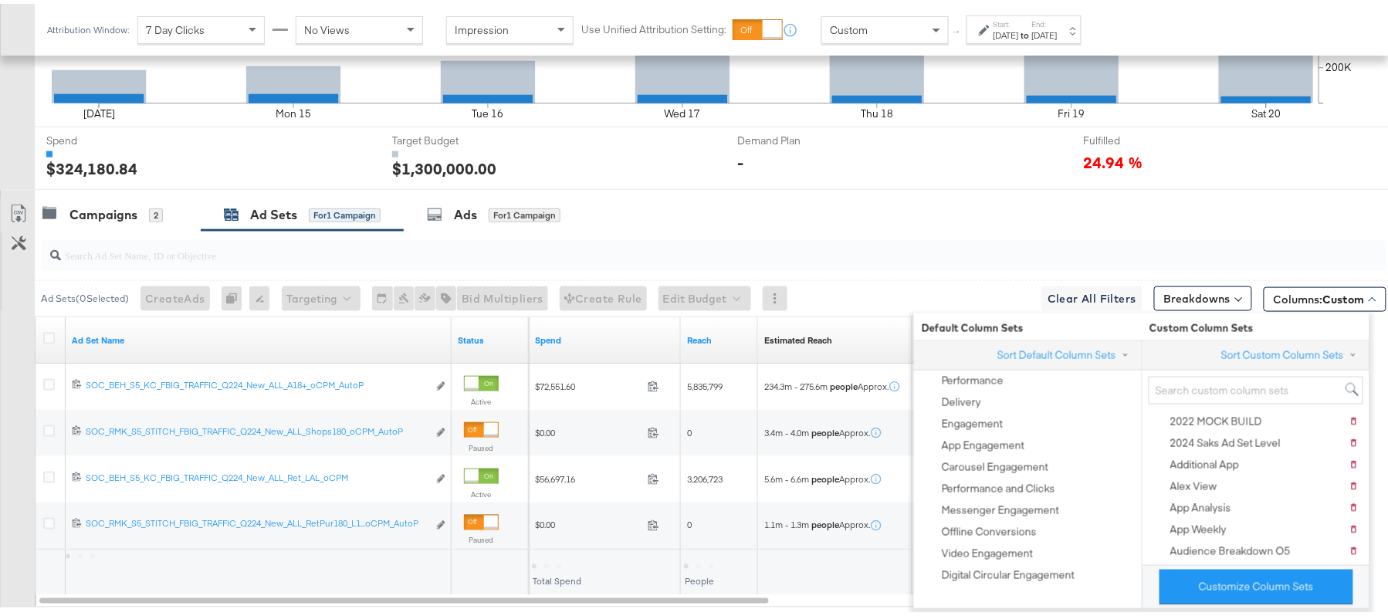
click at [1167, 351] on div "Sort Custom Column Sets" at bounding box center [1256, 351] width 227 height 29
click at [1199, 389] on input "search" at bounding box center [1256, 387] width 215 height 29
paste input "O5_Weekly Performance"
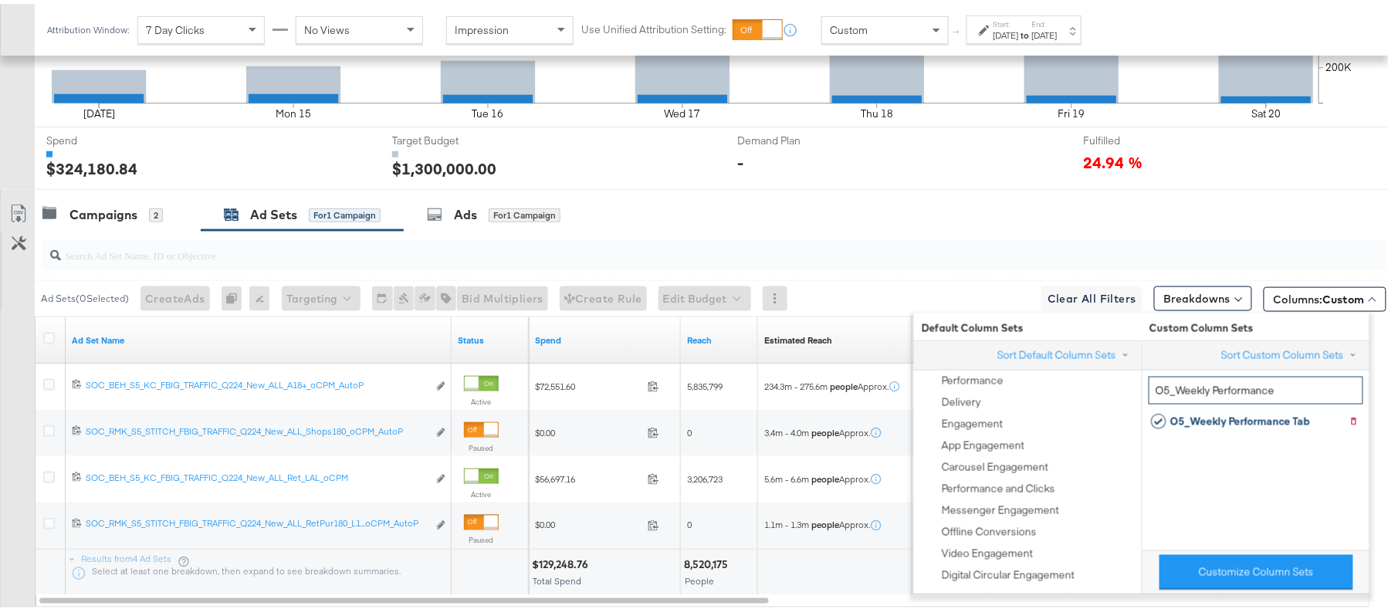
type input "O5_Weekly Performance"
click at [808, 208] on div "Campaigns 2 Ad Sets for 1 Campaign Ads for 1 Campaign" at bounding box center [720, 211] width 1371 height 33
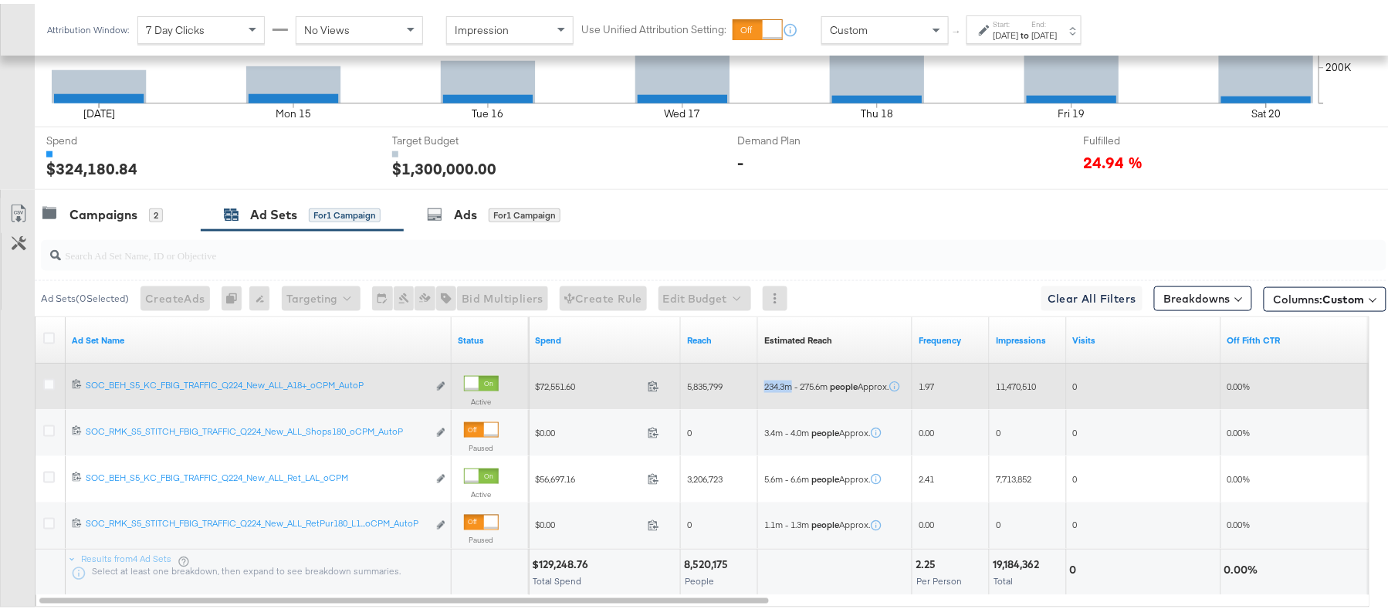
drag, startPoint x: 764, startPoint y: 387, endPoint x: 794, endPoint y: 387, distance: 30.1
click at [794, 387] on span "234.3m - 275.6m people Approx." at bounding box center [826, 383] width 124 height 12
copy span "234.3m"
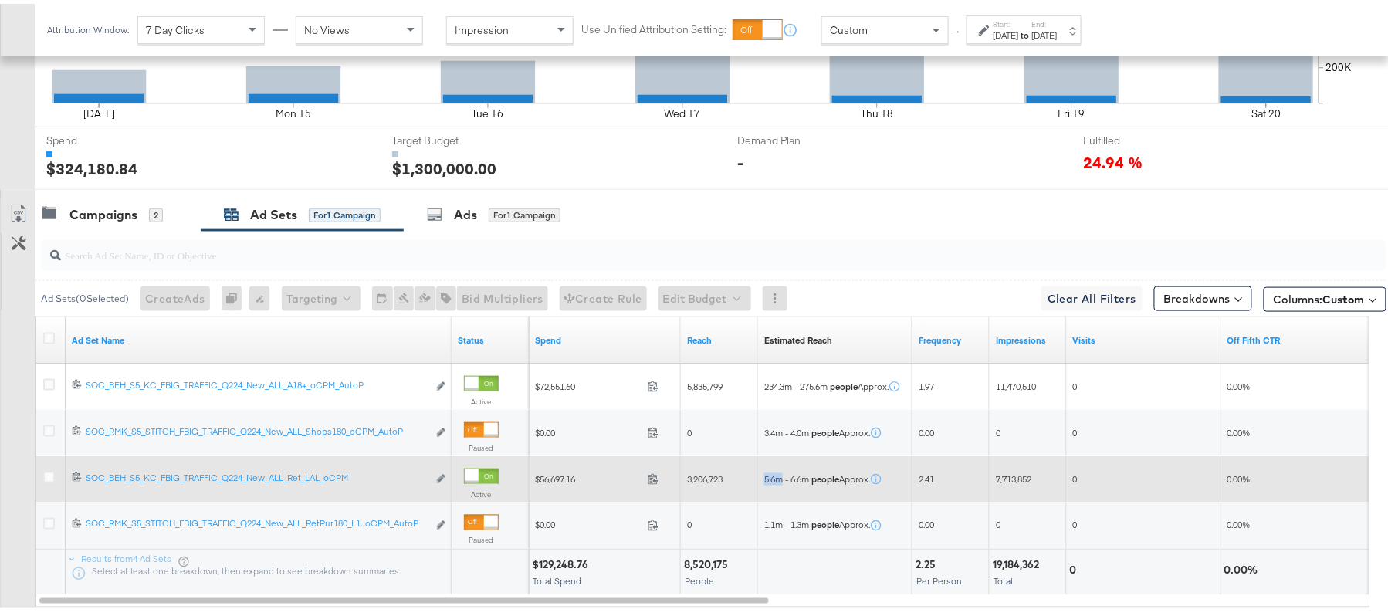
drag, startPoint x: 761, startPoint y: 483, endPoint x: 782, endPoint y: 482, distance: 20.9
click at [782, 482] on div "5.6m - 6.6m people Approx." at bounding box center [835, 475] width 154 height 25
copy span "5.6m"
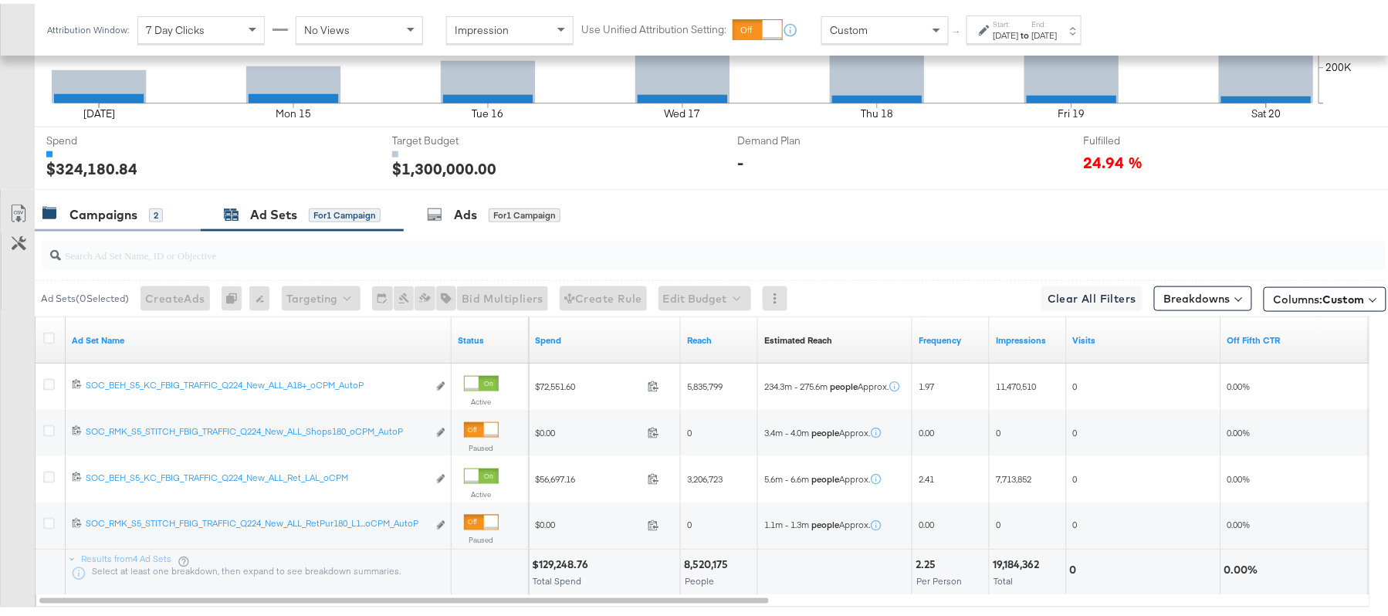
click at [118, 216] on div "Campaigns" at bounding box center [103, 211] width 68 height 18
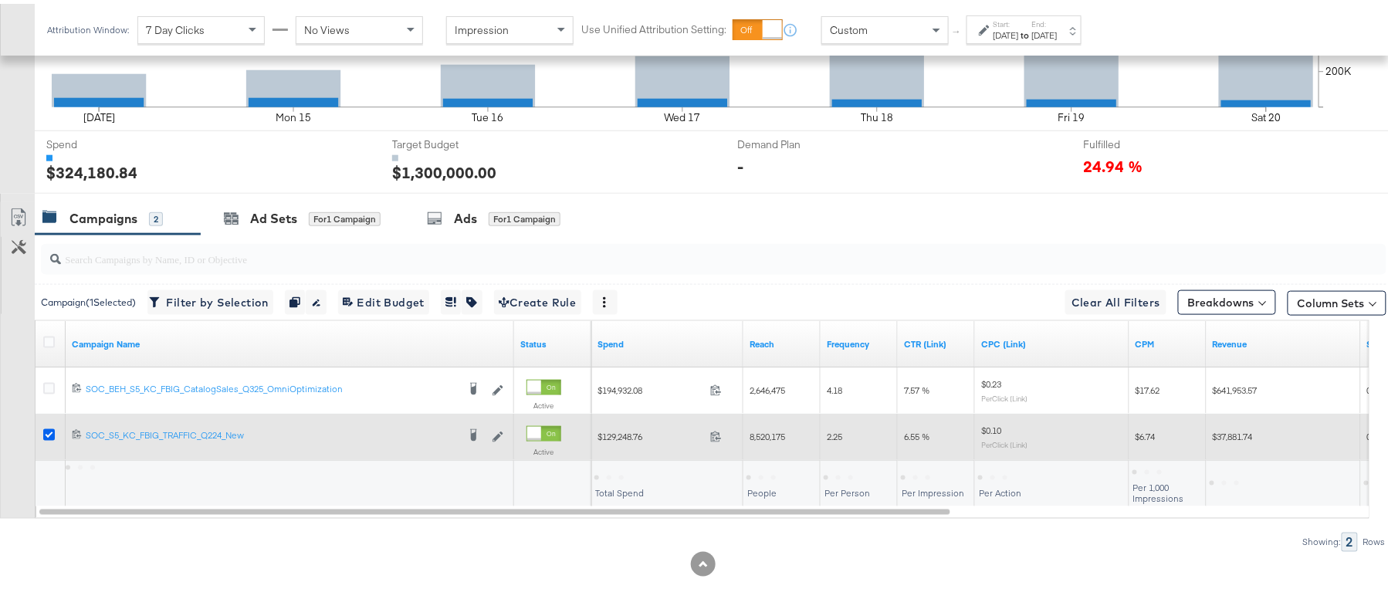
click at [47, 433] on icon at bounding box center [49, 431] width 12 height 12
click at [0, 0] on input "checkbox" at bounding box center [0, 0] width 0 height 0
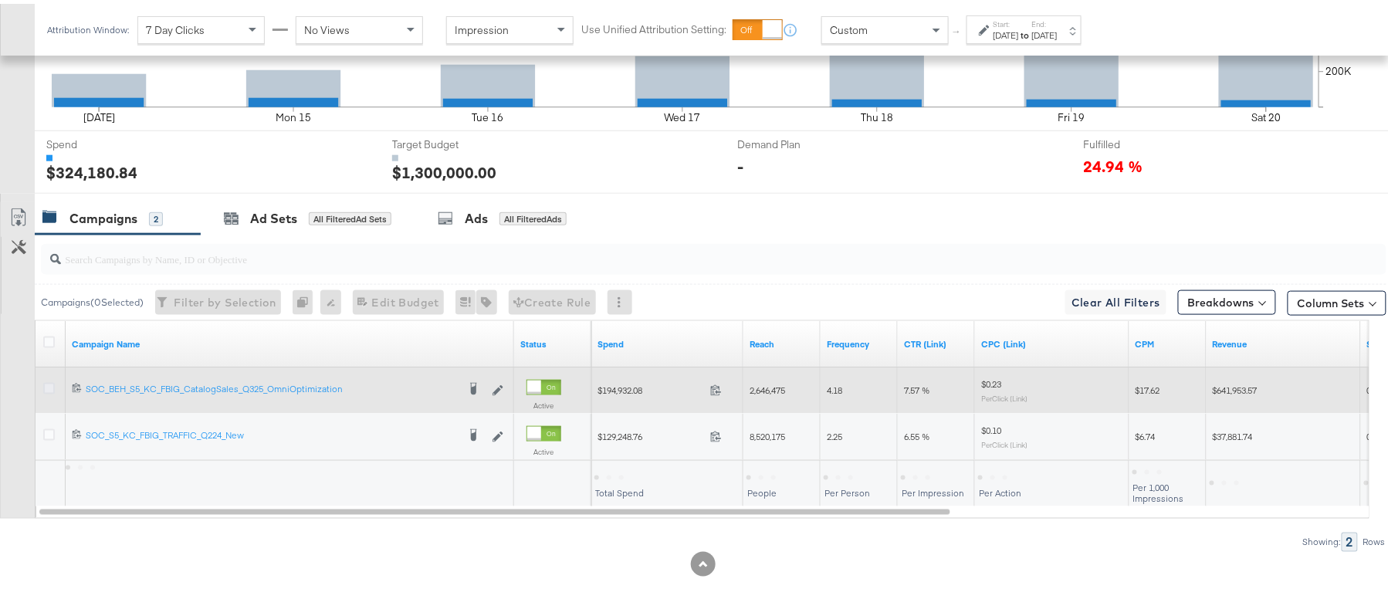
click at [46, 387] on icon at bounding box center [49, 385] width 12 height 12
click at [0, 0] on input "checkbox" at bounding box center [0, 0] width 0 height 0
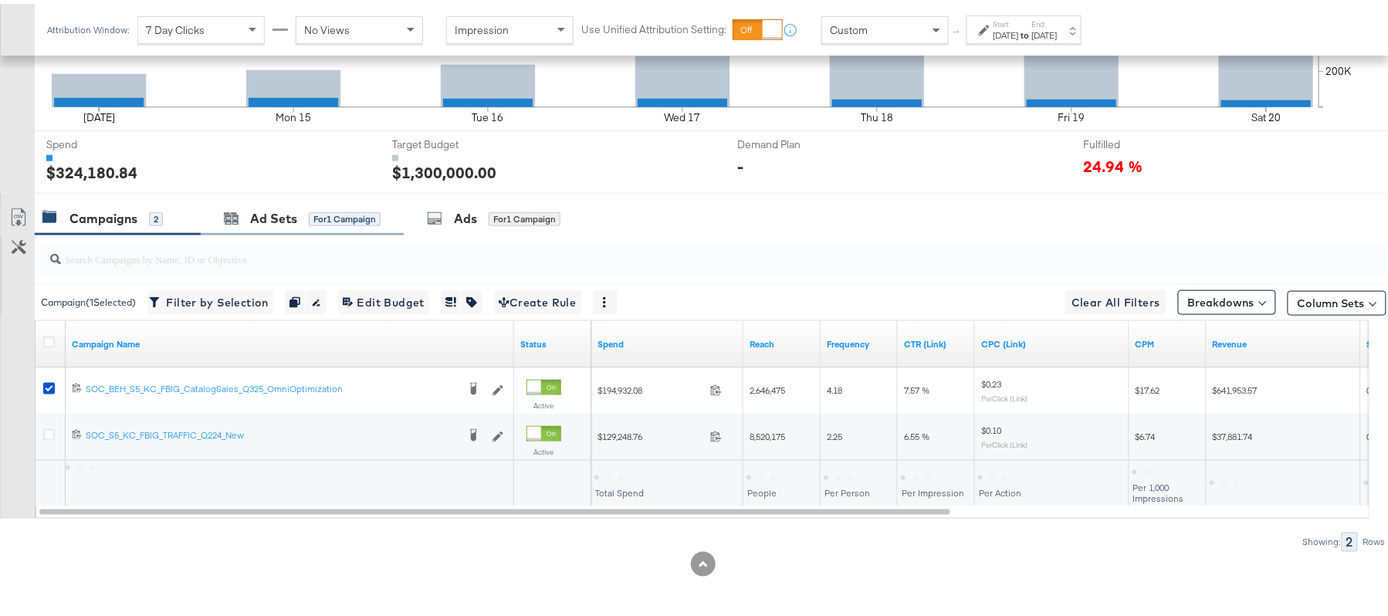
click at [259, 230] on div "Ad Sets for 1 Campaign" at bounding box center [302, 214] width 203 height 33
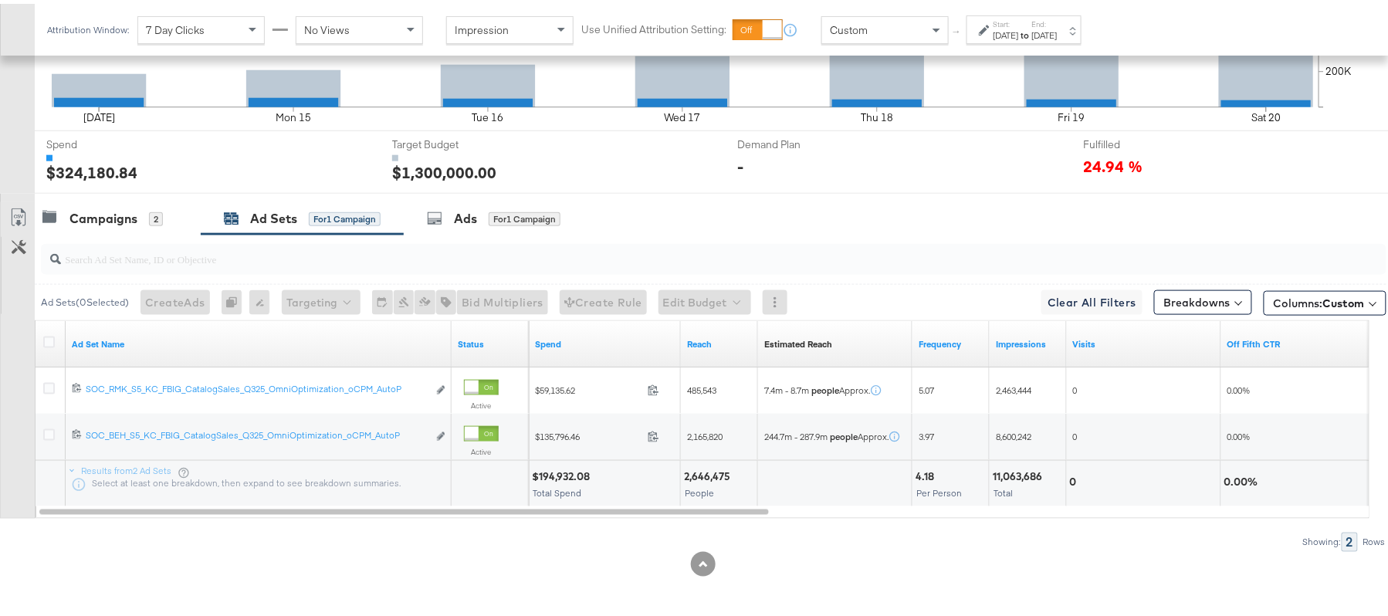
click at [706, 474] on div "2,646,475" at bounding box center [709, 473] width 51 height 15
copy div "2,646,475"
click at [928, 469] on div "4.18" at bounding box center [927, 473] width 23 height 15
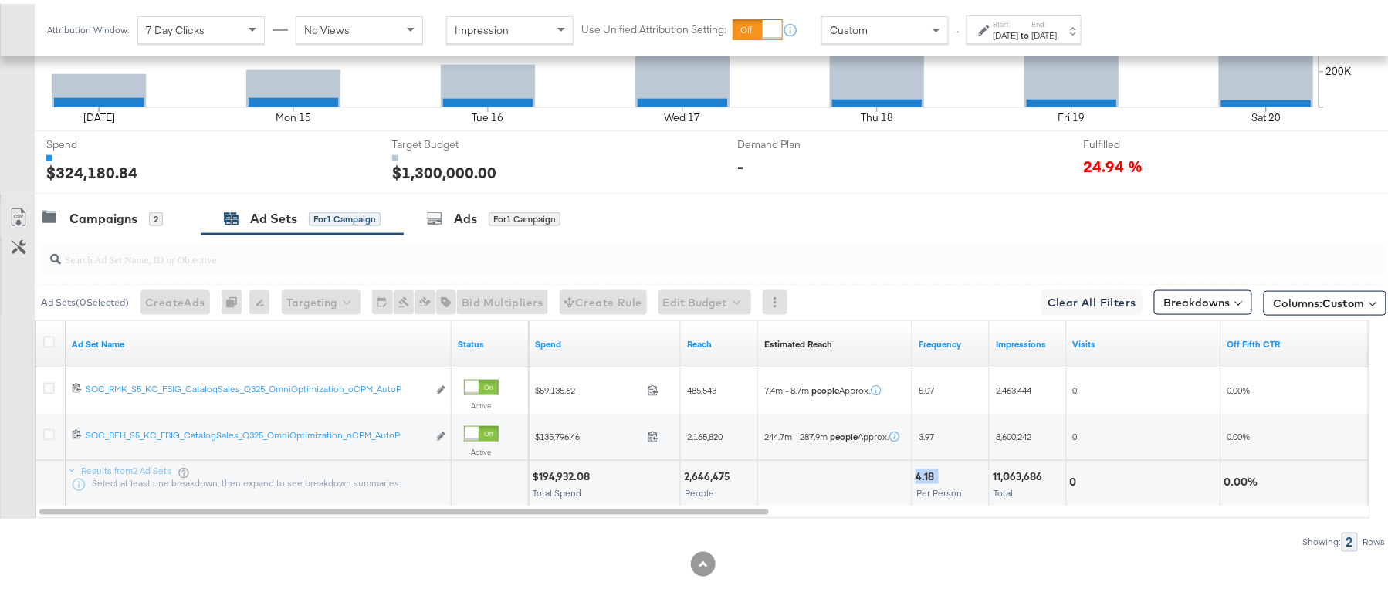
copy div "4.18"
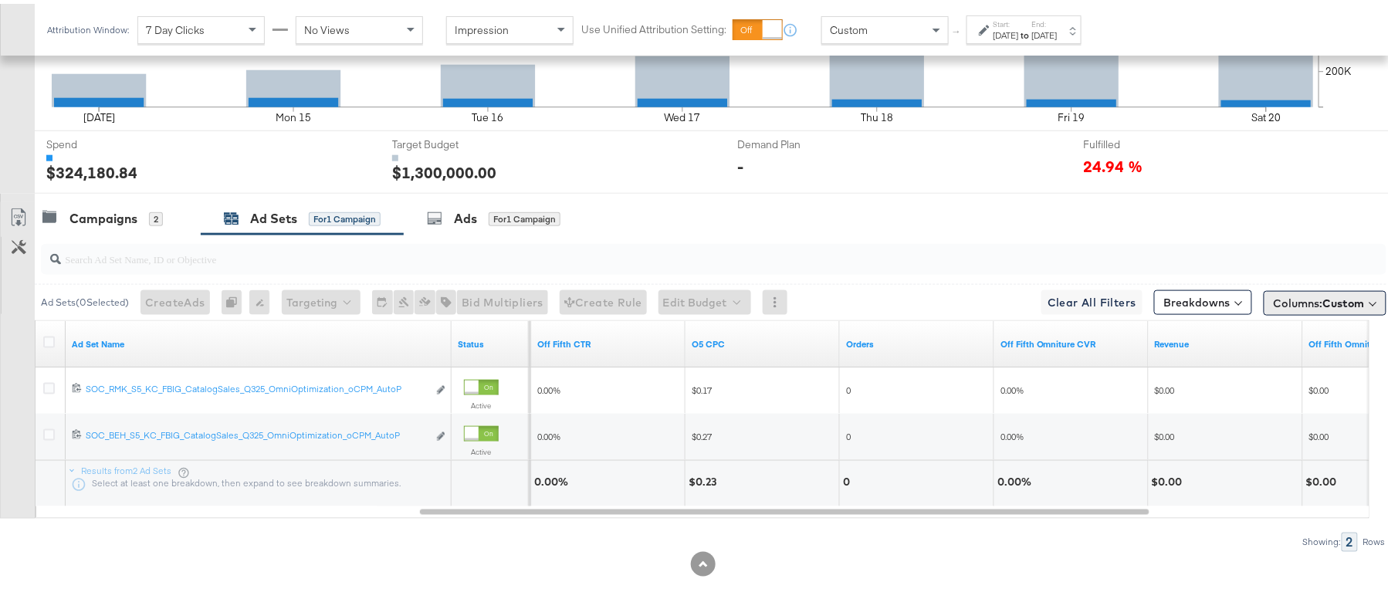
click at [1264, 290] on button "Columns: Custom" at bounding box center [1325, 299] width 123 height 25
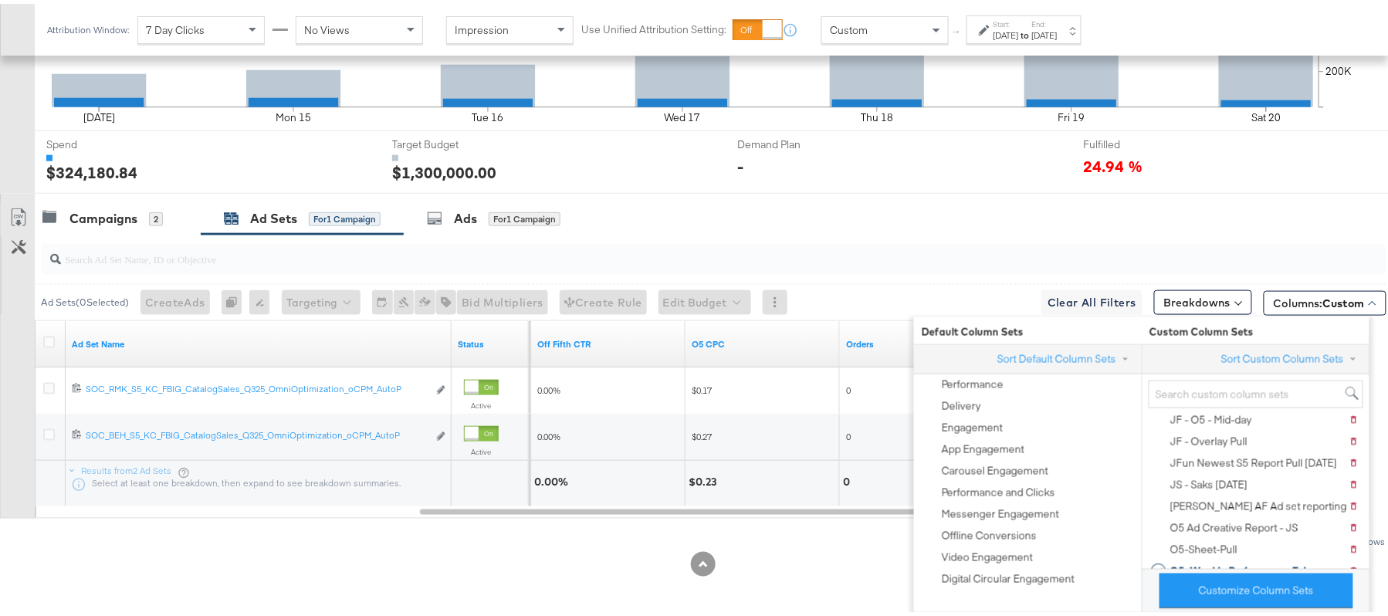
scroll to position [421, 0]
click at [726, 154] on div "Demand Plan Demand Plan -" at bounding box center [893, 158] width 334 height 62
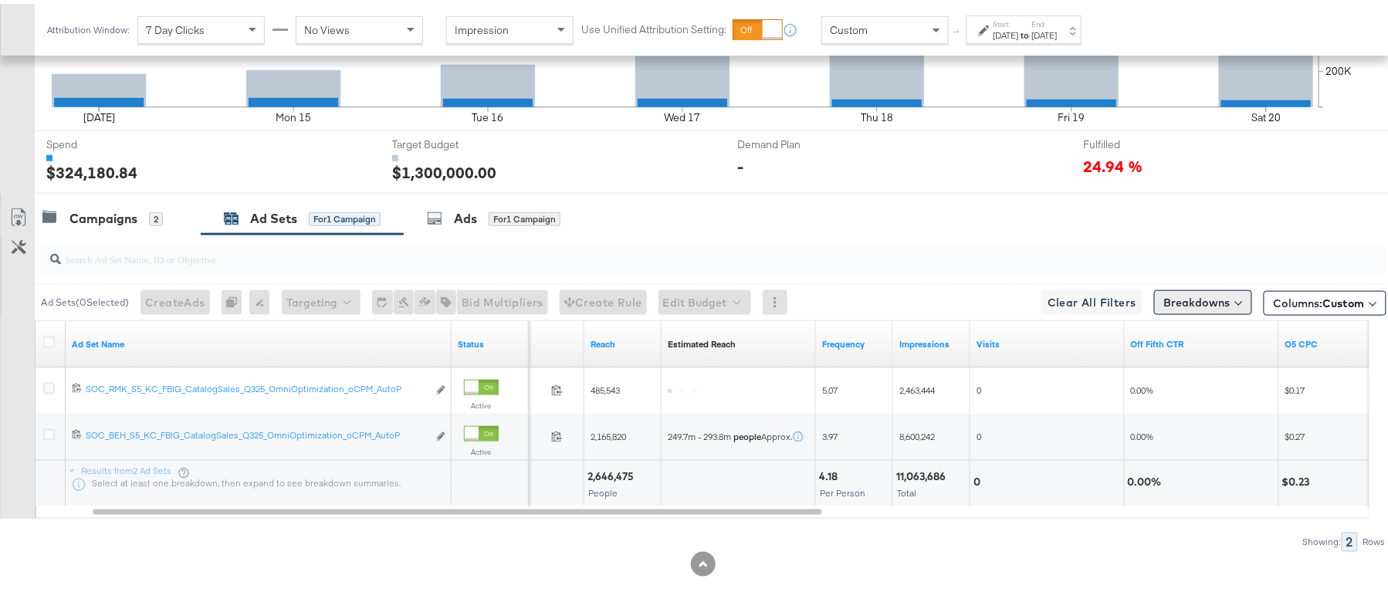
click at [1160, 307] on button "Breakdowns" at bounding box center [1203, 298] width 98 height 25
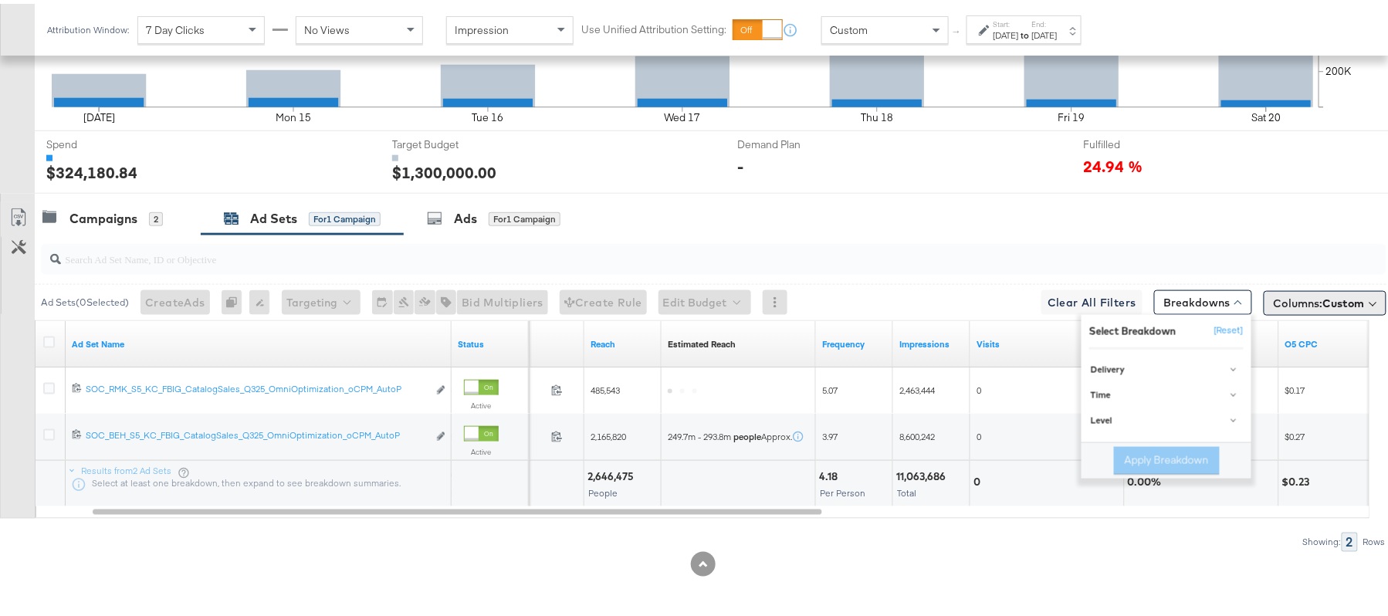
click at [1274, 297] on span "Columns: Custom" at bounding box center [1319, 299] width 91 height 15
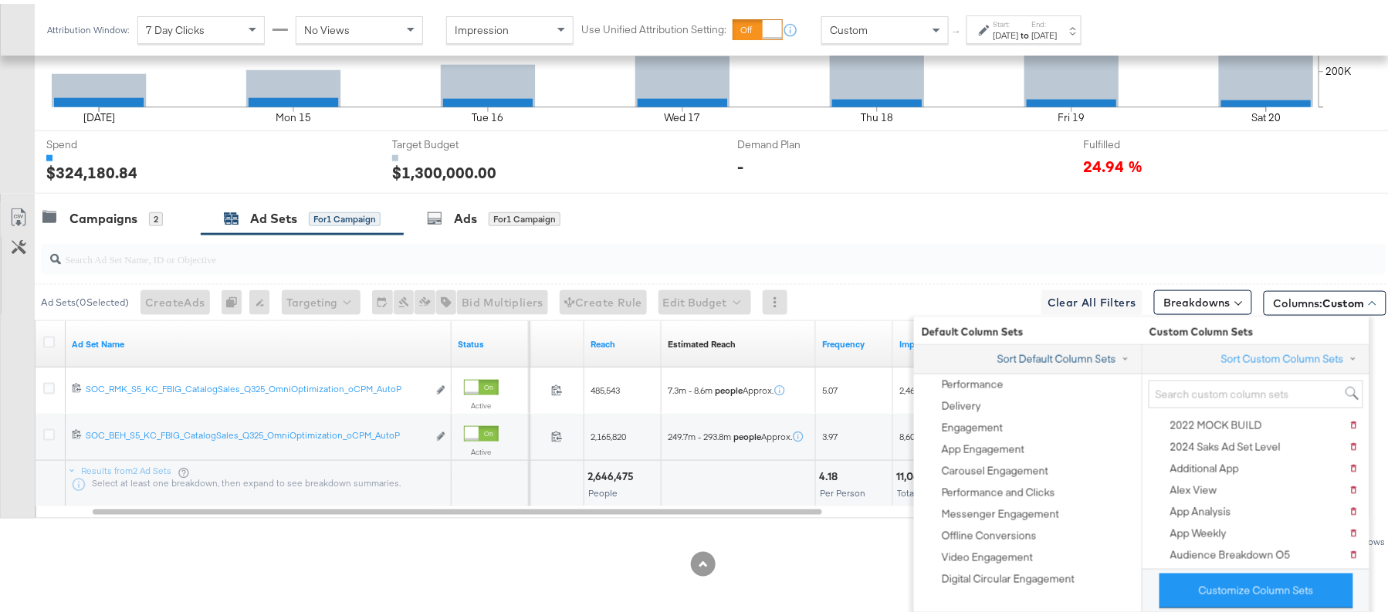
click at [1073, 353] on button "Sort Default Column Sets" at bounding box center [1066, 355] width 139 height 16
click at [1310, 357] on button "Sort Custom Column Sets" at bounding box center [1292, 355] width 143 height 16
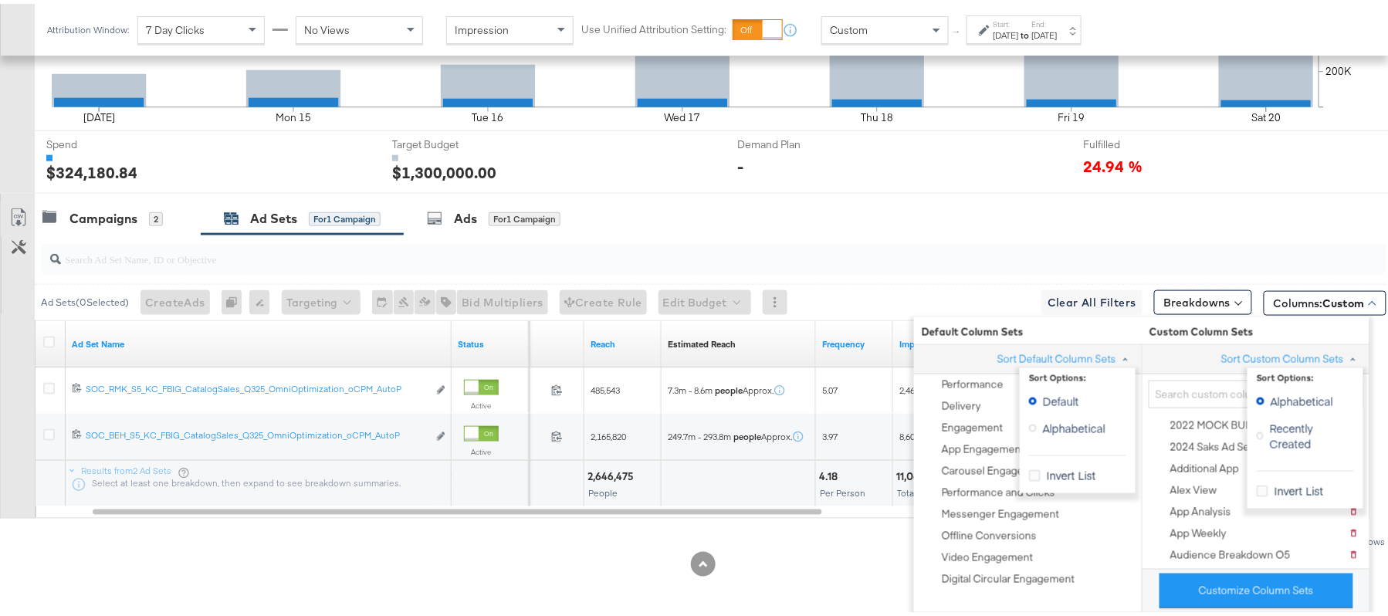
click at [946, 227] on div "Campaigns 2 Ad Sets for 1 Campaign Ads for 1 Campaign" at bounding box center [720, 214] width 1371 height 33
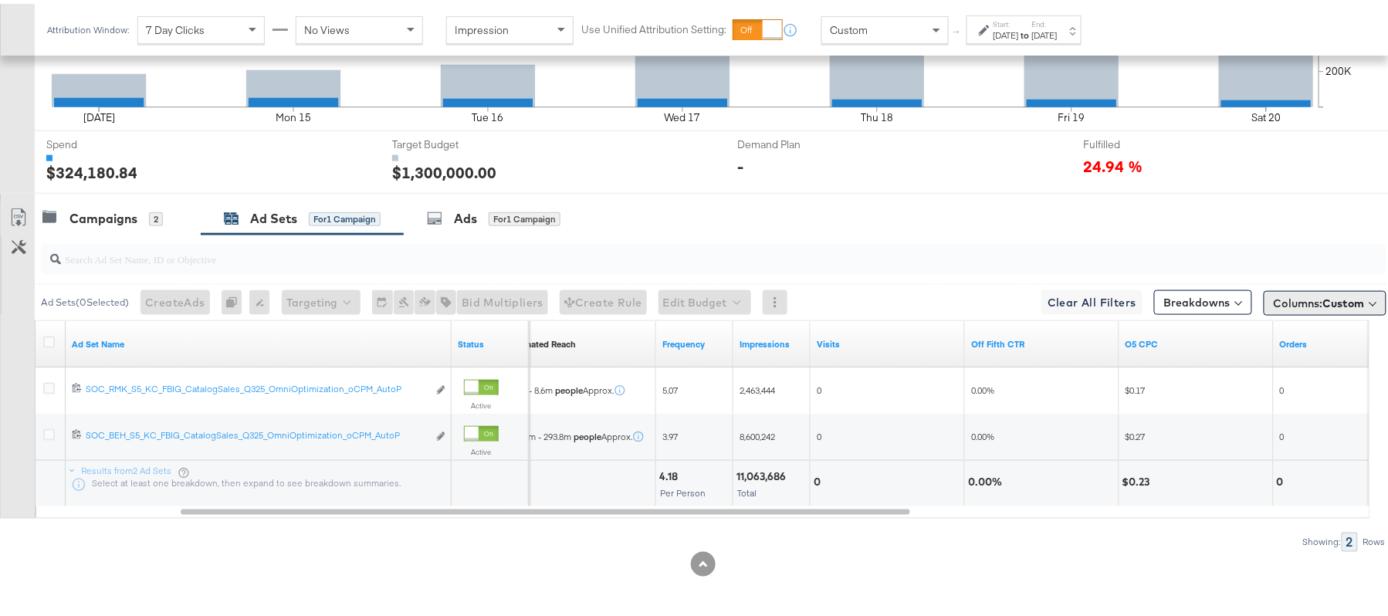
scroll to position [541, 0]
click at [1288, 300] on span "Columns: Custom" at bounding box center [1319, 299] width 91 height 15
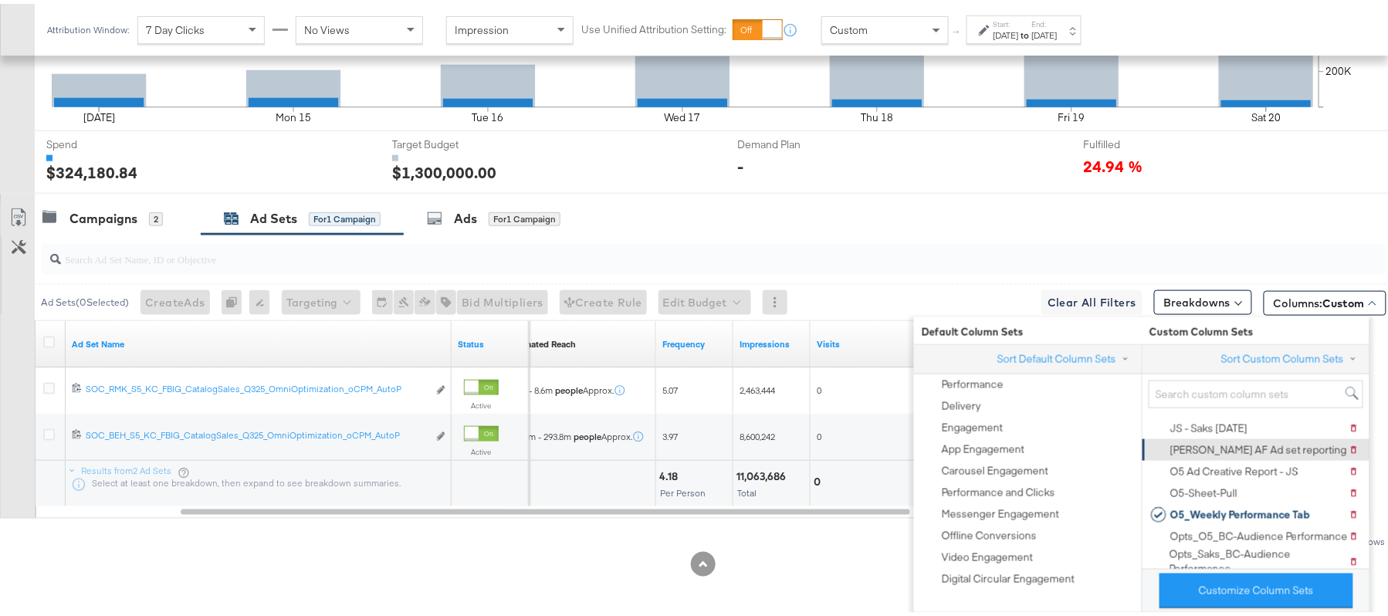
scroll to position [514, 0]
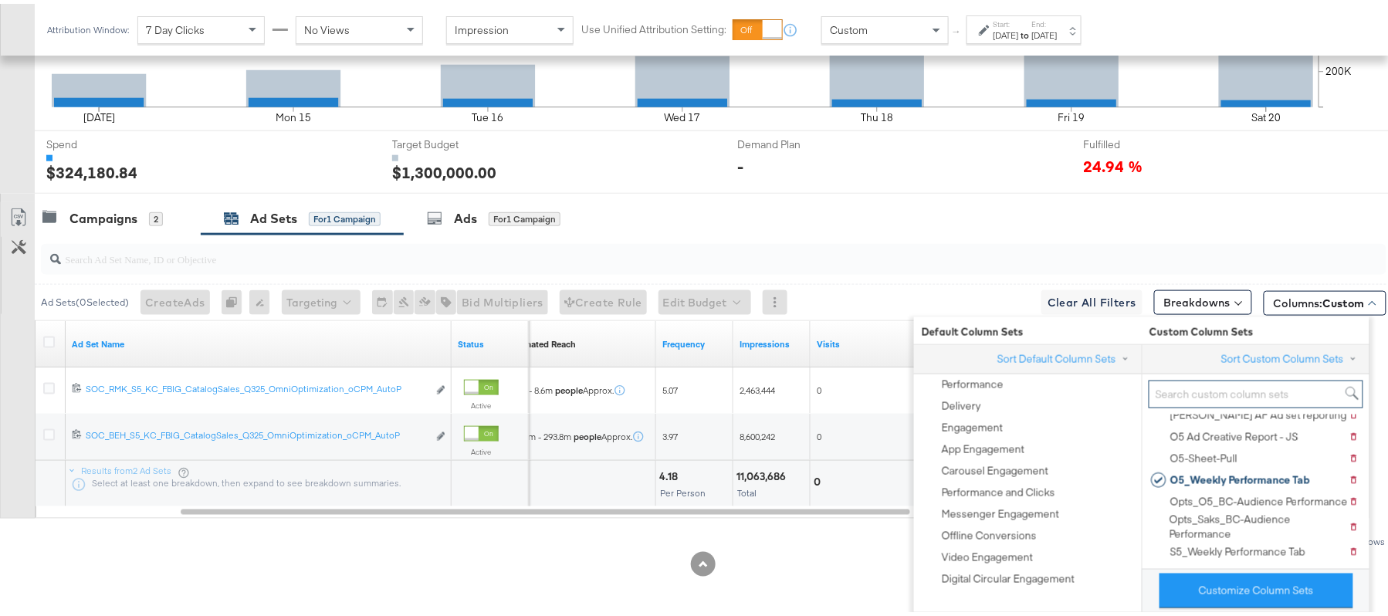
click at [1258, 388] on input "search" at bounding box center [1256, 391] width 215 height 29
paste input "JS - Saks [DATE]"
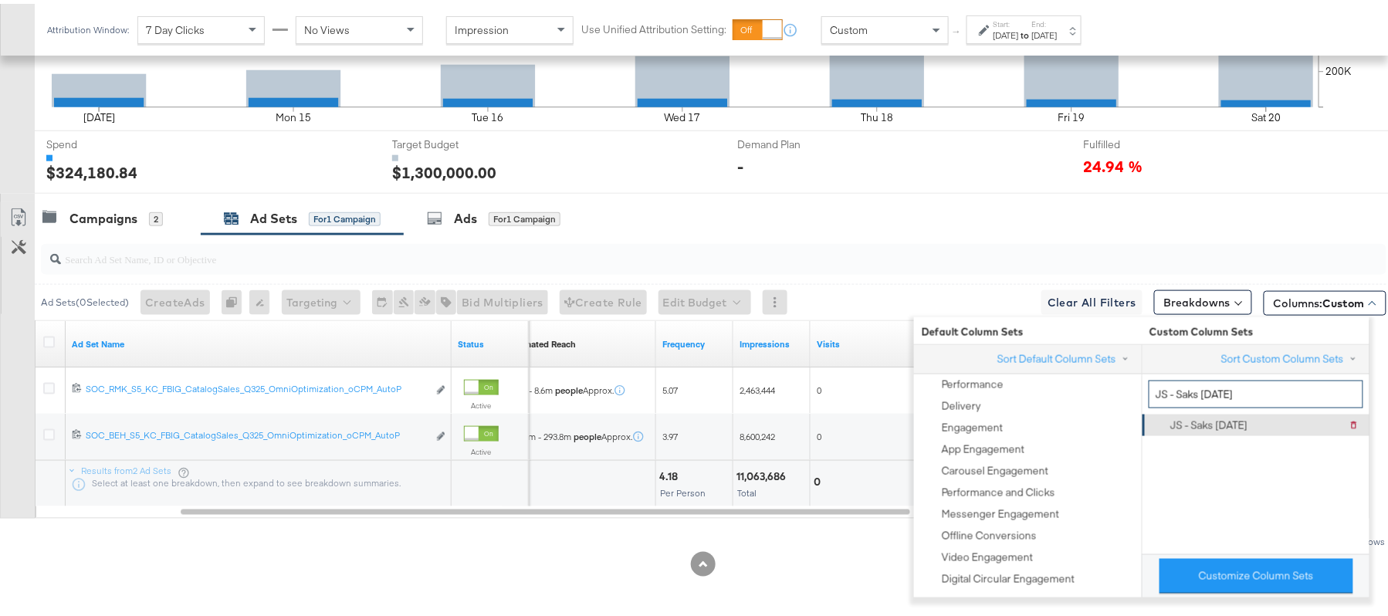
type input "JS - Saks [DATE]"
click at [1227, 427] on div "JS - Saks [DATE]" at bounding box center [1208, 422] width 77 height 15
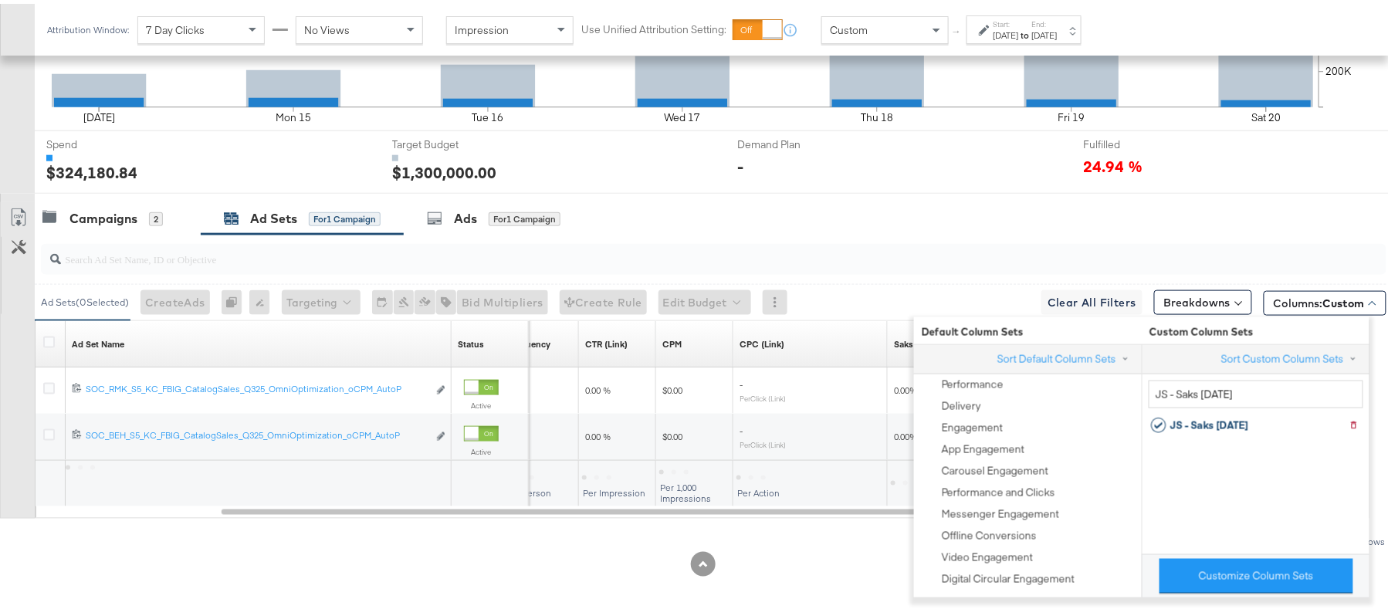
click at [840, 548] on div "Showing: 2 Rows" at bounding box center [693, 538] width 1387 height 19
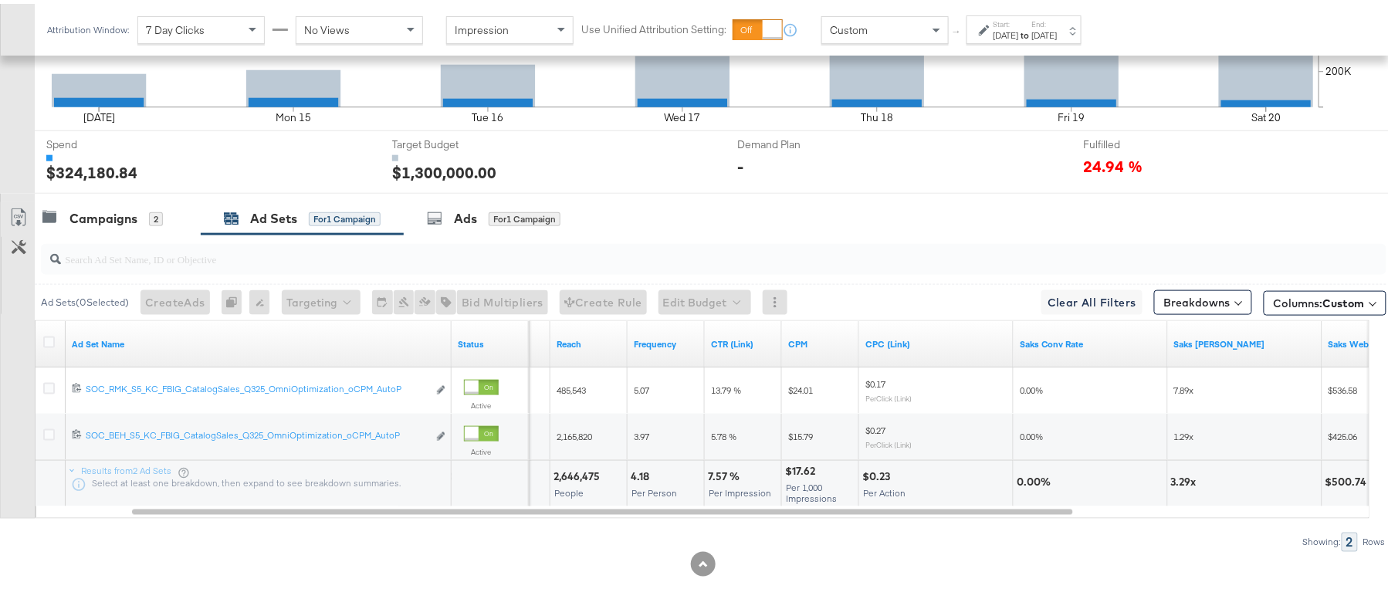
click at [726, 477] on div "7.57 %" at bounding box center [726, 473] width 36 height 15
click at [715, 473] on div "7.57 %" at bounding box center [726, 473] width 36 height 15
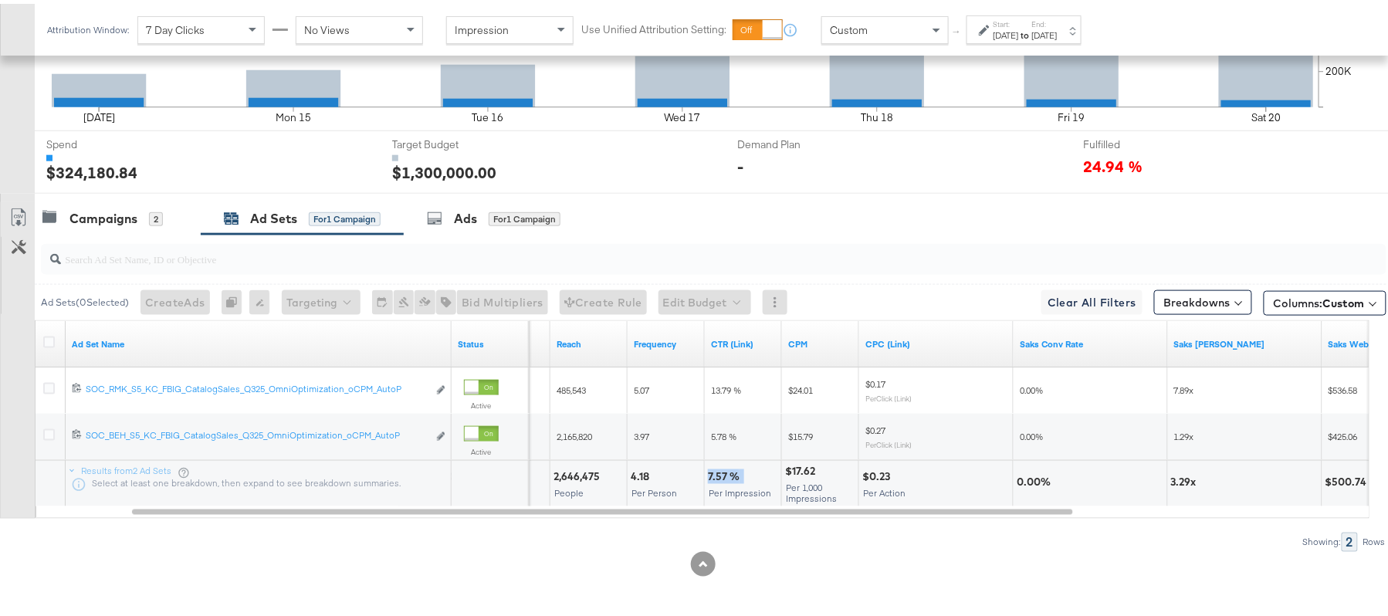
copy div "7.57 %"
click at [800, 460] on div "$17.62 Per 1,000 Impressions" at bounding box center [820, 480] width 76 height 46
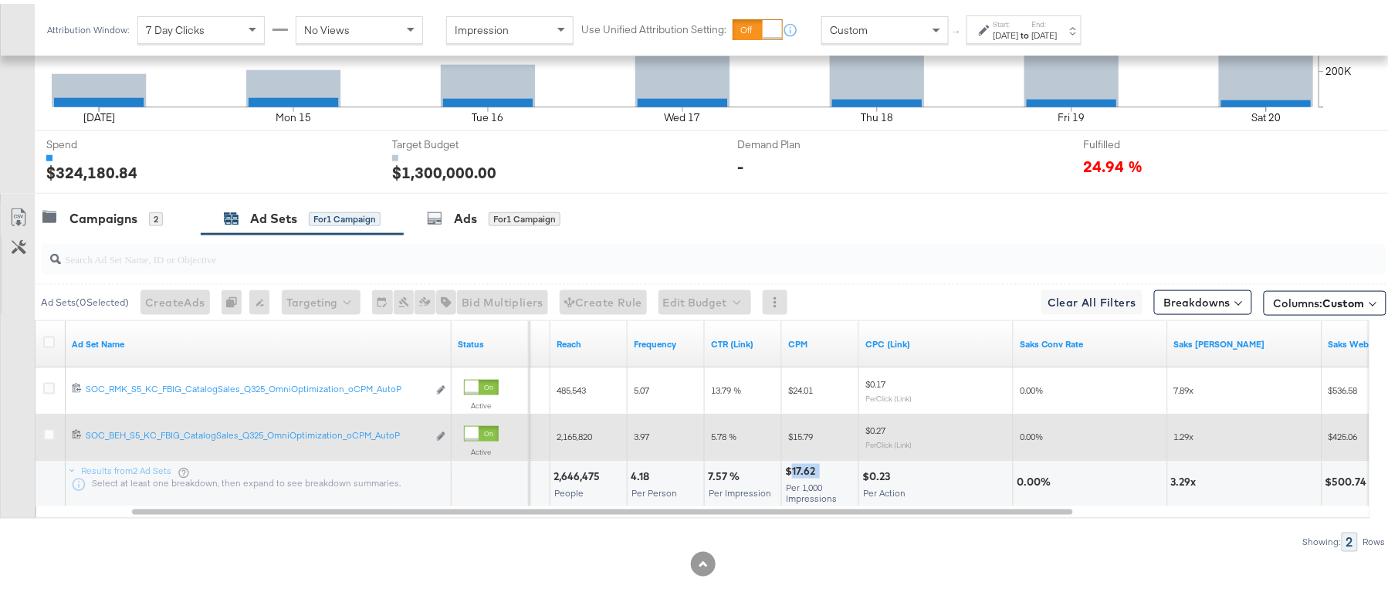
copy div "17.62"
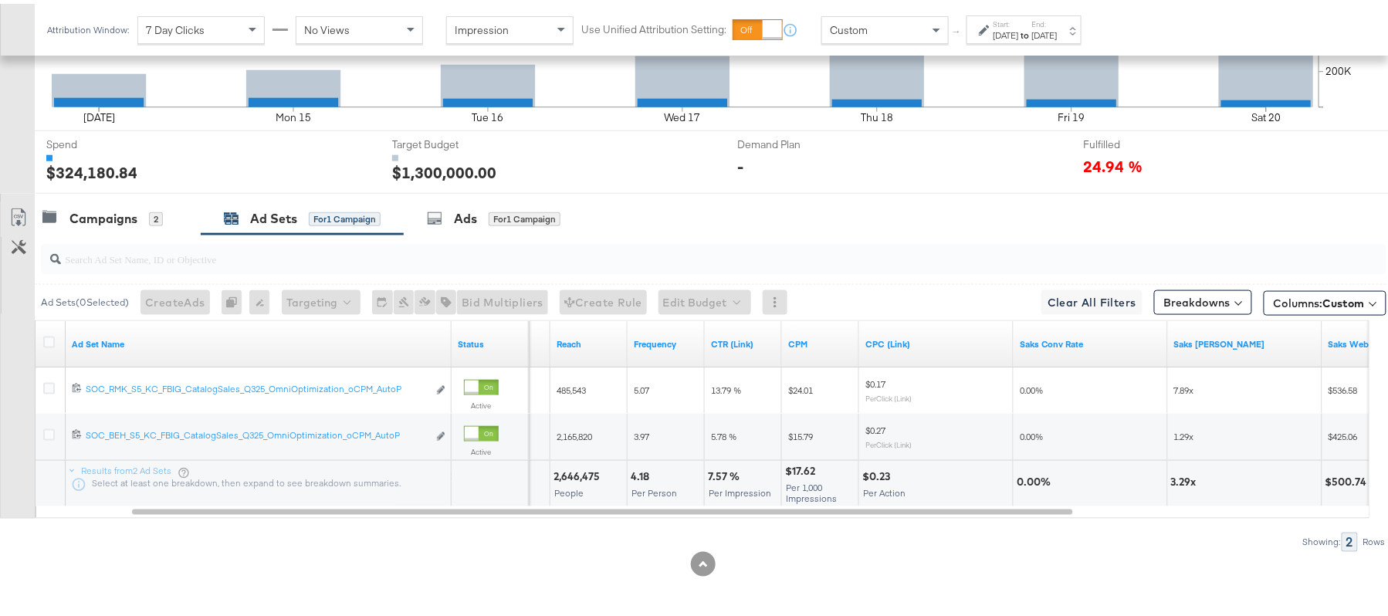
click at [869, 473] on div "$0.23" at bounding box center [878, 473] width 32 height 15
copy div "$0.23"
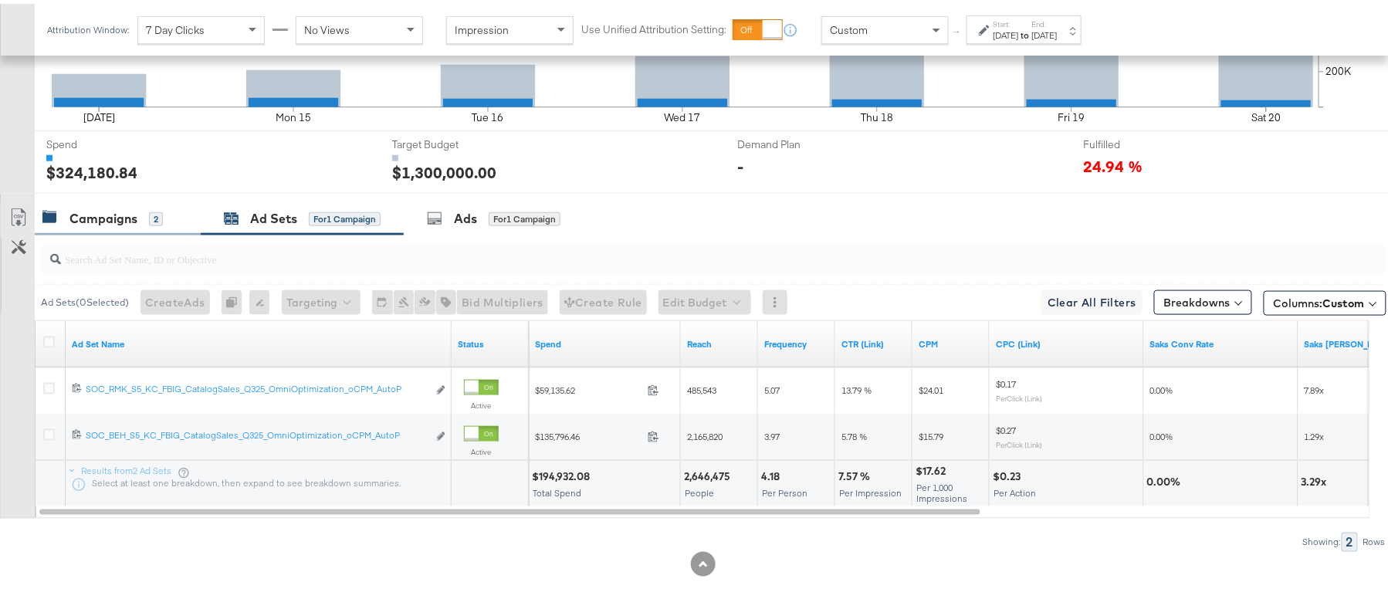
click at [168, 218] on div "Campaigns 2" at bounding box center [109, 215] width 135 height 18
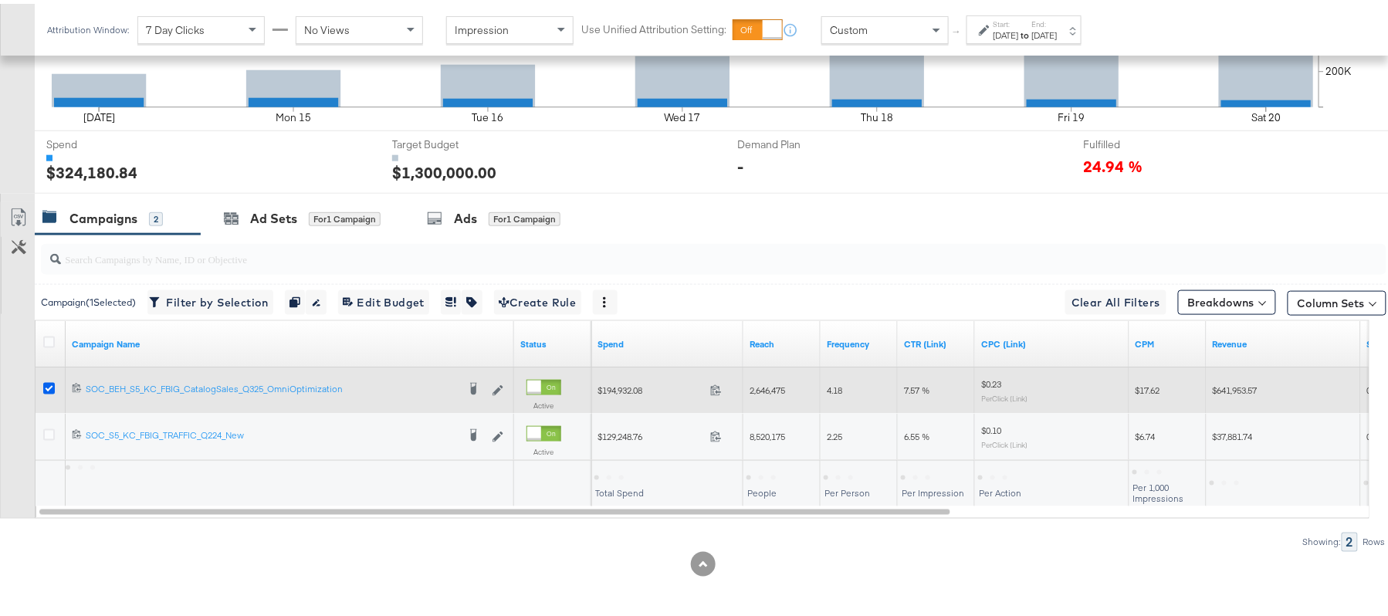
click at [50, 386] on icon at bounding box center [49, 385] width 12 height 12
click at [0, 0] on input "checkbox" at bounding box center [0, 0] width 0 height 0
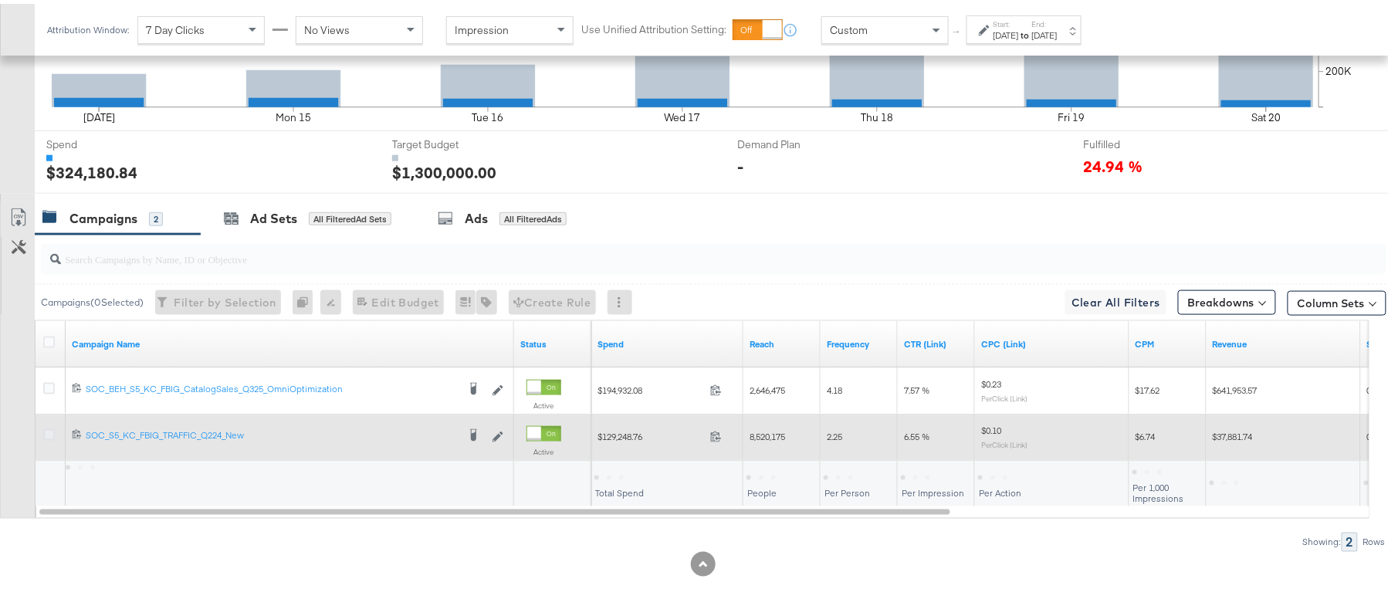
click at [47, 430] on icon at bounding box center [49, 431] width 12 height 12
click at [0, 0] on input "checkbox" at bounding box center [0, 0] width 0 height 0
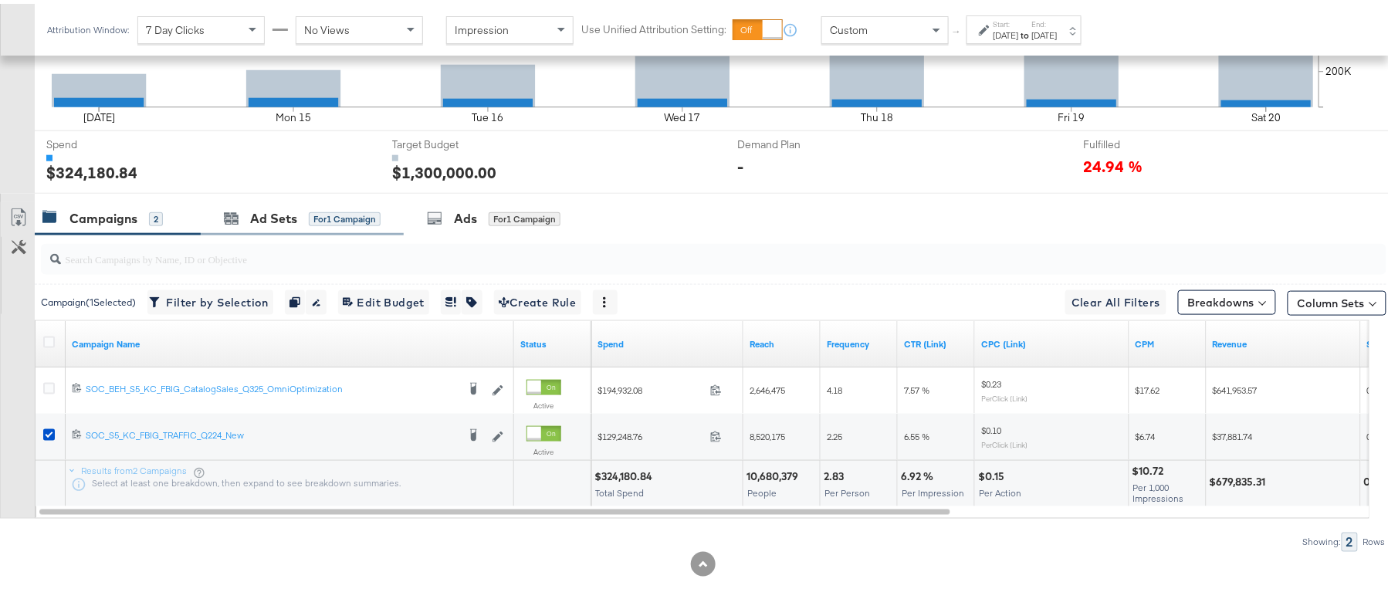
click at [288, 229] on div "Ad Sets for 1 Campaign" at bounding box center [302, 214] width 203 height 33
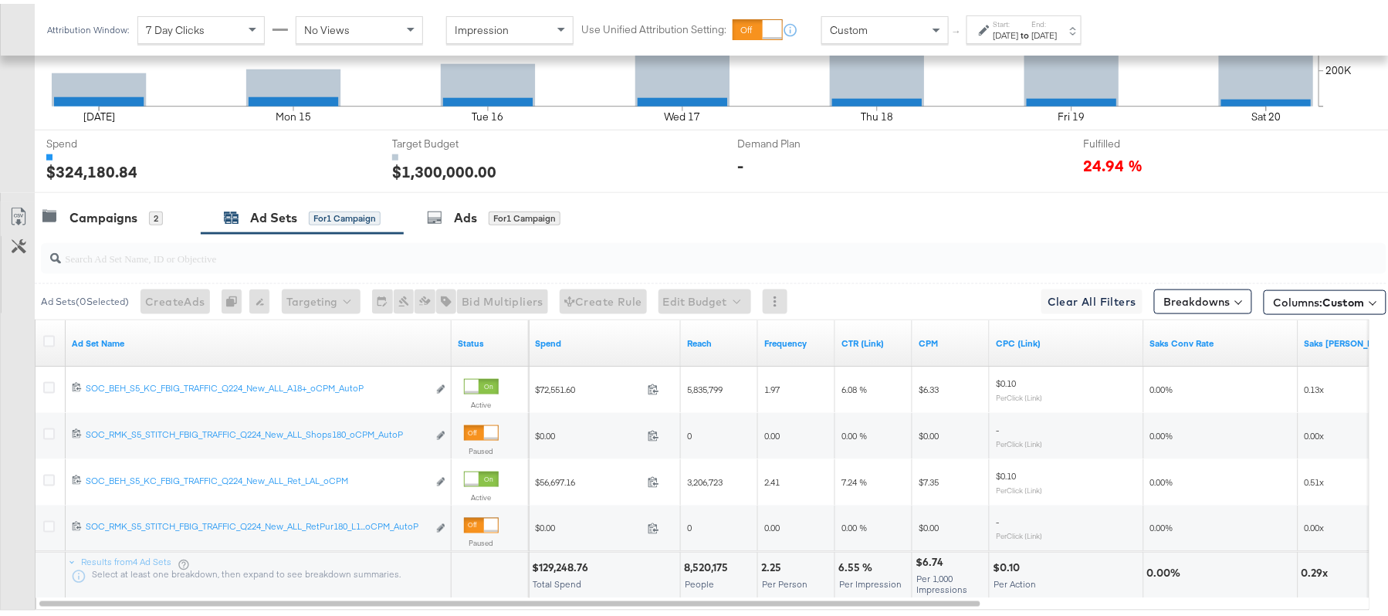
click at [715, 563] on div "8,520,175" at bounding box center [708, 564] width 49 height 15
copy div "8,520,175"
click at [777, 563] on div "2.25" at bounding box center [773, 564] width 25 height 15
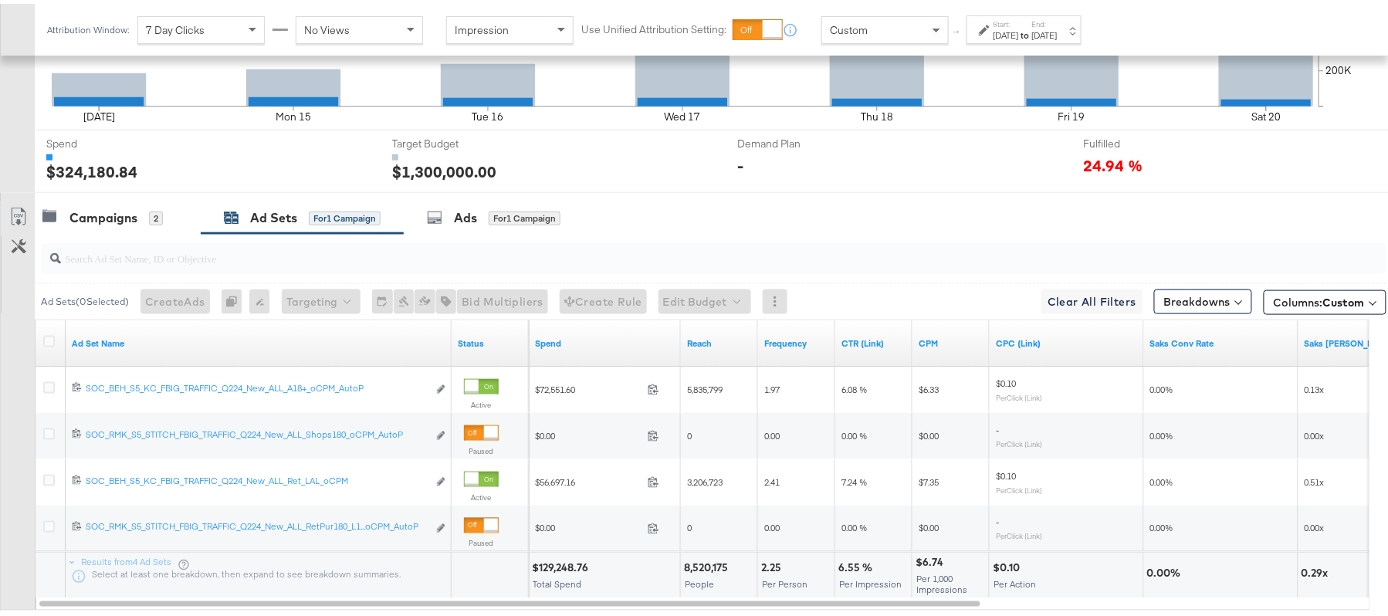
click at [857, 565] on div "6.55 %" at bounding box center [857, 564] width 39 height 15
click at [933, 566] on div "$6.74" at bounding box center [932, 559] width 32 height 15
click at [933, 564] on div "$6.74" at bounding box center [932, 559] width 32 height 15
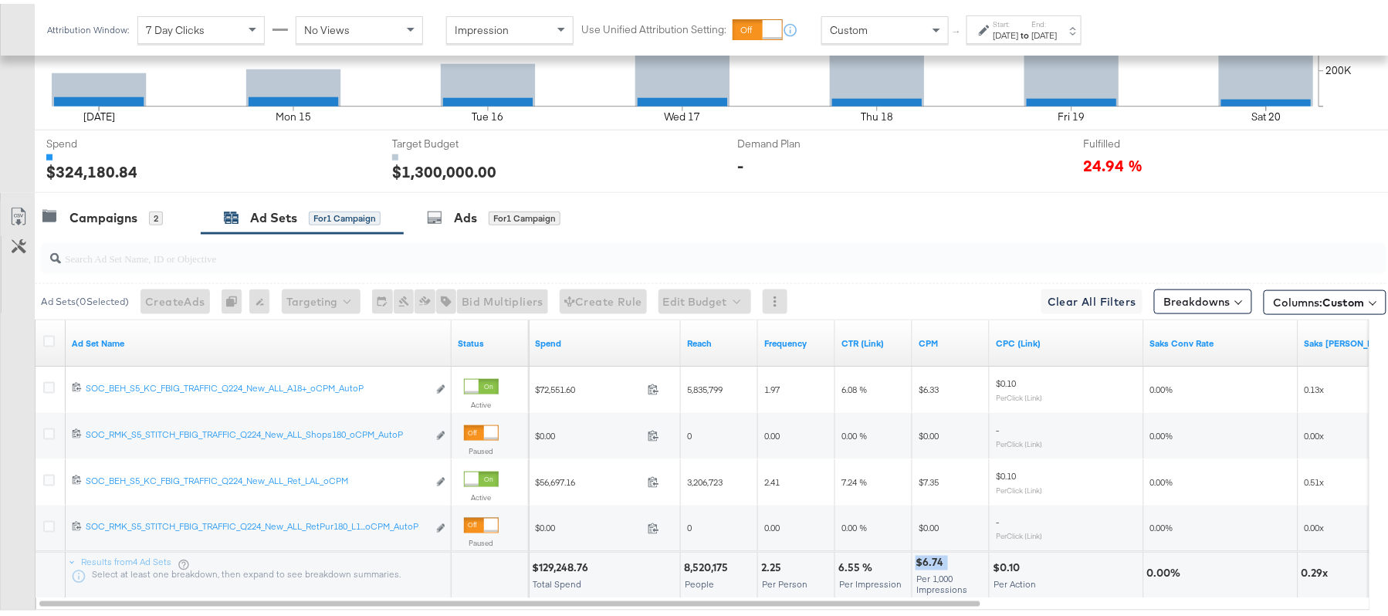
click at [933, 564] on div "$6.74" at bounding box center [932, 559] width 32 height 15
click at [1007, 568] on div "$0.10" at bounding box center [1009, 564] width 32 height 15
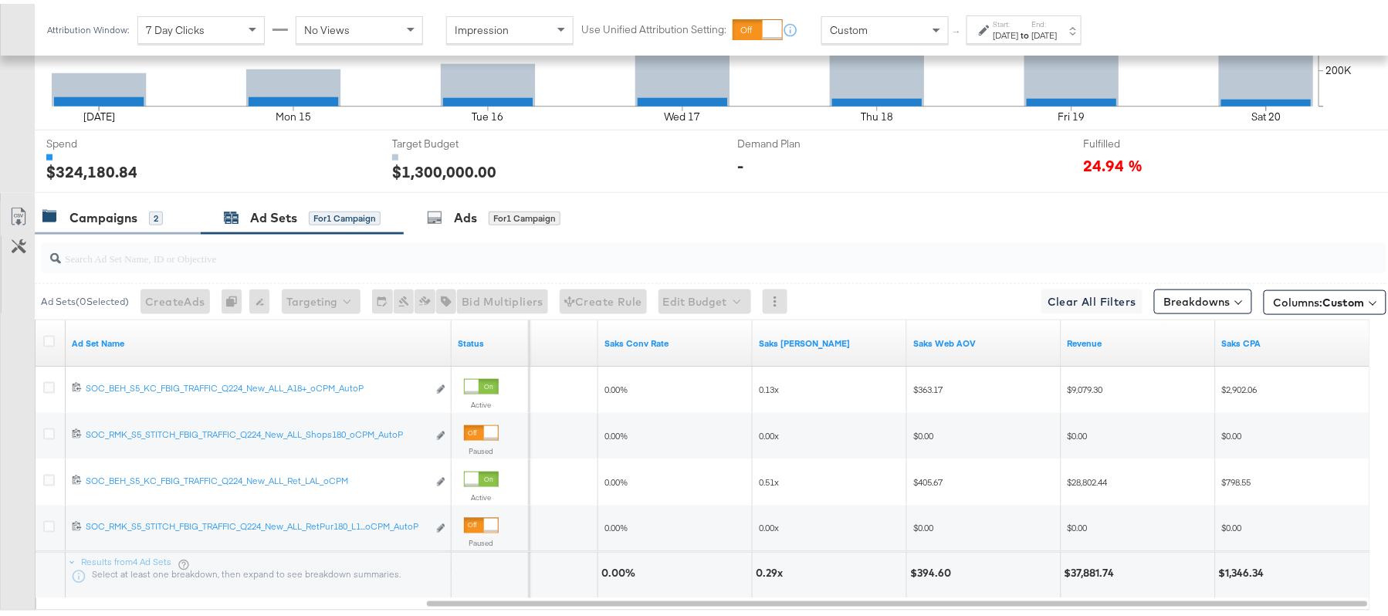
click at [110, 220] on div "Campaigns" at bounding box center [103, 214] width 68 height 18
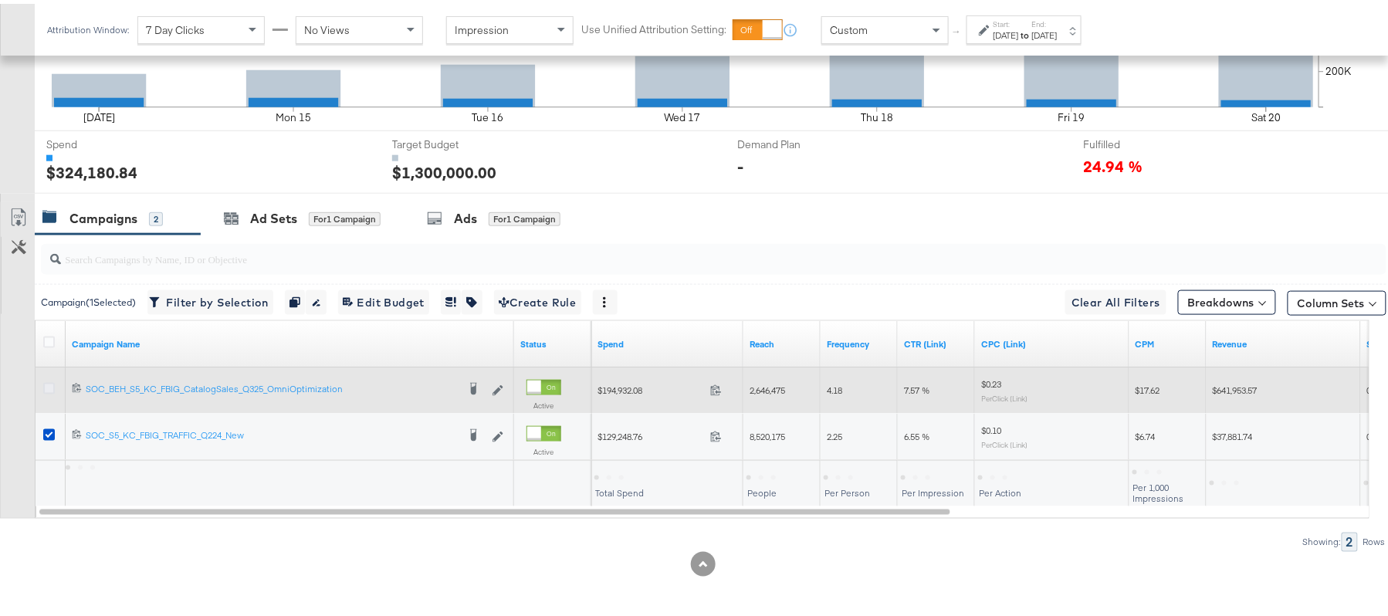
click at [45, 387] on icon at bounding box center [49, 385] width 12 height 12
click at [0, 0] on input "checkbox" at bounding box center [0, 0] width 0 height 0
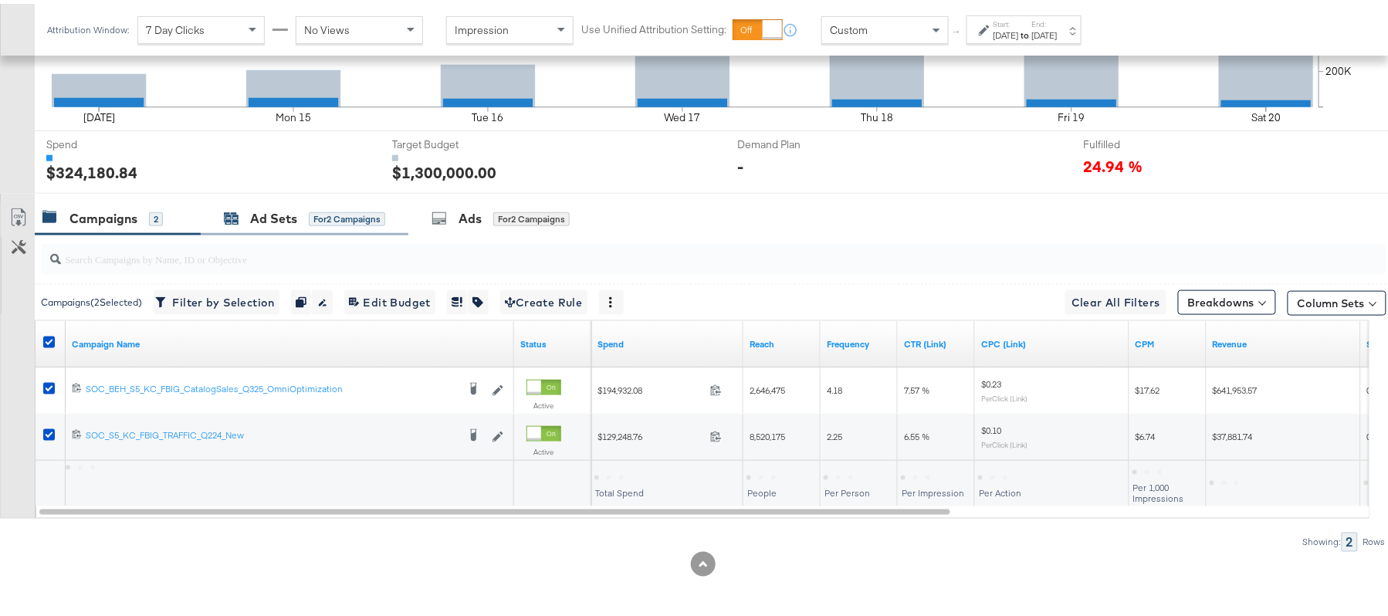
click at [276, 220] on div "Ad Sets" at bounding box center [273, 215] width 47 height 18
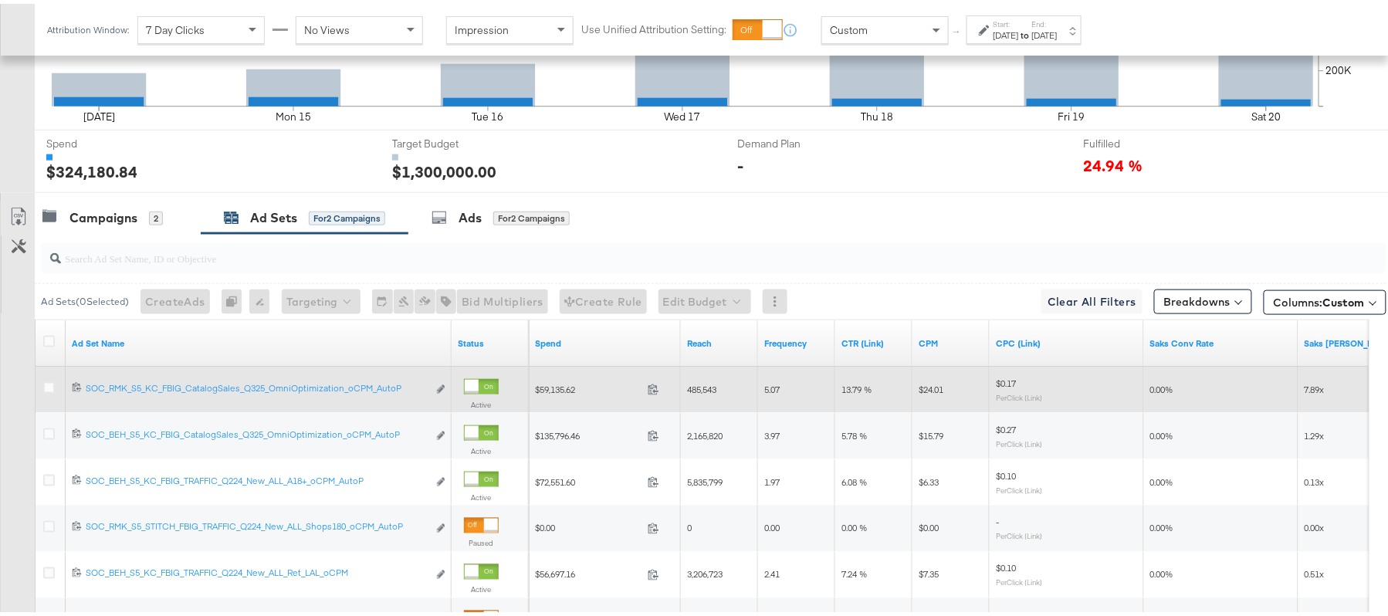
scroll to position [730, 0]
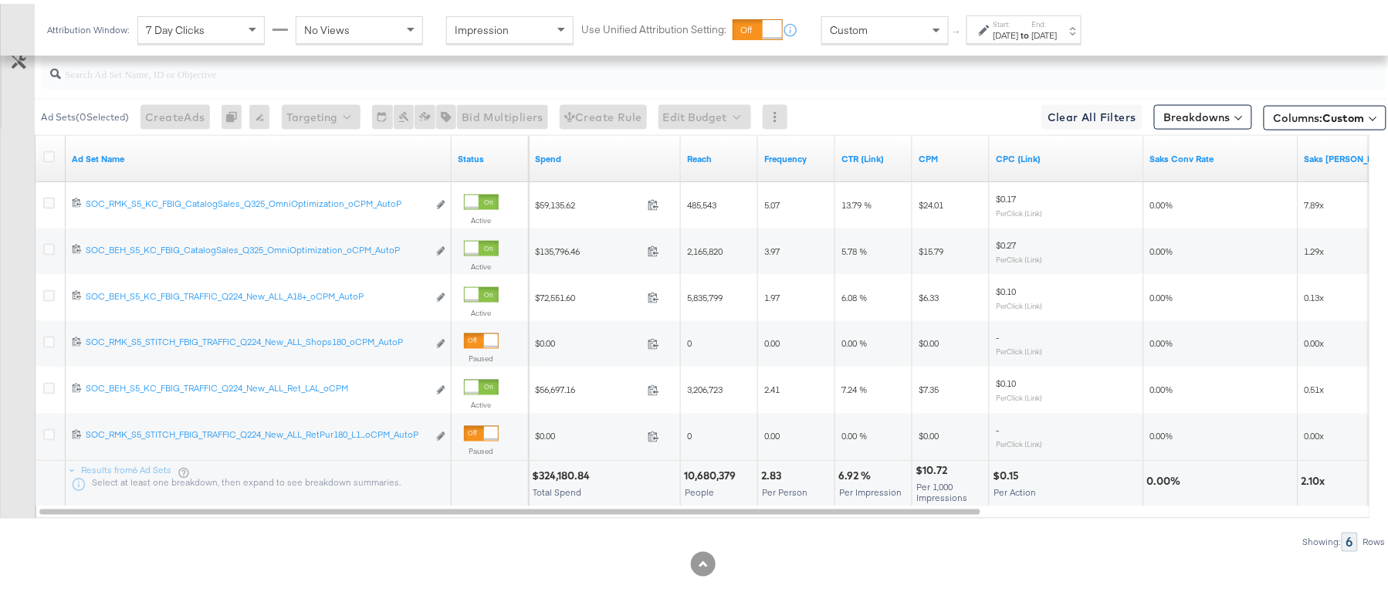
click at [727, 467] on div "10,680,379" at bounding box center [712, 473] width 56 height 15
click at [726, 466] on div "10,680,379" at bounding box center [712, 473] width 56 height 15
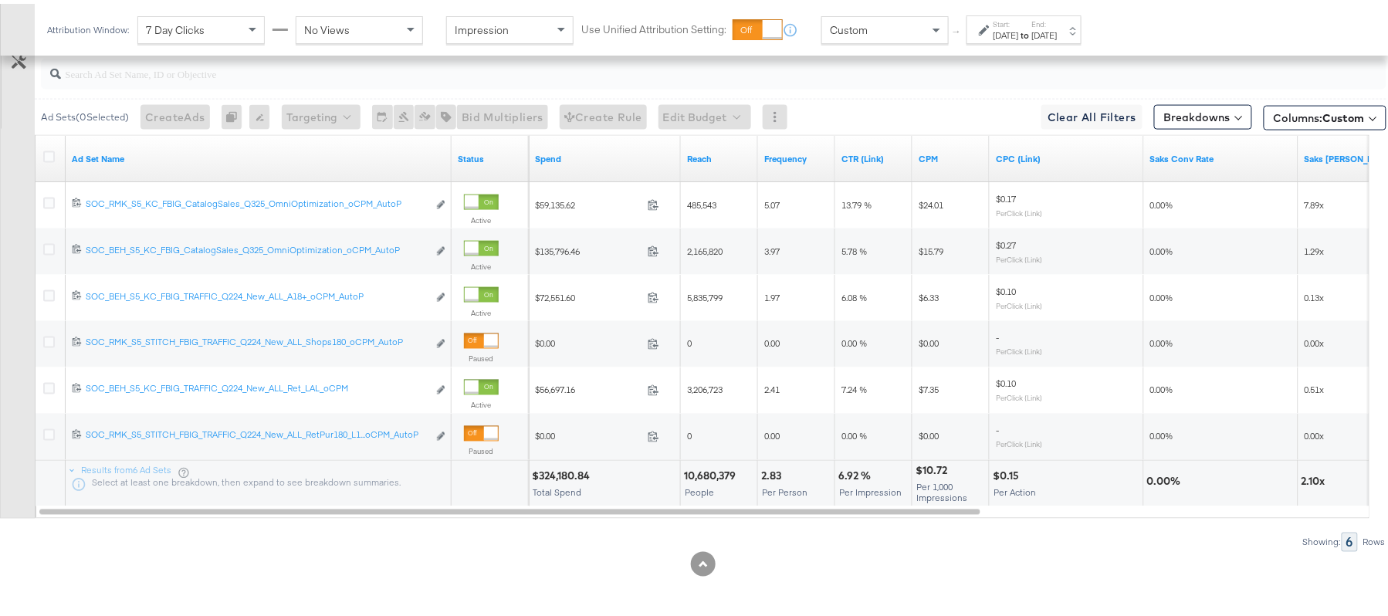
click at [767, 472] on div "2.83" at bounding box center [773, 473] width 25 height 15
click at [853, 471] on div "6.92 %" at bounding box center [856, 473] width 37 height 15
click at [853, 477] on div "6.92 %" at bounding box center [856, 473] width 37 height 15
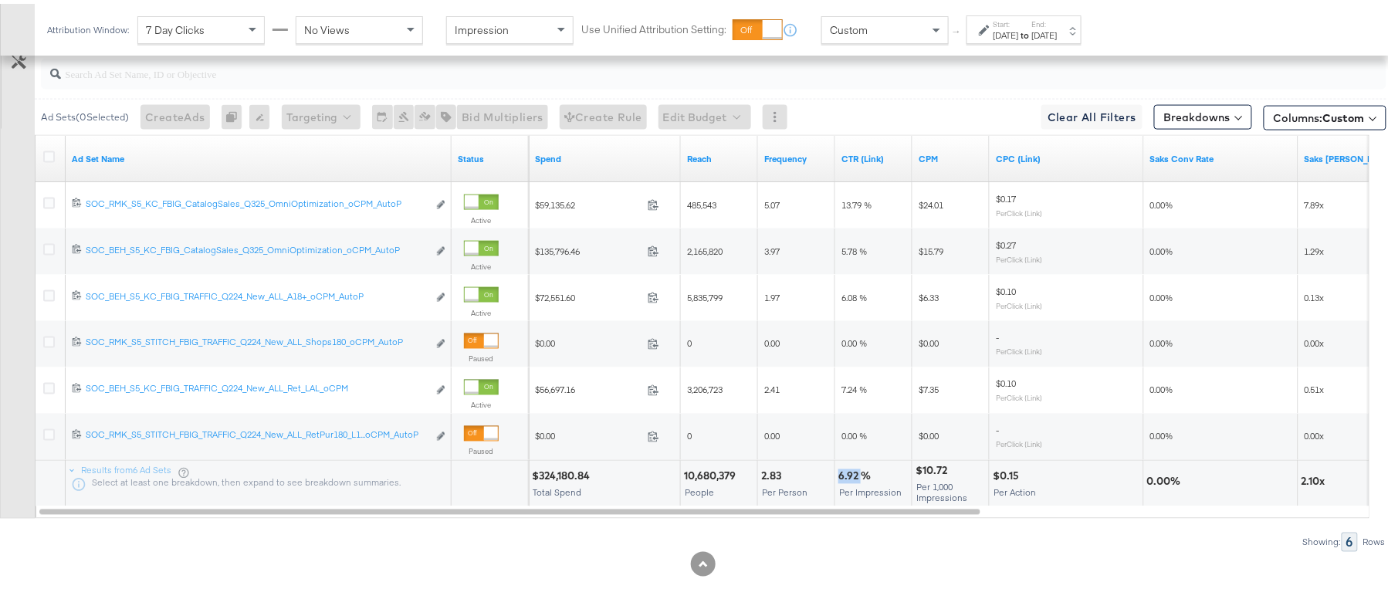
click at [853, 477] on div "6.92 %" at bounding box center [856, 473] width 37 height 15
click at [928, 470] on div "$10.72" at bounding box center [934, 467] width 36 height 15
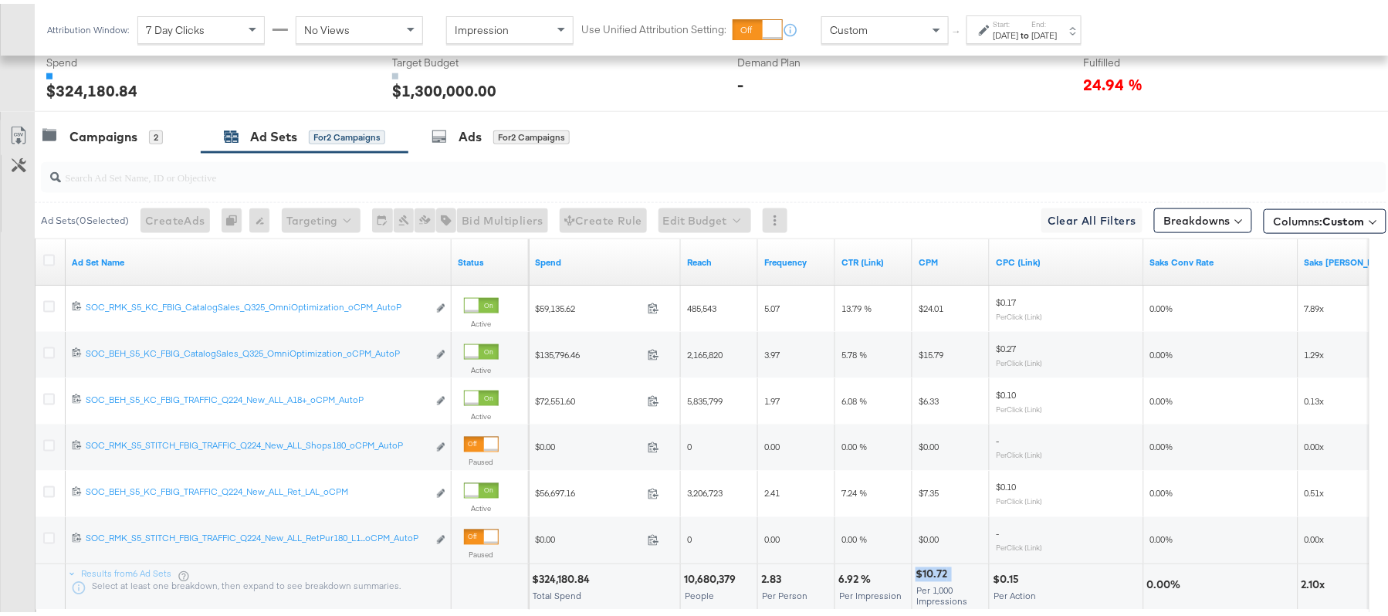
scroll to position [523, 0]
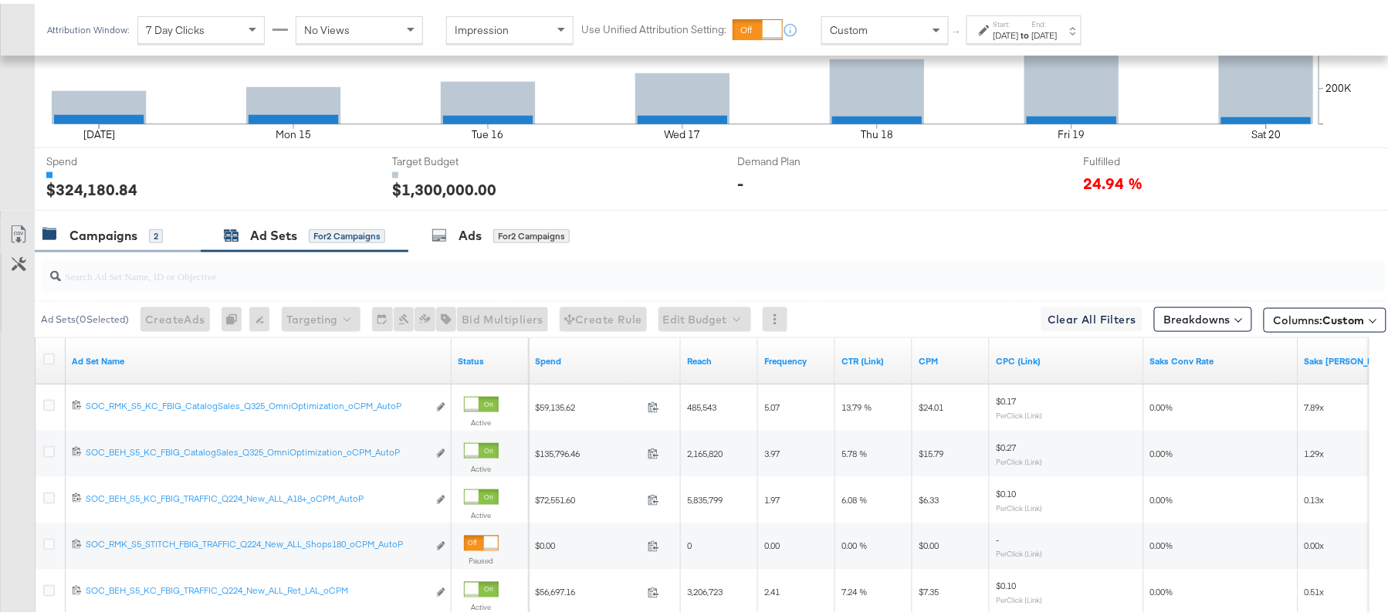
click at [130, 236] on div "Campaigns" at bounding box center [103, 232] width 68 height 18
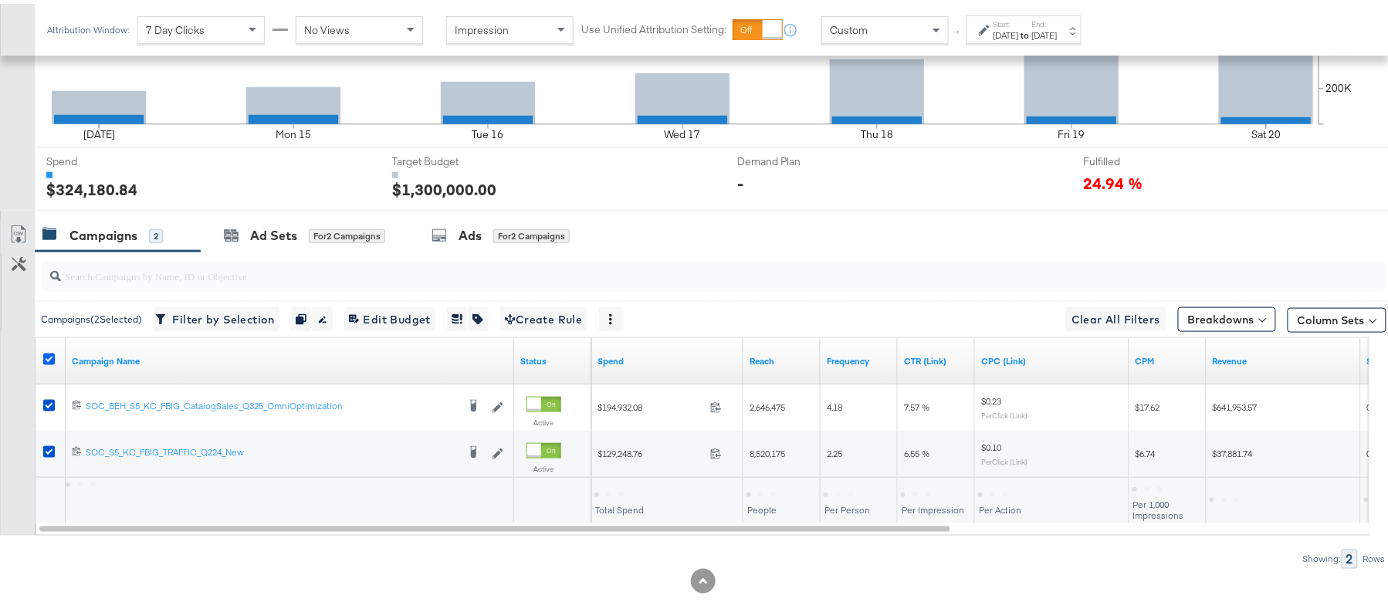
click at [50, 361] on icon at bounding box center [49, 356] width 12 height 12
click at [0, 0] on input "checkbox" at bounding box center [0, 0] width 0 height 0
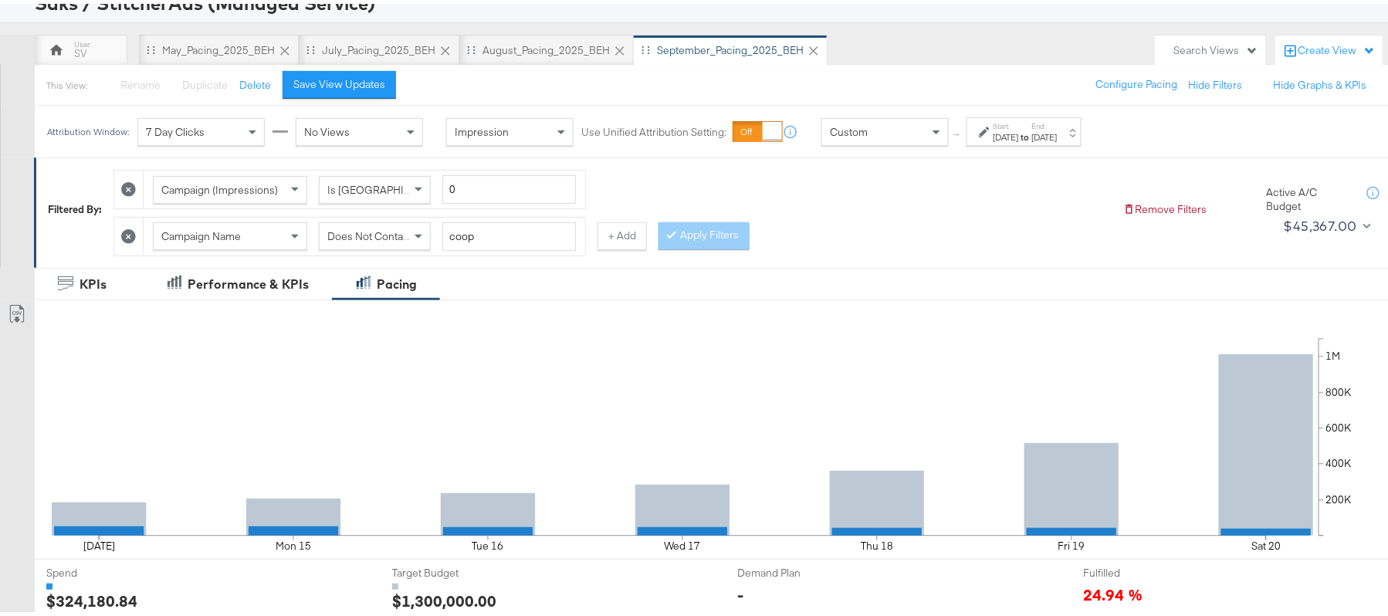
click at [1001, 125] on label "Start:" at bounding box center [1006, 122] width 25 height 10
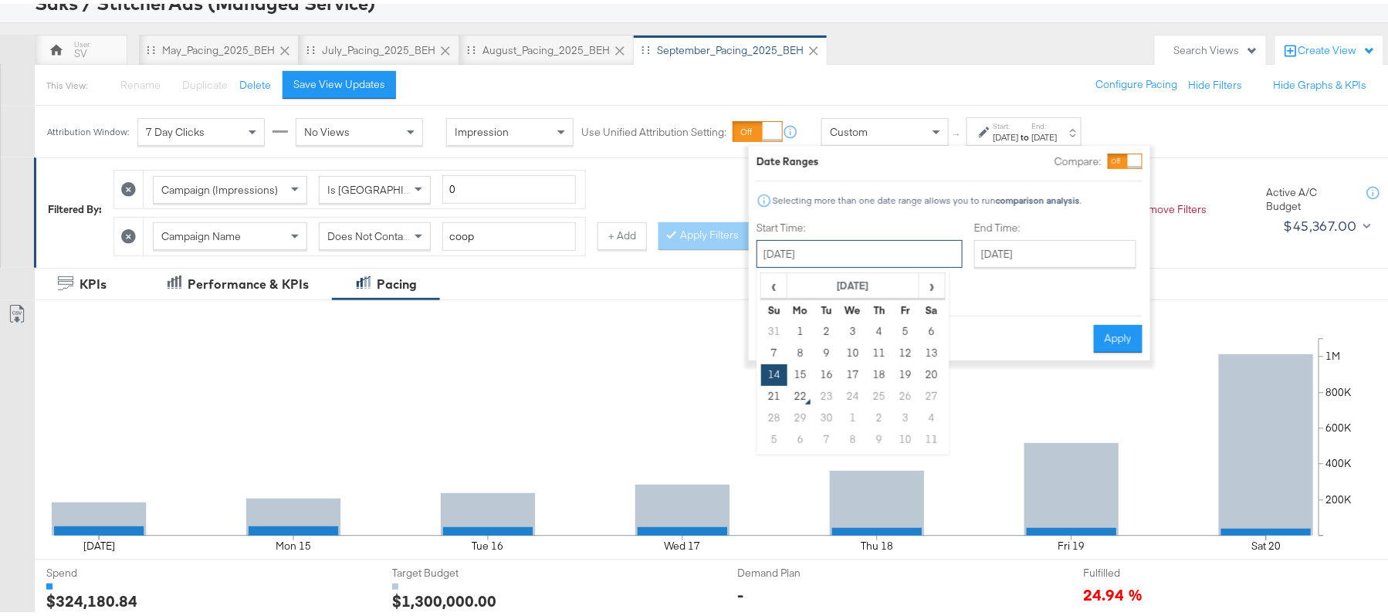
click at [850, 255] on input "[DATE]" at bounding box center [860, 250] width 206 height 28
click at [779, 279] on span "‹" at bounding box center [774, 281] width 24 height 23
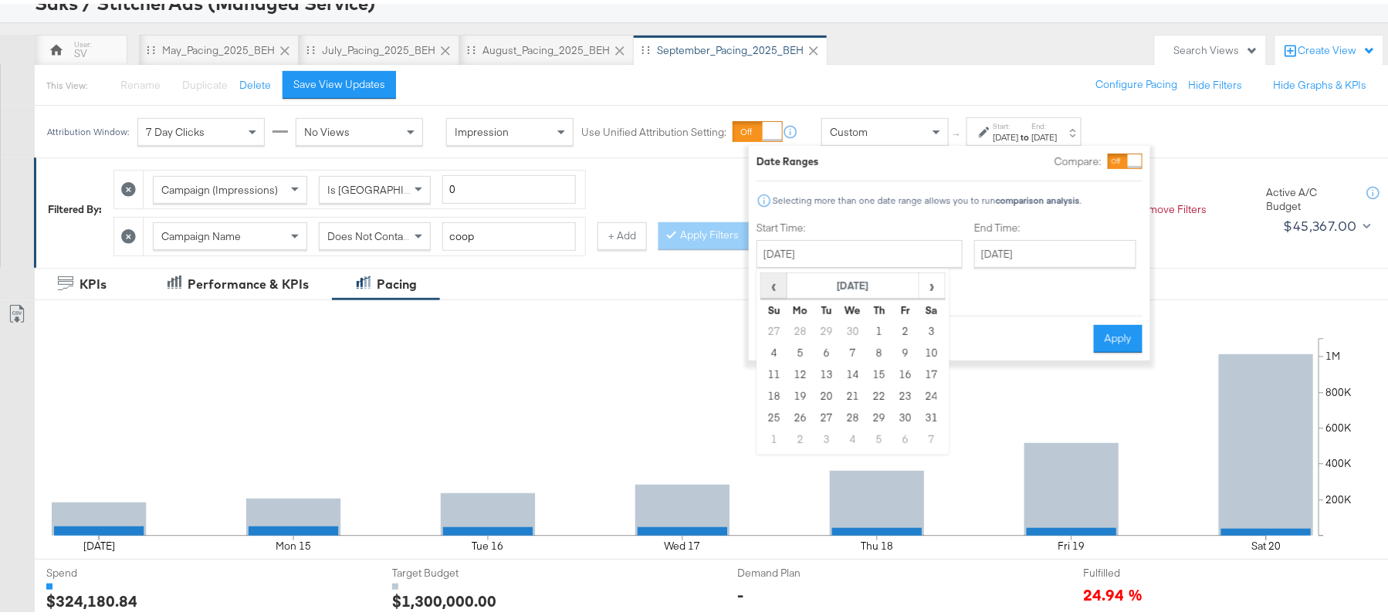
click at [779, 279] on span "‹" at bounding box center [774, 281] width 24 height 23
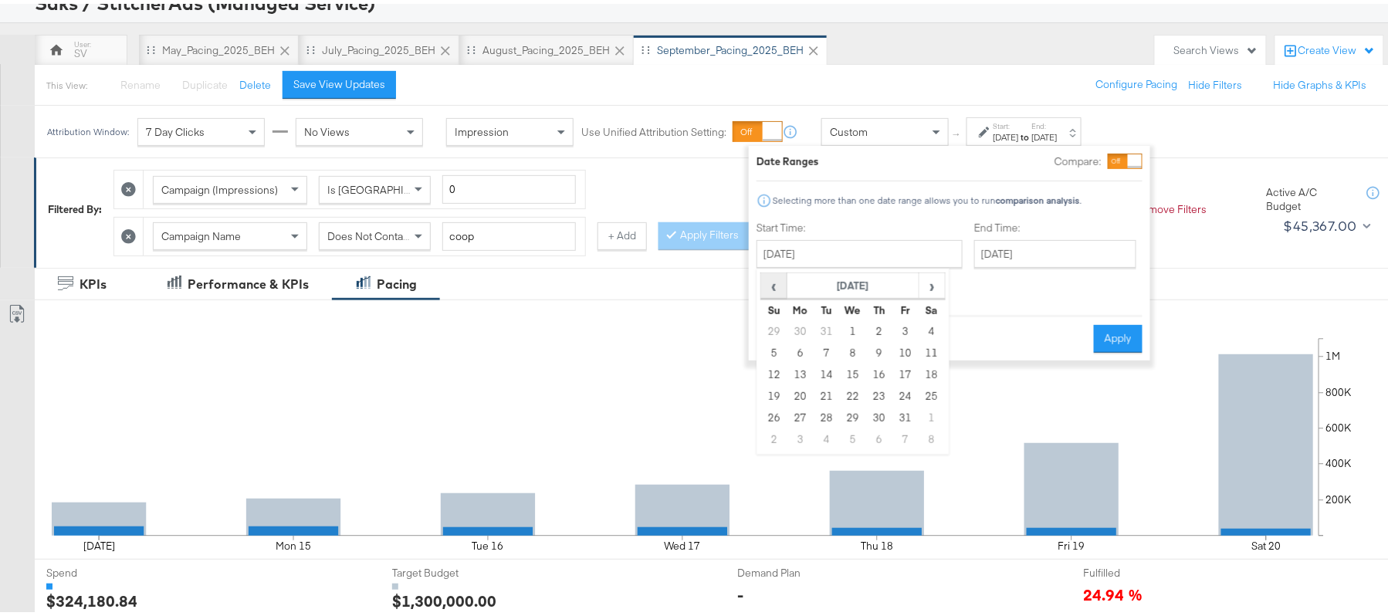
click at [779, 279] on span "‹" at bounding box center [774, 281] width 24 height 23
click at [774, 396] on td "15" at bounding box center [774, 393] width 26 height 22
type input "[DATE]"
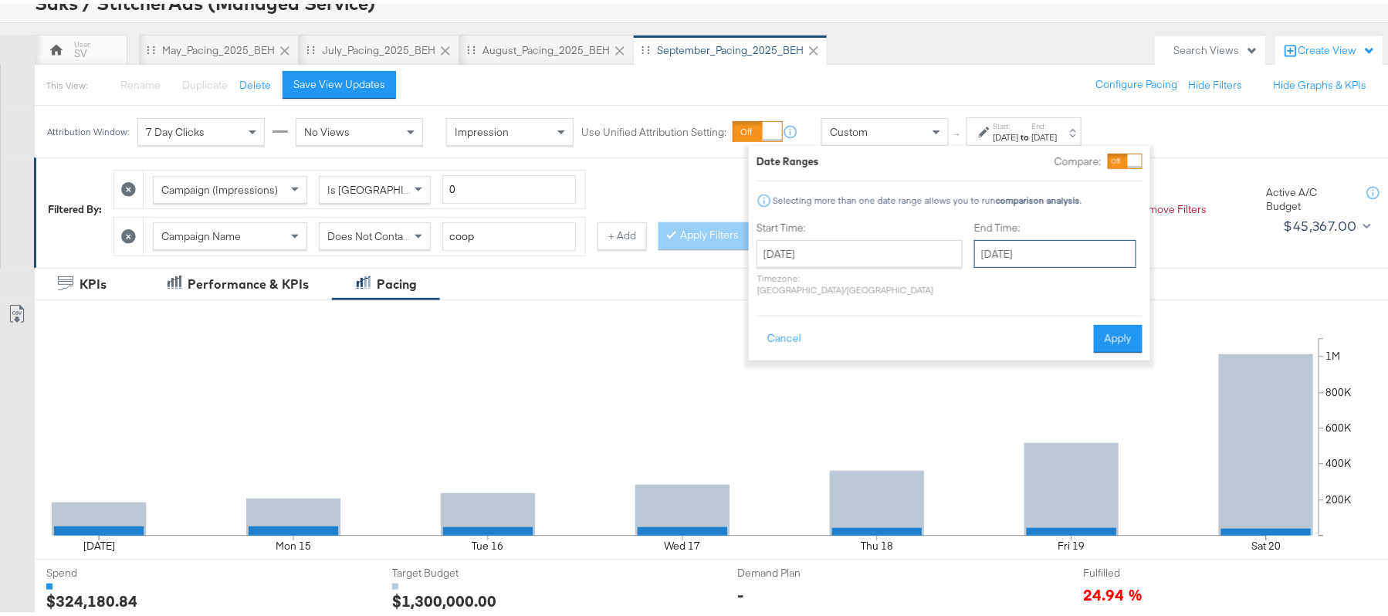
click at [976, 256] on input "[DATE]" at bounding box center [1055, 250] width 162 height 28
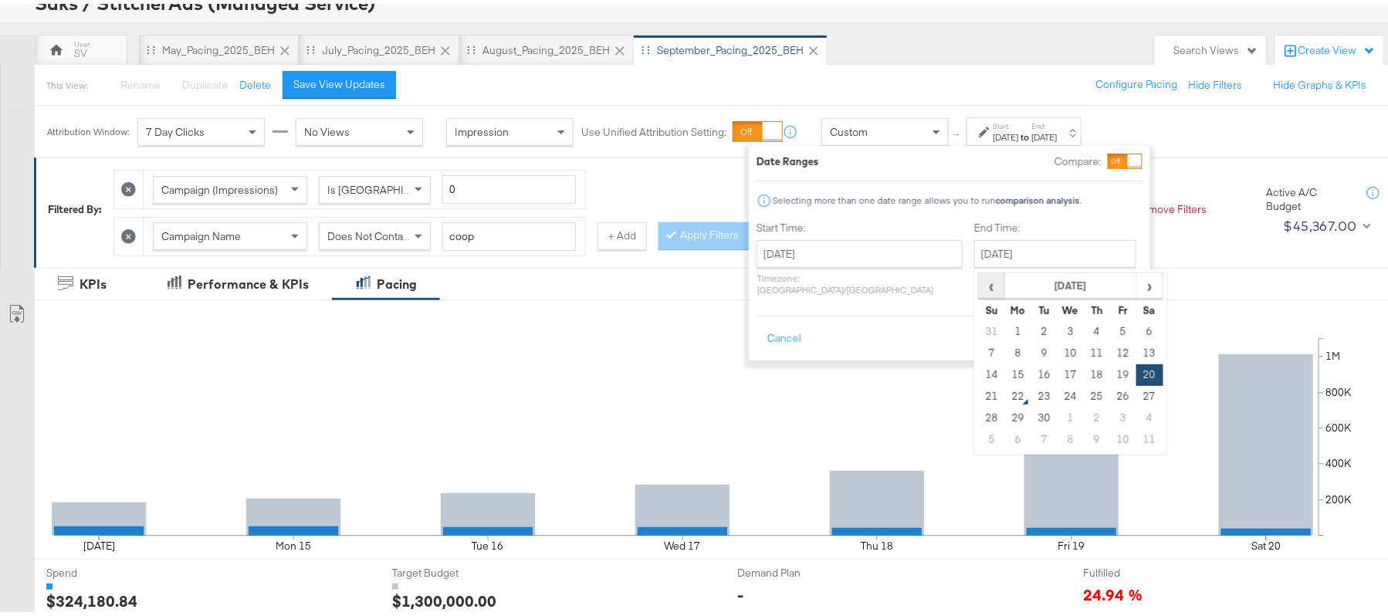
click at [980, 284] on span "‹" at bounding box center [992, 281] width 24 height 23
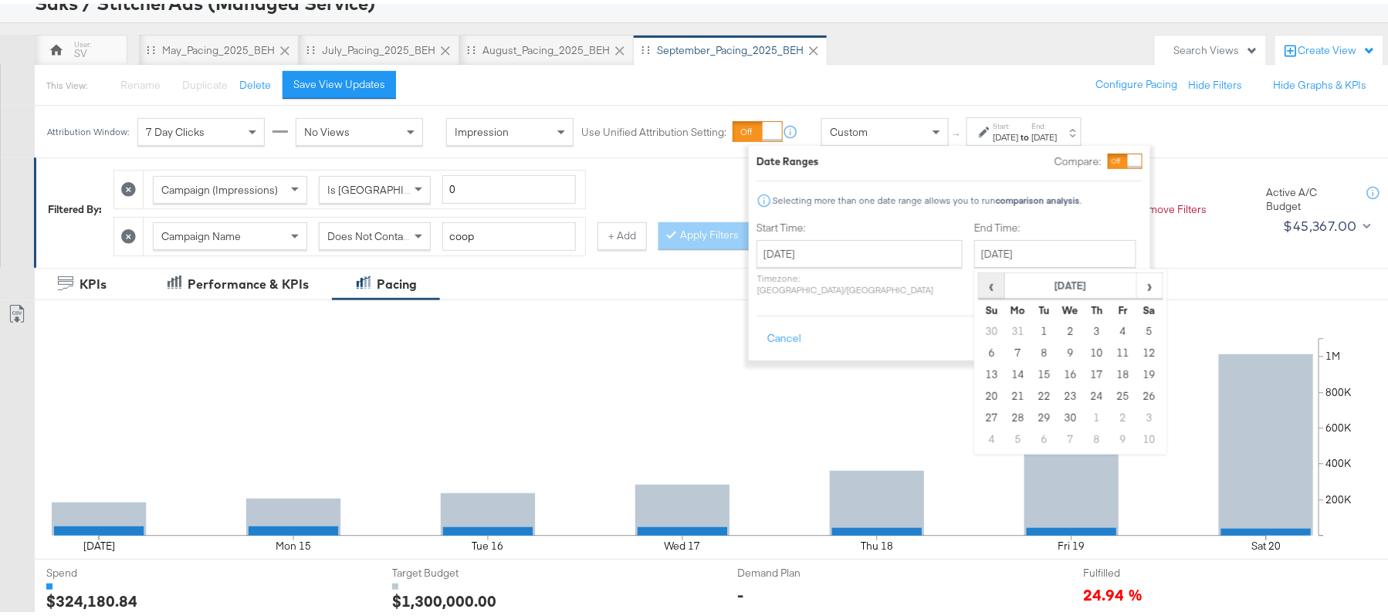
click at [980, 284] on span "‹" at bounding box center [992, 281] width 24 height 23
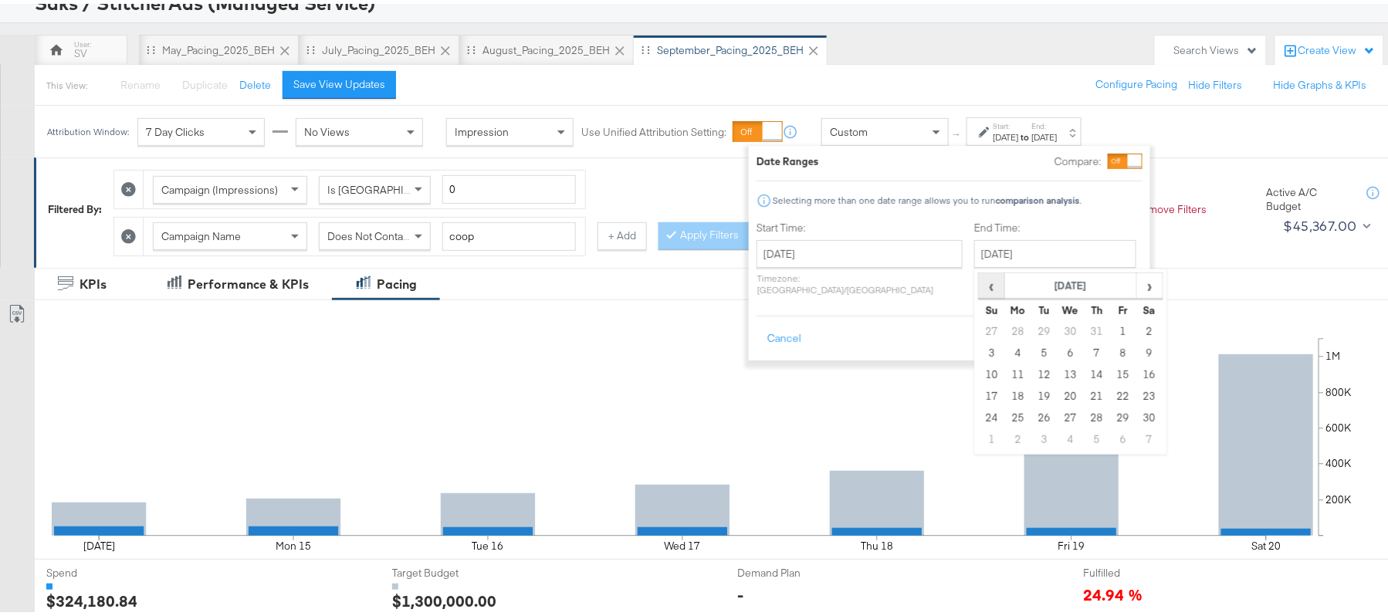
click at [980, 284] on span "‹" at bounding box center [992, 281] width 24 height 23
click at [1136, 391] on td "21" at bounding box center [1149, 393] width 26 height 22
type input "[DATE]"
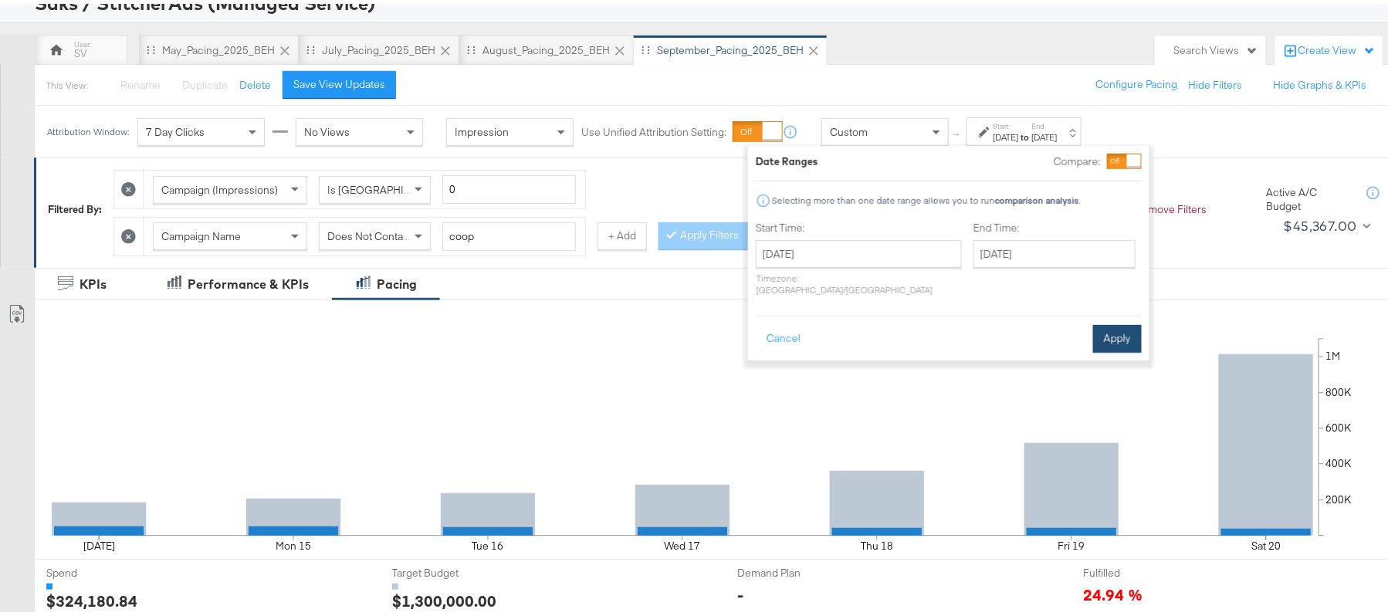
click at [1109, 326] on button "Apply" at bounding box center [1117, 335] width 49 height 28
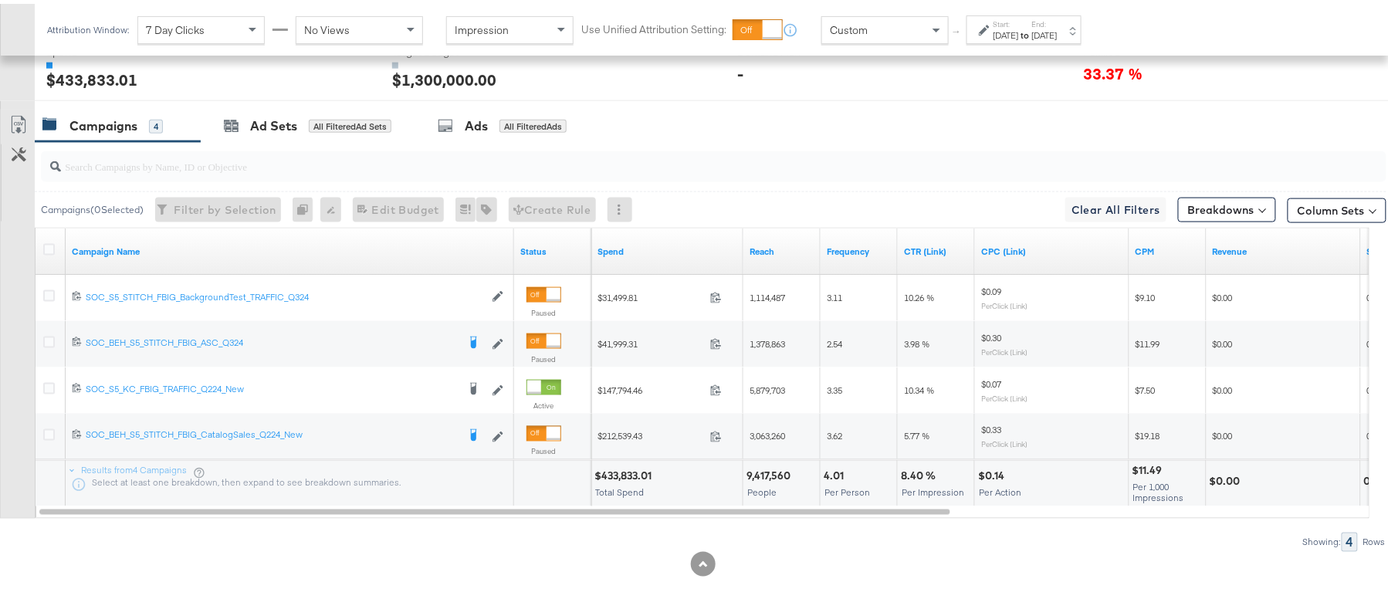
scroll to position [637, 0]
click at [636, 474] on div "$433,833.01" at bounding box center [625, 473] width 62 height 15
click at [767, 460] on div "9,417,560 People" at bounding box center [781, 480] width 76 height 46
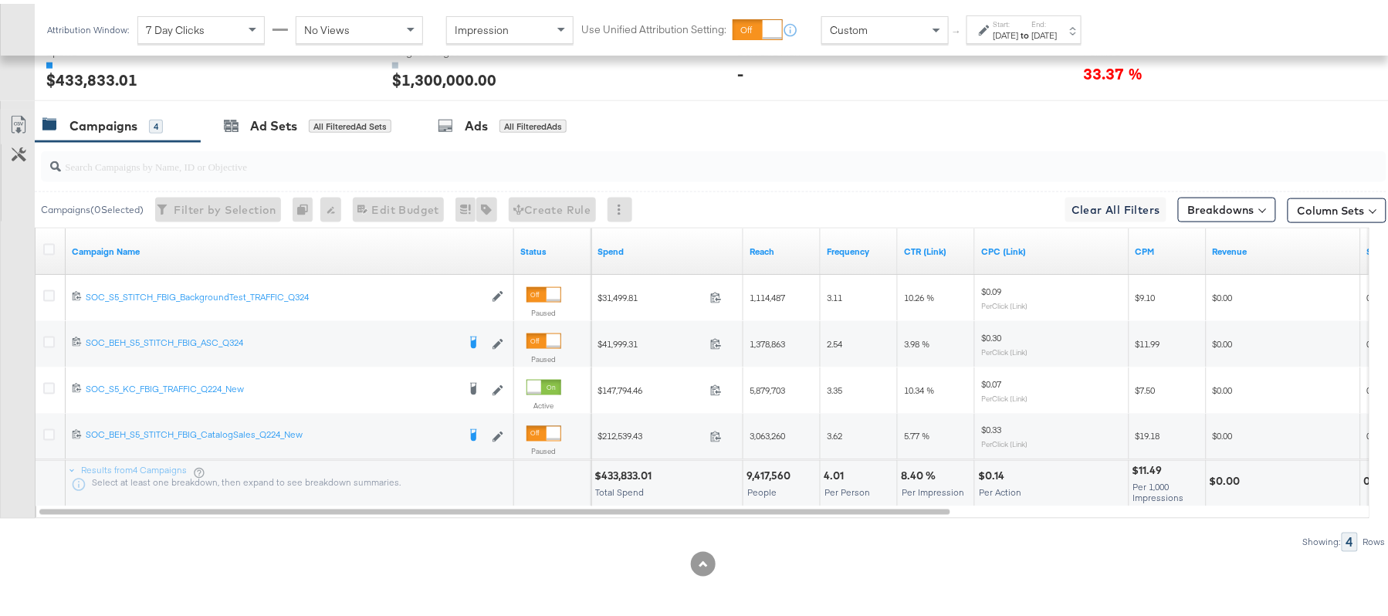
click at [828, 476] on div "4.01" at bounding box center [836, 473] width 25 height 15
click at [923, 466] on div "8.40 %" at bounding box center [920, 473] width 39 height 15
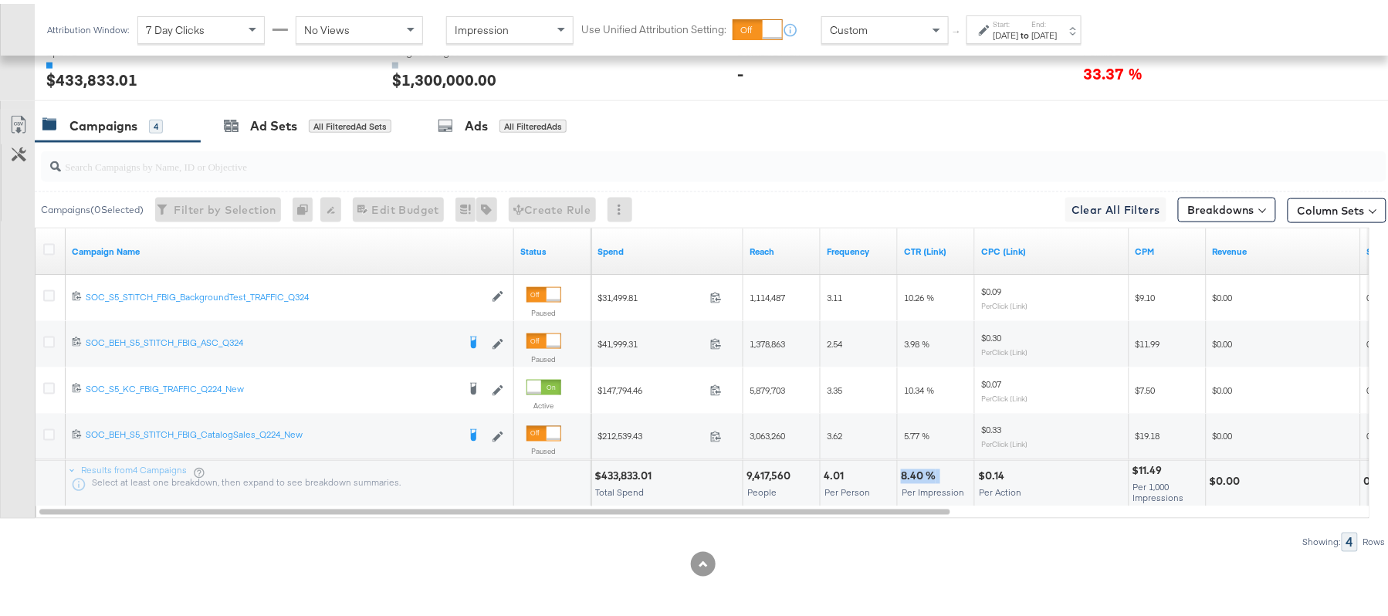
click at [921, 466] on div "8.40 %" at bounding box center [920, 473] width 39 height 15
click at [1146, 464] on div "$11.49" at bounding box center [1150, 467] width 35 height 15
click at [994, 470] on div "$0.14" at bounding box center [993, 473] width 31 height 15
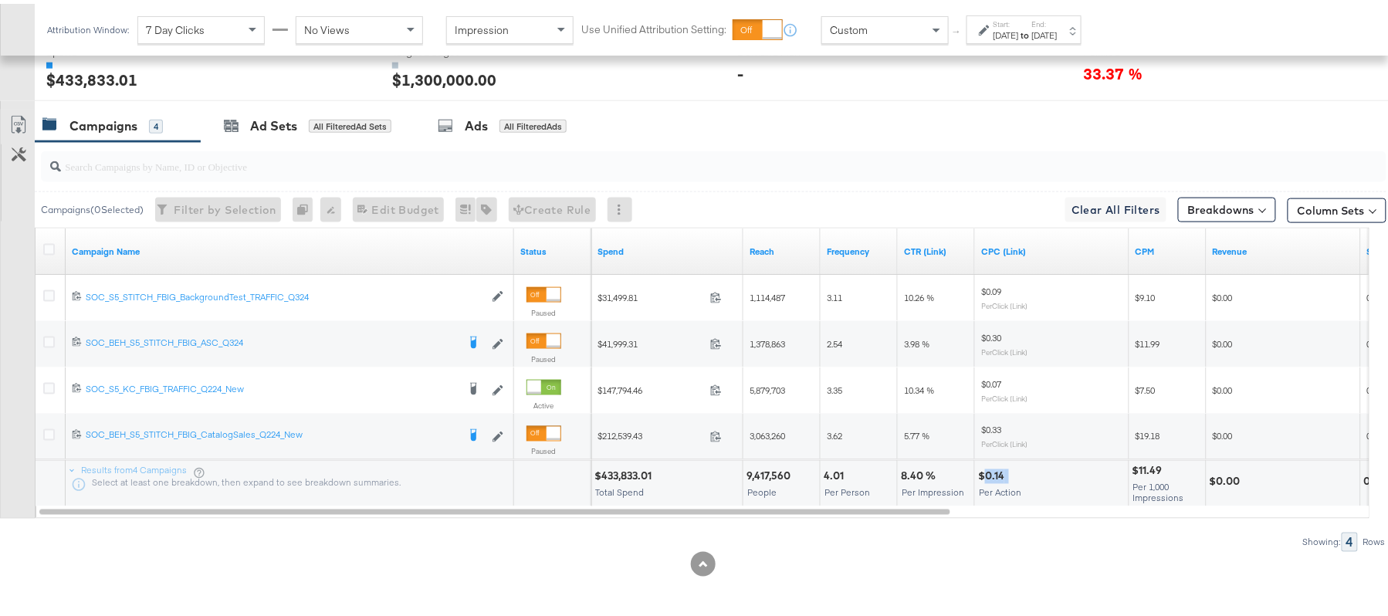
click at [994, 470] on div "$0.14" at bounding box center [993, 473] width 31 height 15
click at [990, 470] on div "$0.14" at bounding box center [993, 473] width 31 height 15
